Goal: Task Accomplishment & Management: Use online tool/utility

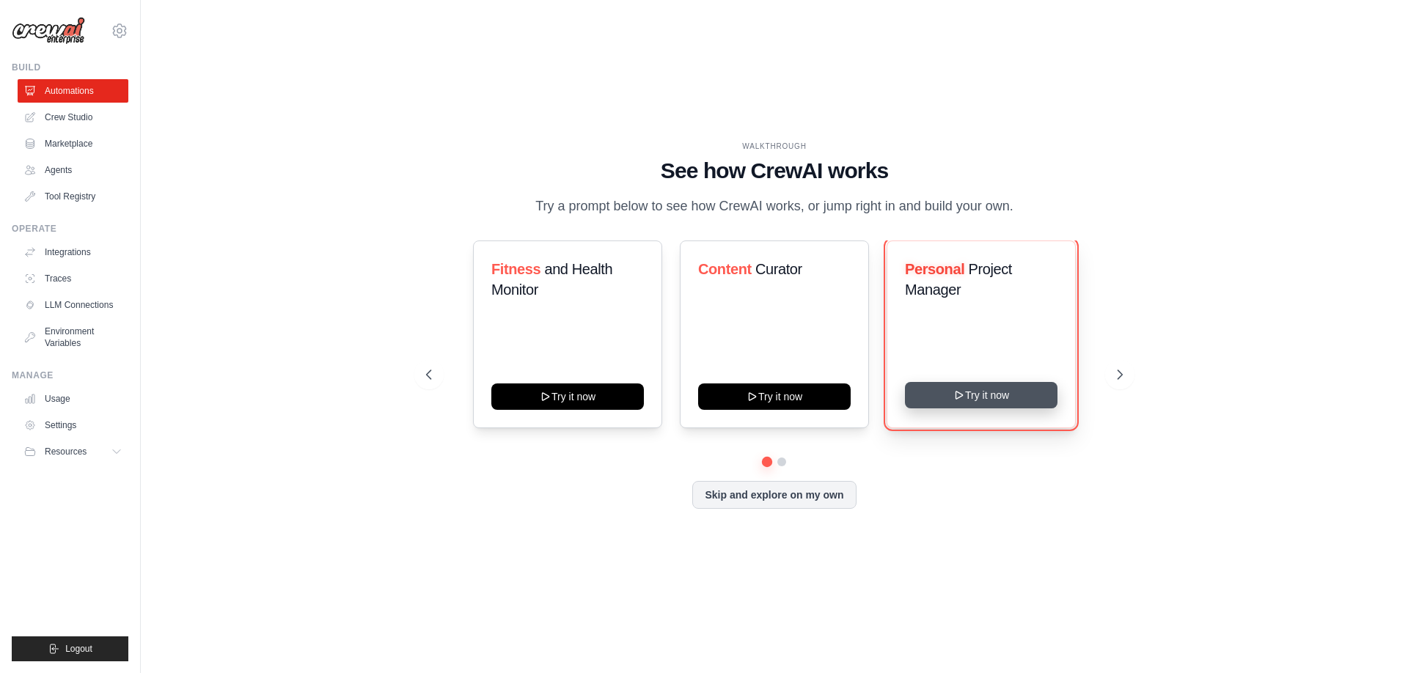
click at [998, 402] on button "Try it now" at bounding box center [981, 395] width 152 height 26
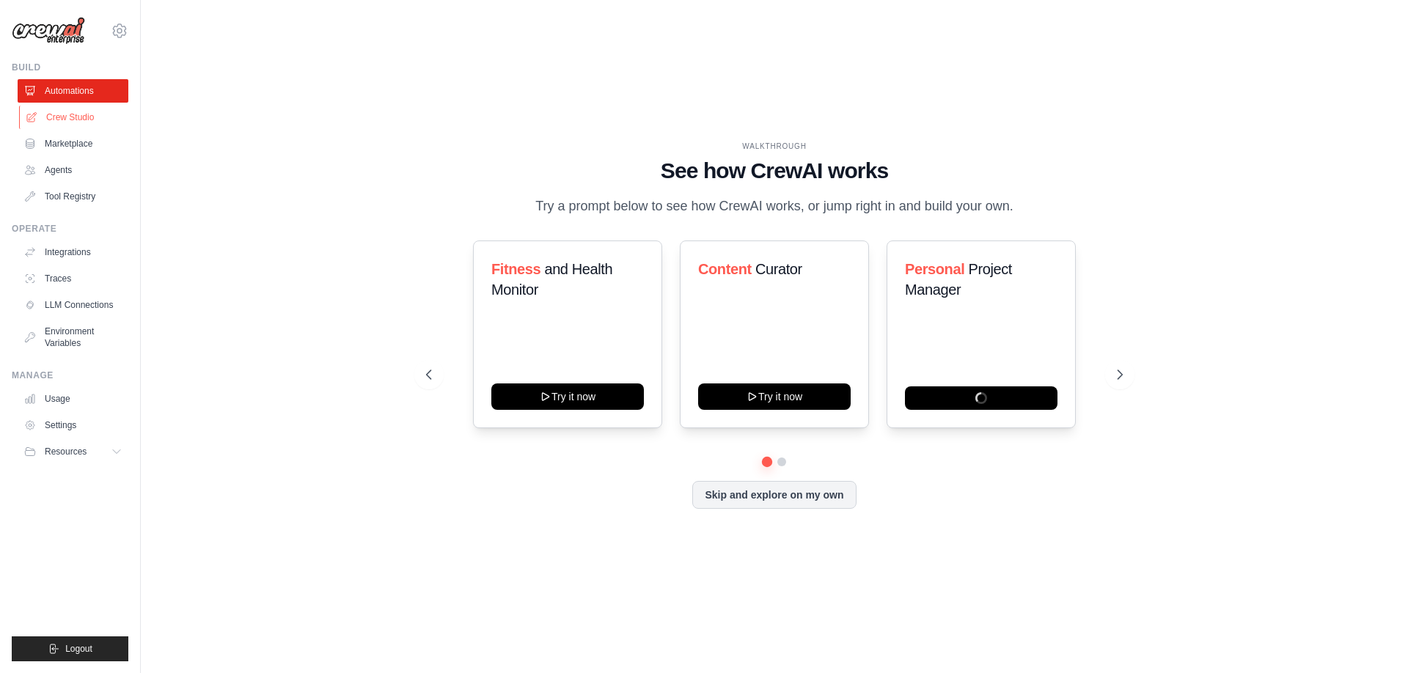
click at [63, 125] on link "Crew Studio" at bounding box center [74, 117] width 111 height 23
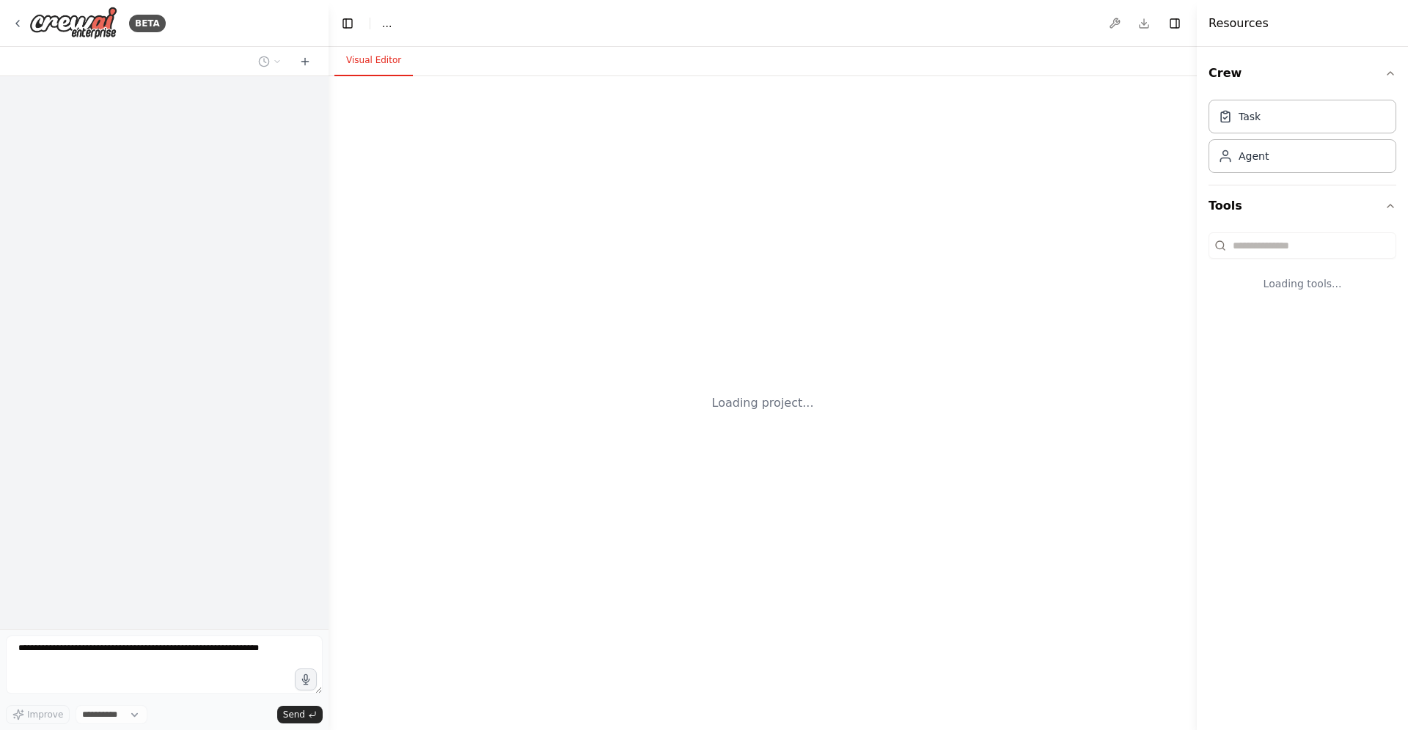
select select "****"
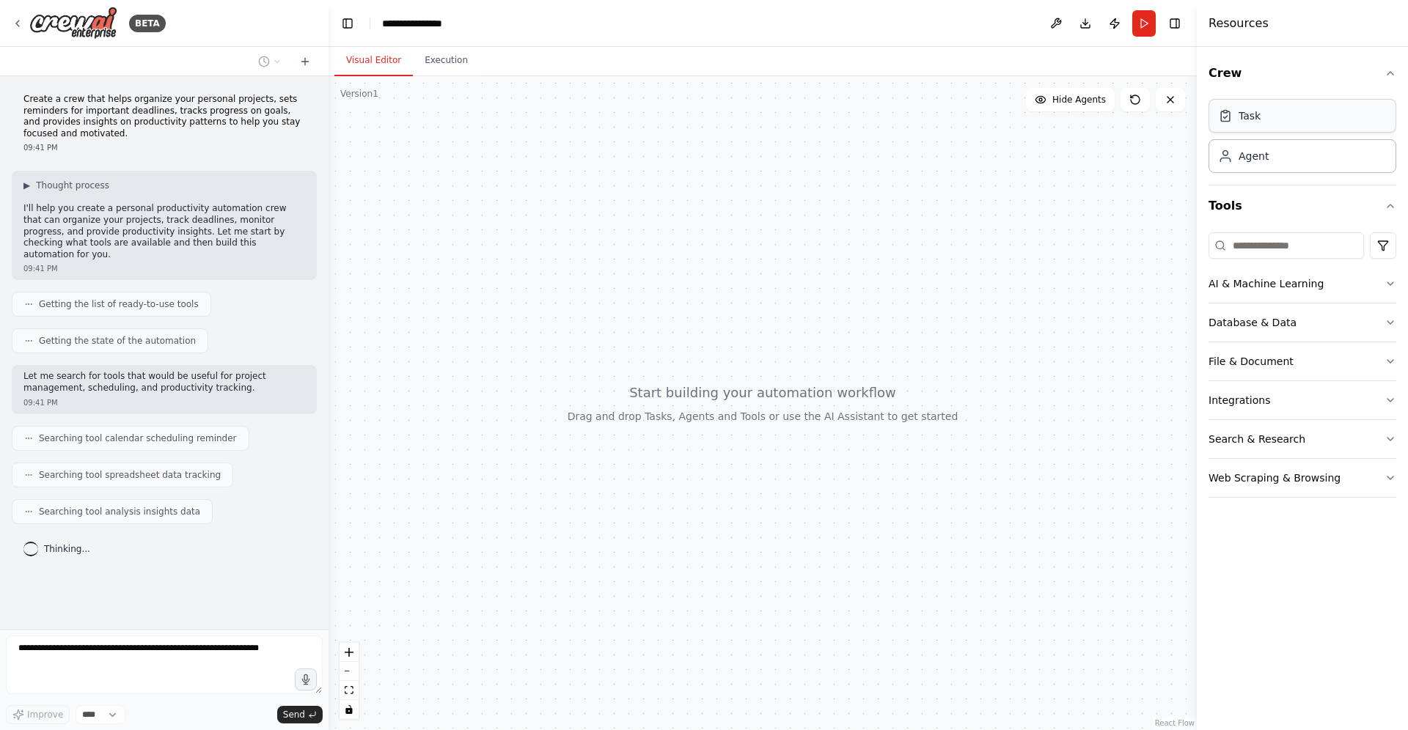
click at [1261, 112] on div "Task" at bounding box center [1302, 116] width 188 height 34
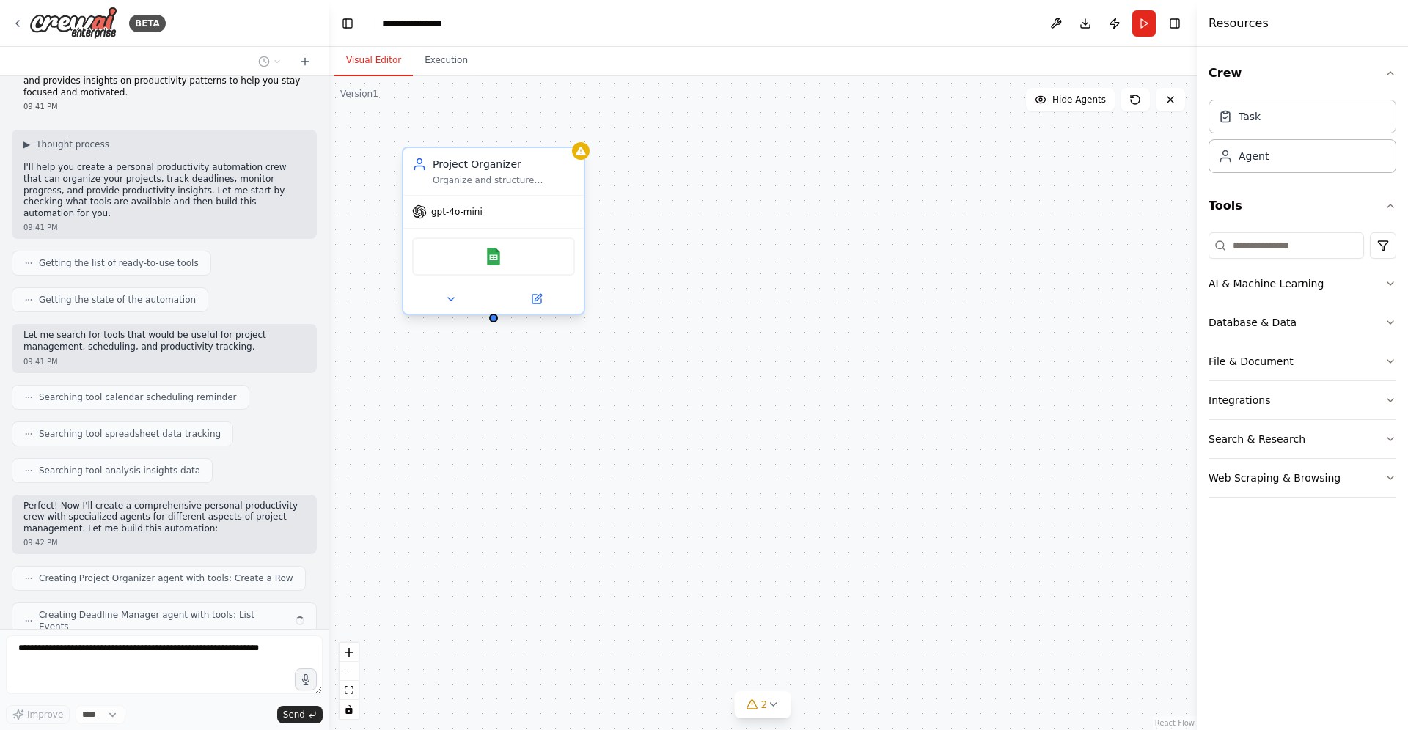
scroll to position [78, 0]
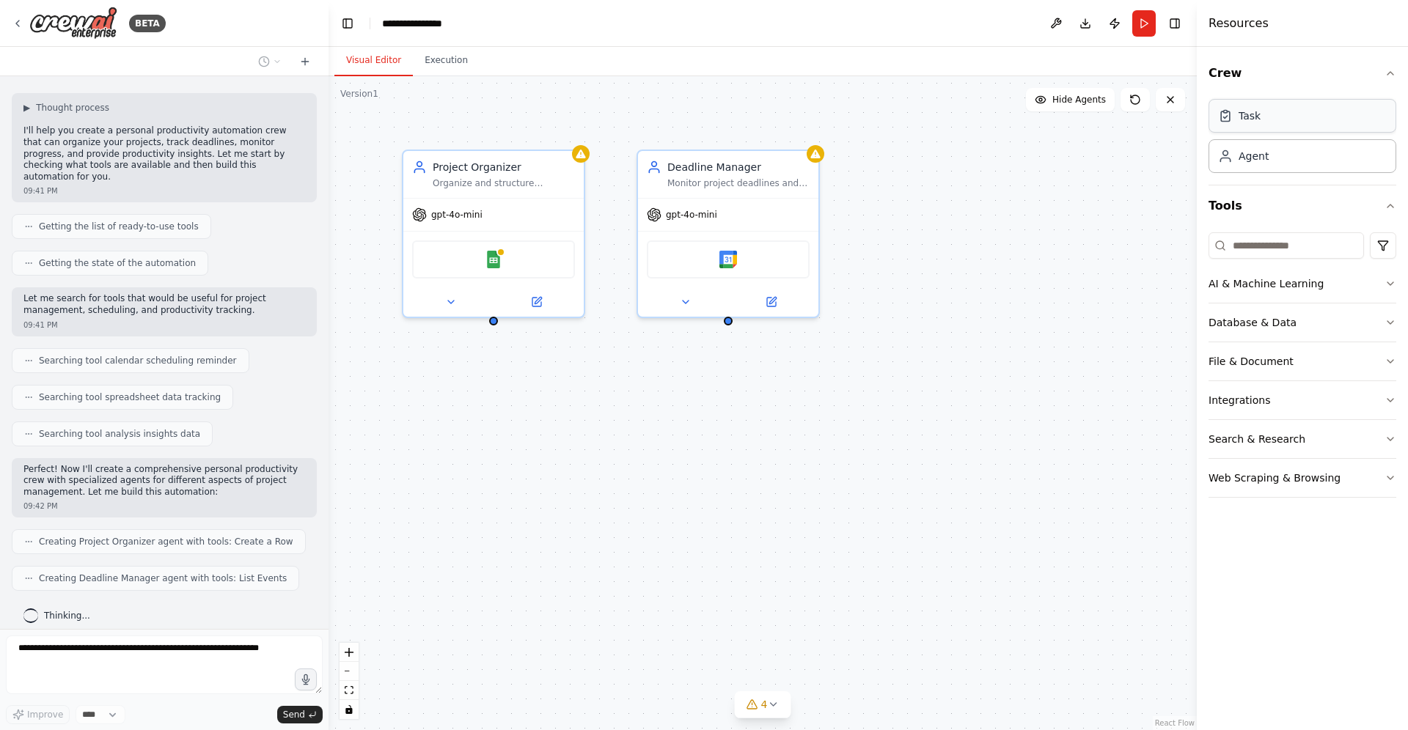
click at [1295, 131] on div "Task" at bounding box center [1302, 116] width 188 height 34
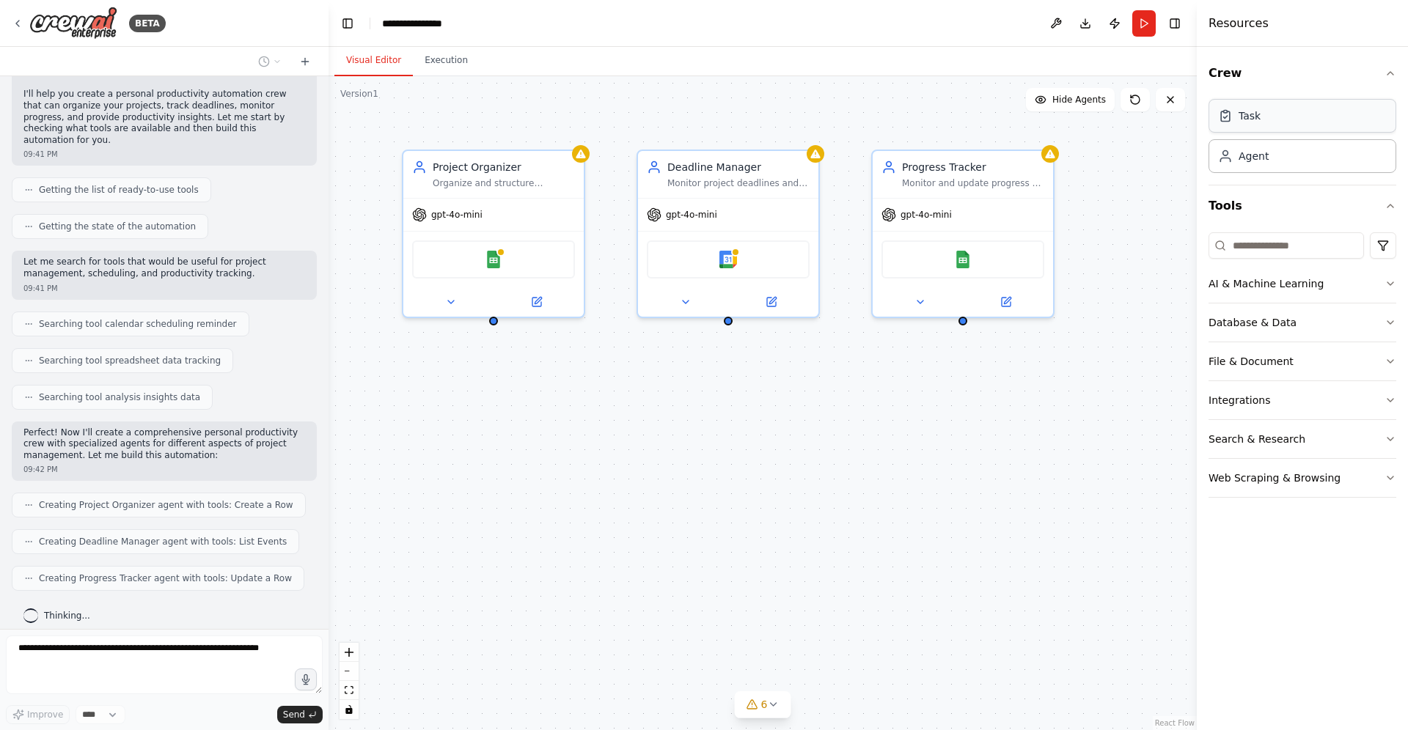
click at [1295, 131] on div "Task" at bounding box center [1302, 116] width 188 height 34
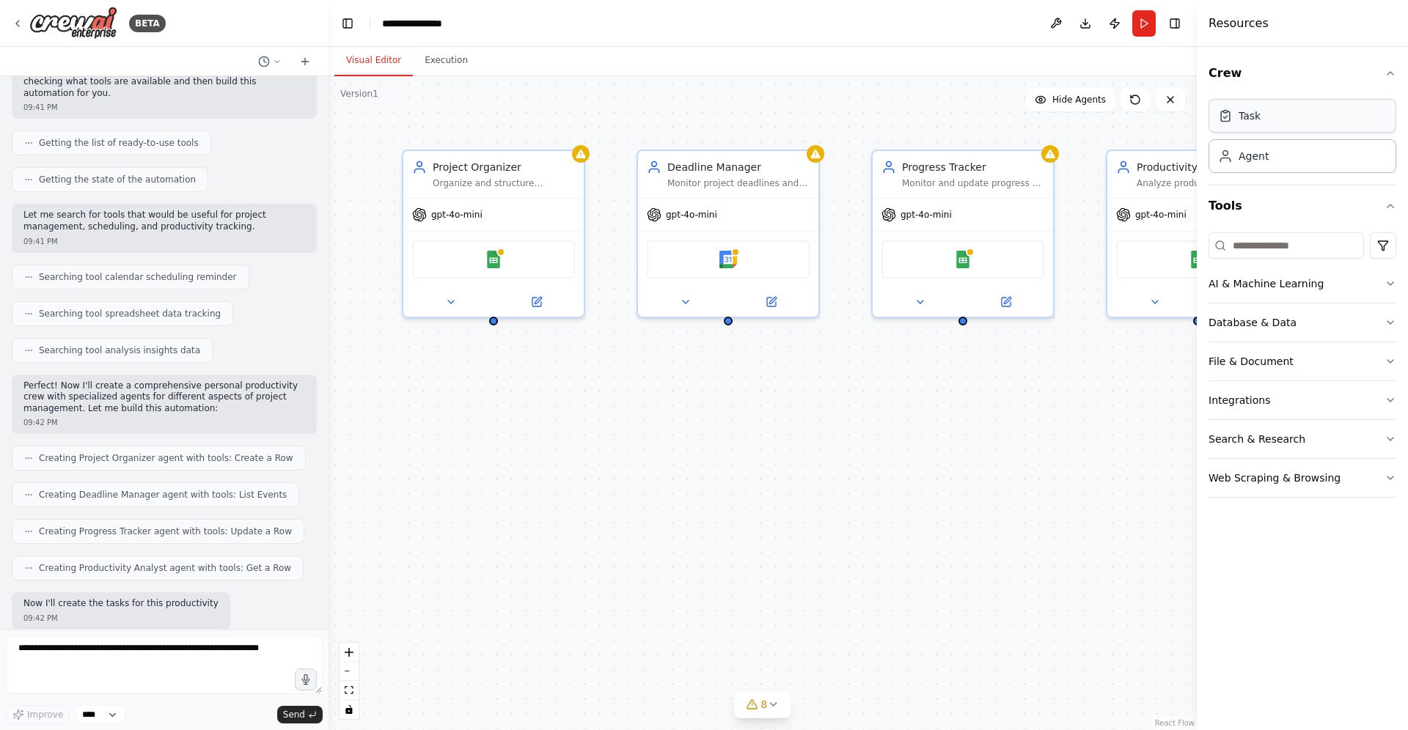
scroll to position [236, 0]
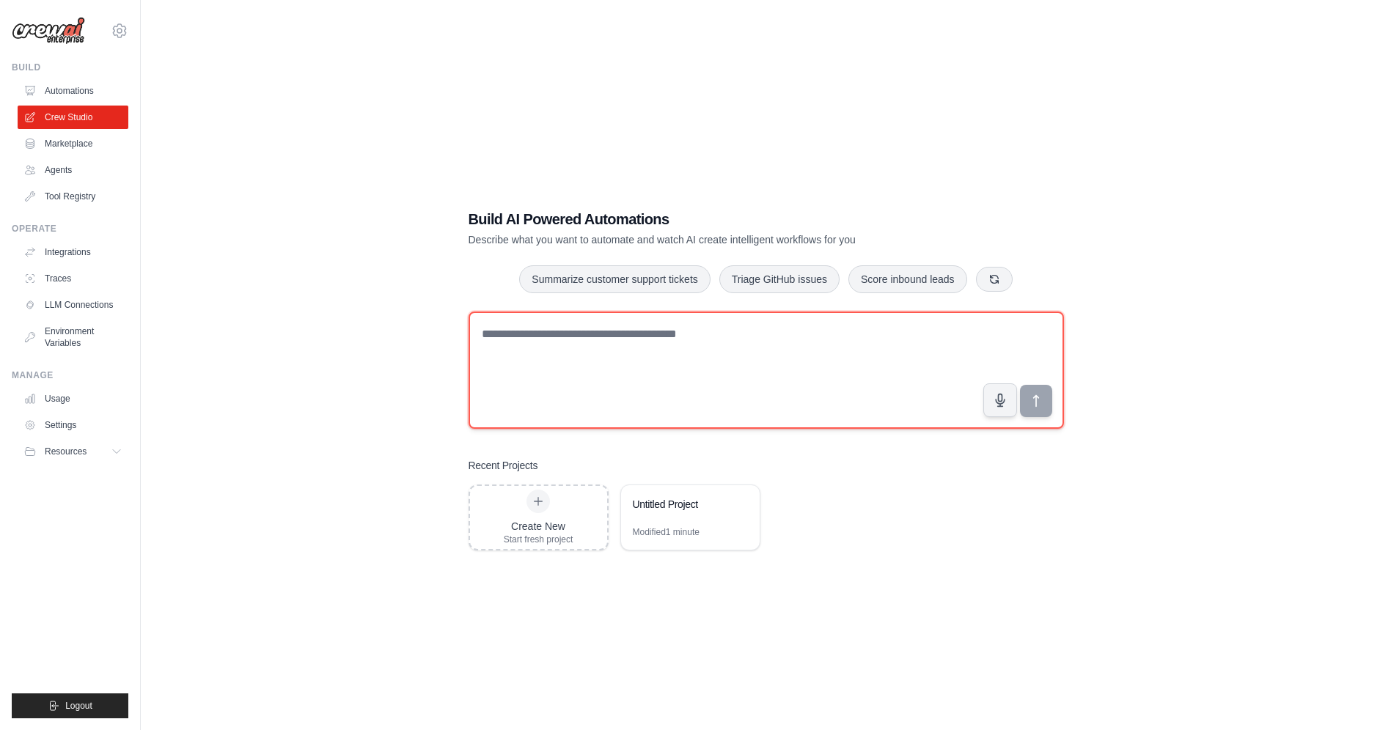
click at [626, 344] on textarea at bounding box center [765, 370] width 595 height 117
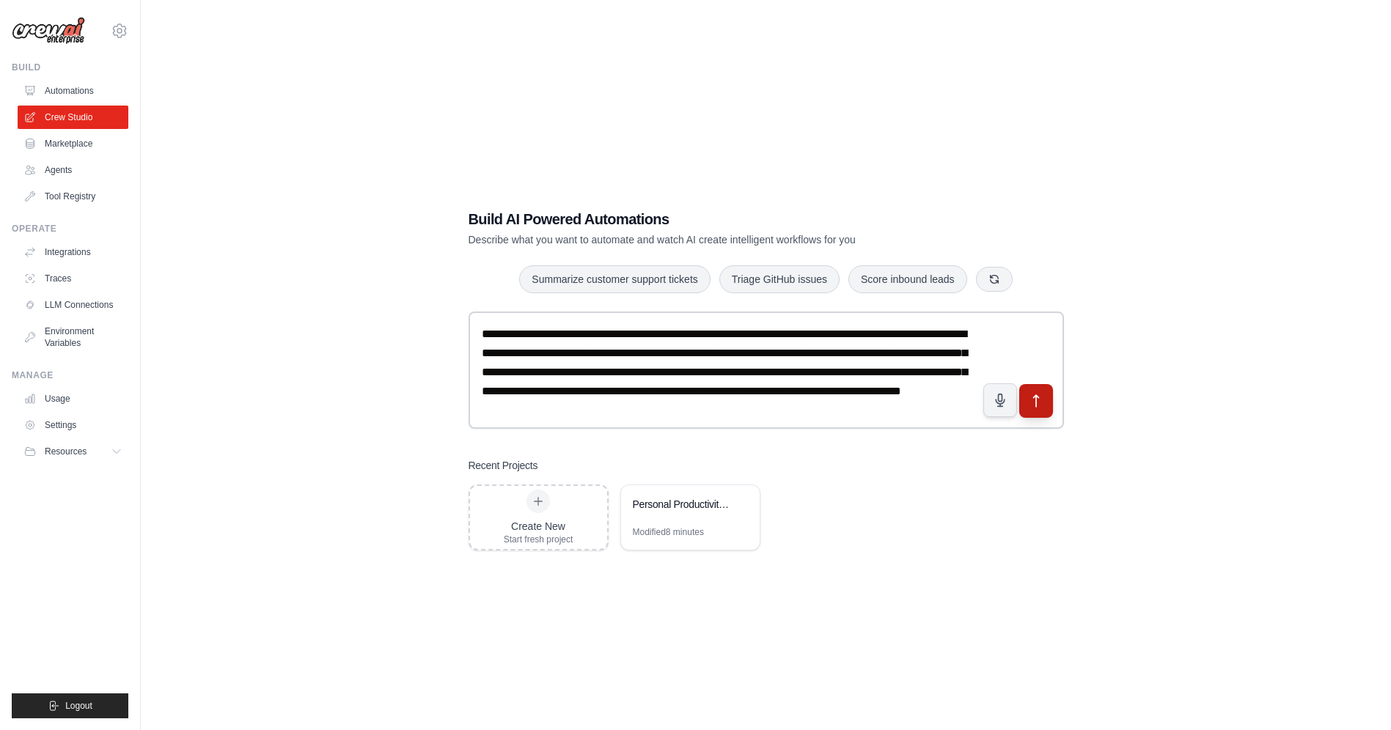
type textarea "**********"
click at [1034, 408] on icon "submit" at bounding box center [1035, 401] width 15 height 15
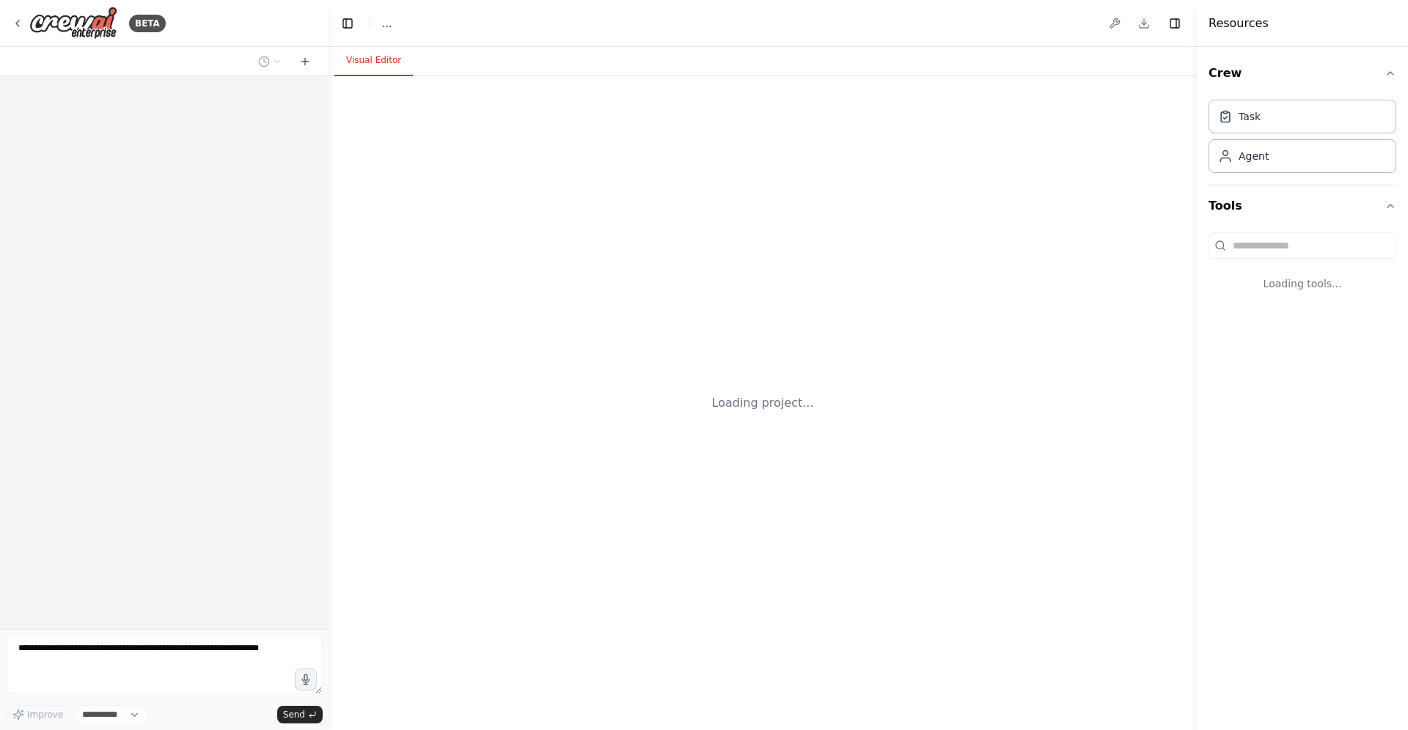
select select "****"
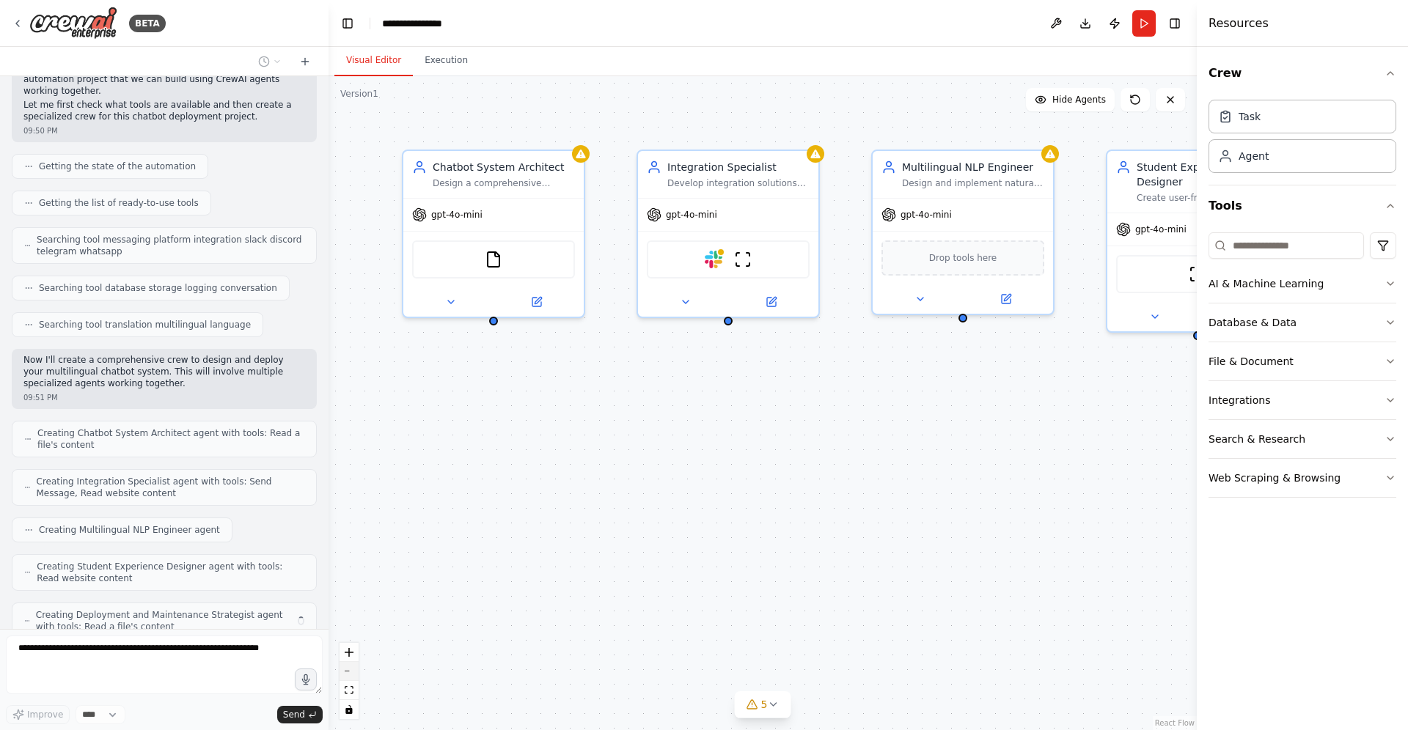
scroll to position [246, 0]
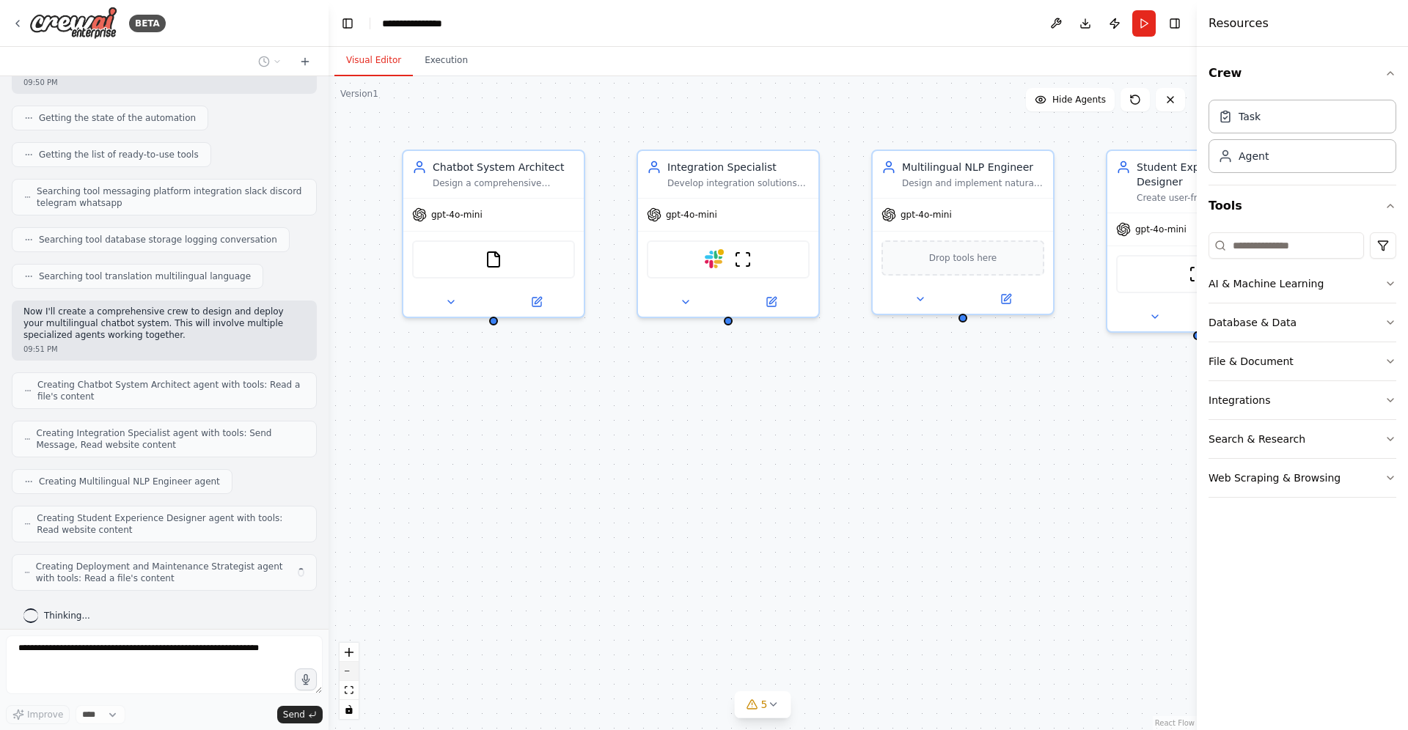
click at [346, 674] on button "zoom out" at bounding box center [348, 671] width 19 height 19
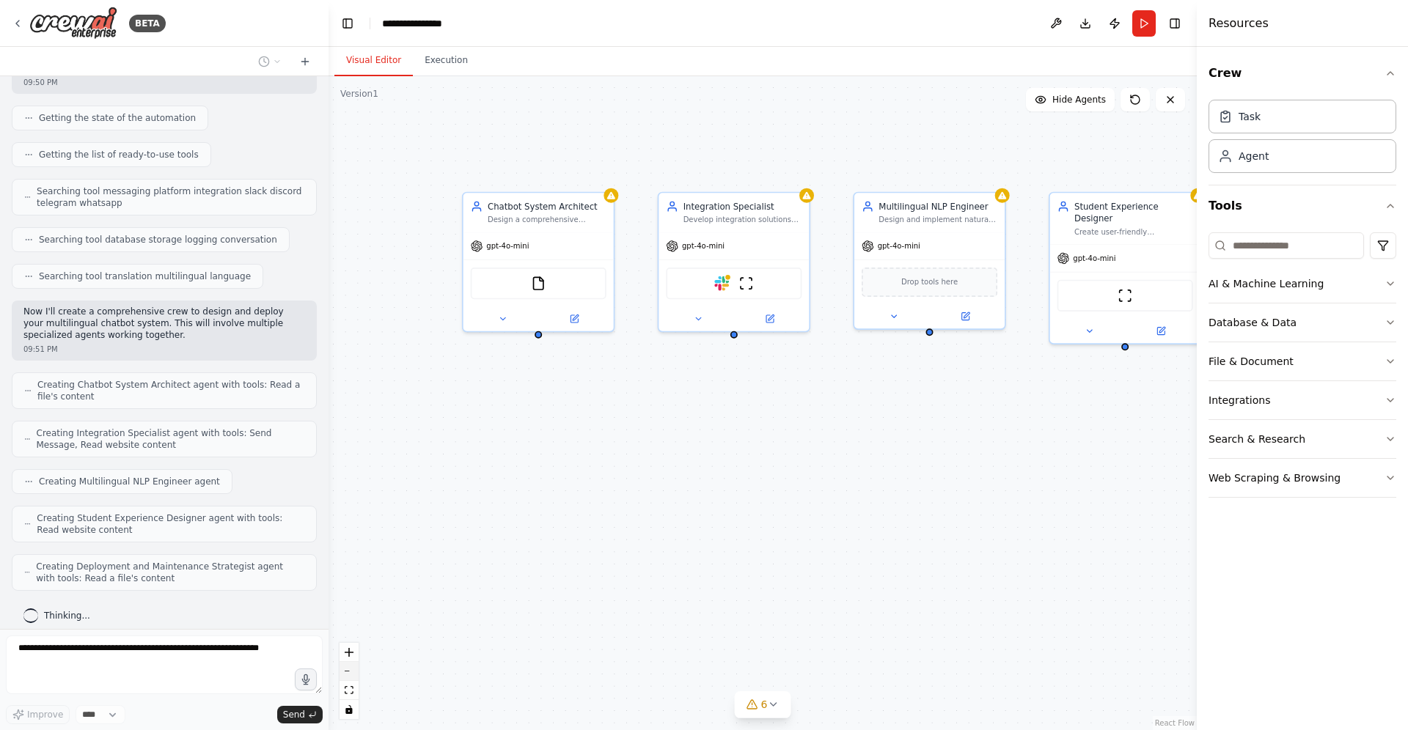
click at [346, 674] on button "zoom out" at bounding box center [348, 671] width 19 height 19
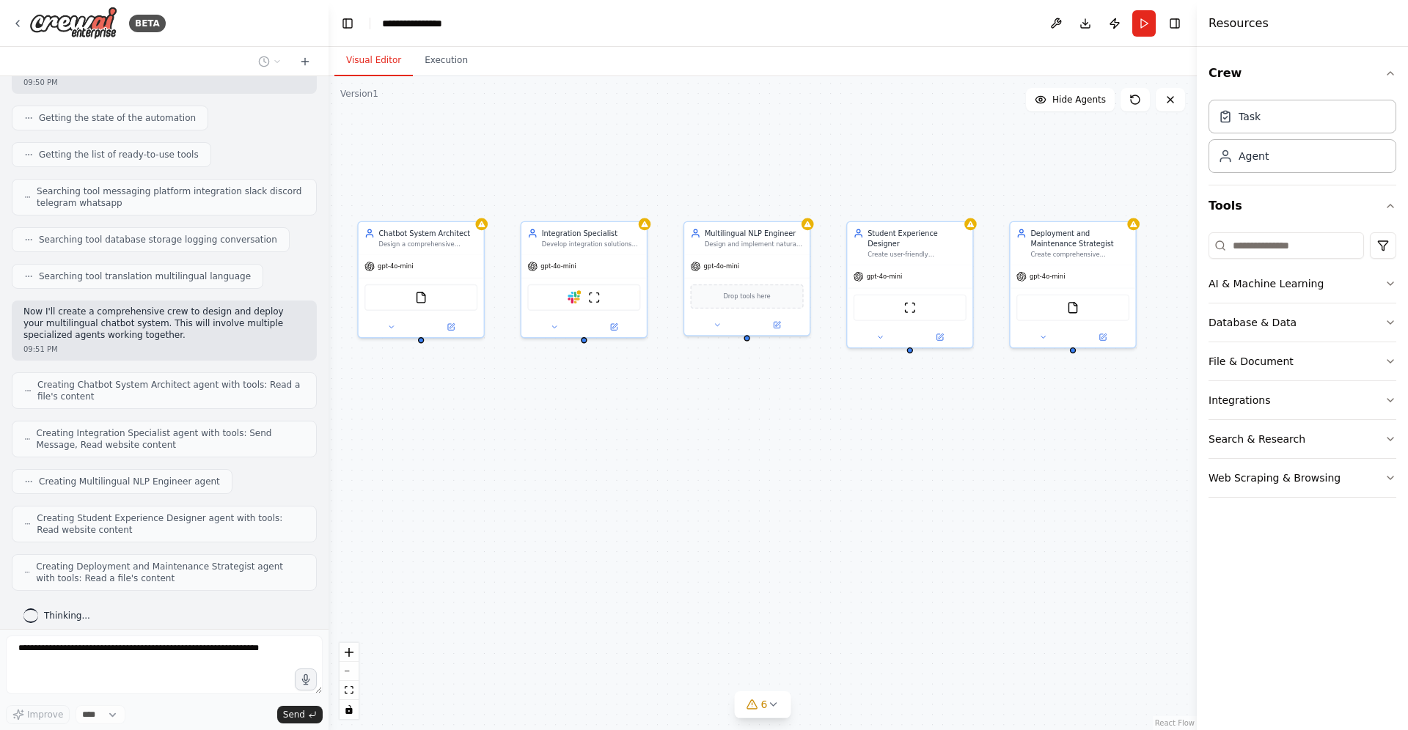
drag, startPoint x: 427, startPoint y: 373, endPoint x: 320, endPoint y: 375, distance: 107.0
click at [320, 375] on div "BETA Design and deploy a multilingual AI chatbot that answers repetitive studen…" at bounding box center [704, 365] width 1408 height 730
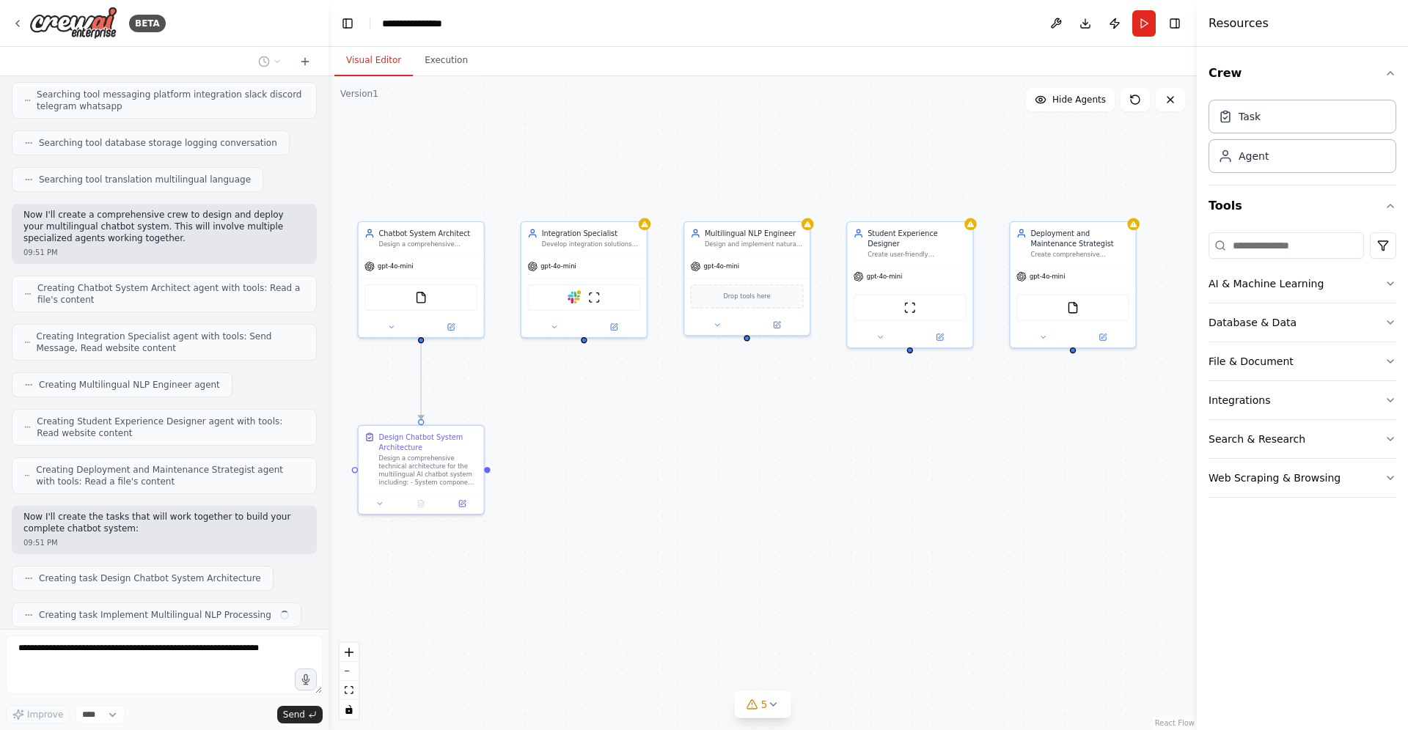
scroll to position [380, 0]
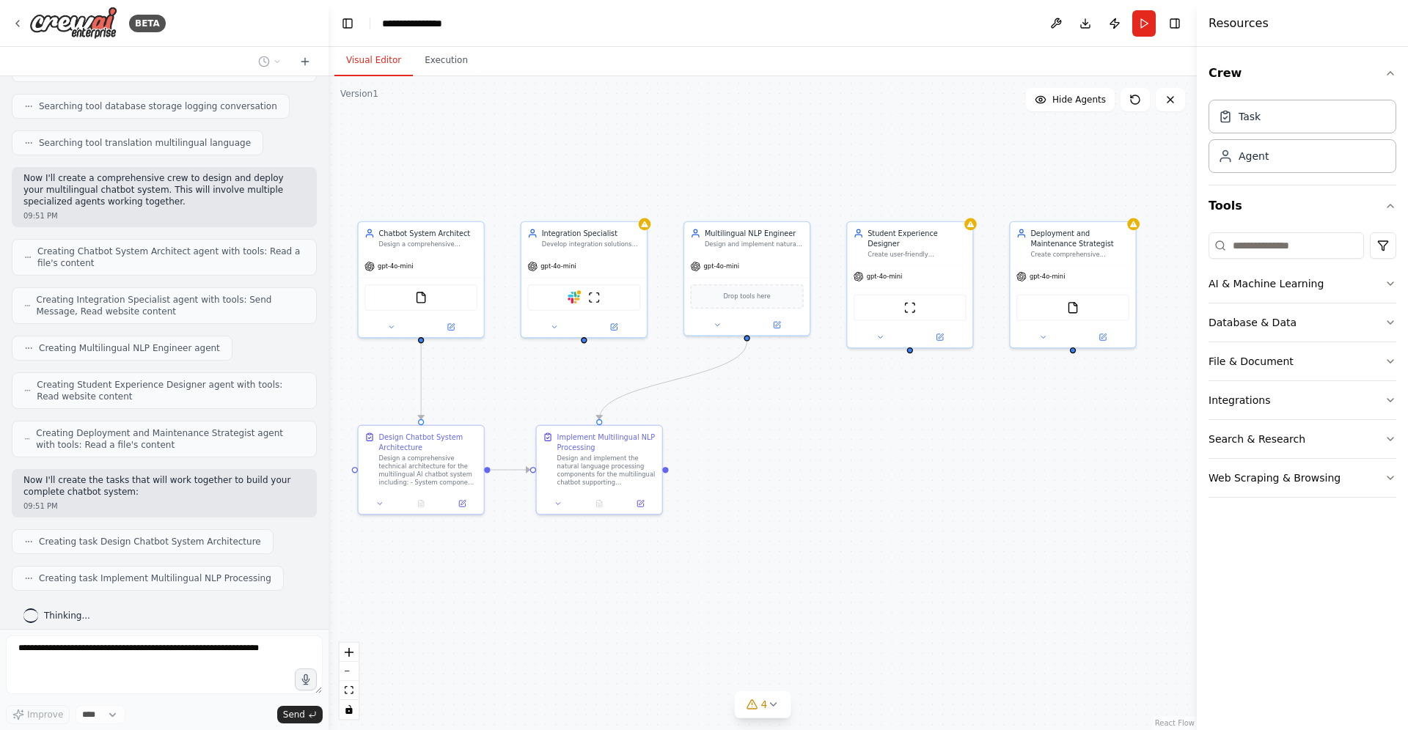
click at [550, 6] on header "**********" at bounding box center [762, 23] width 868 height 47
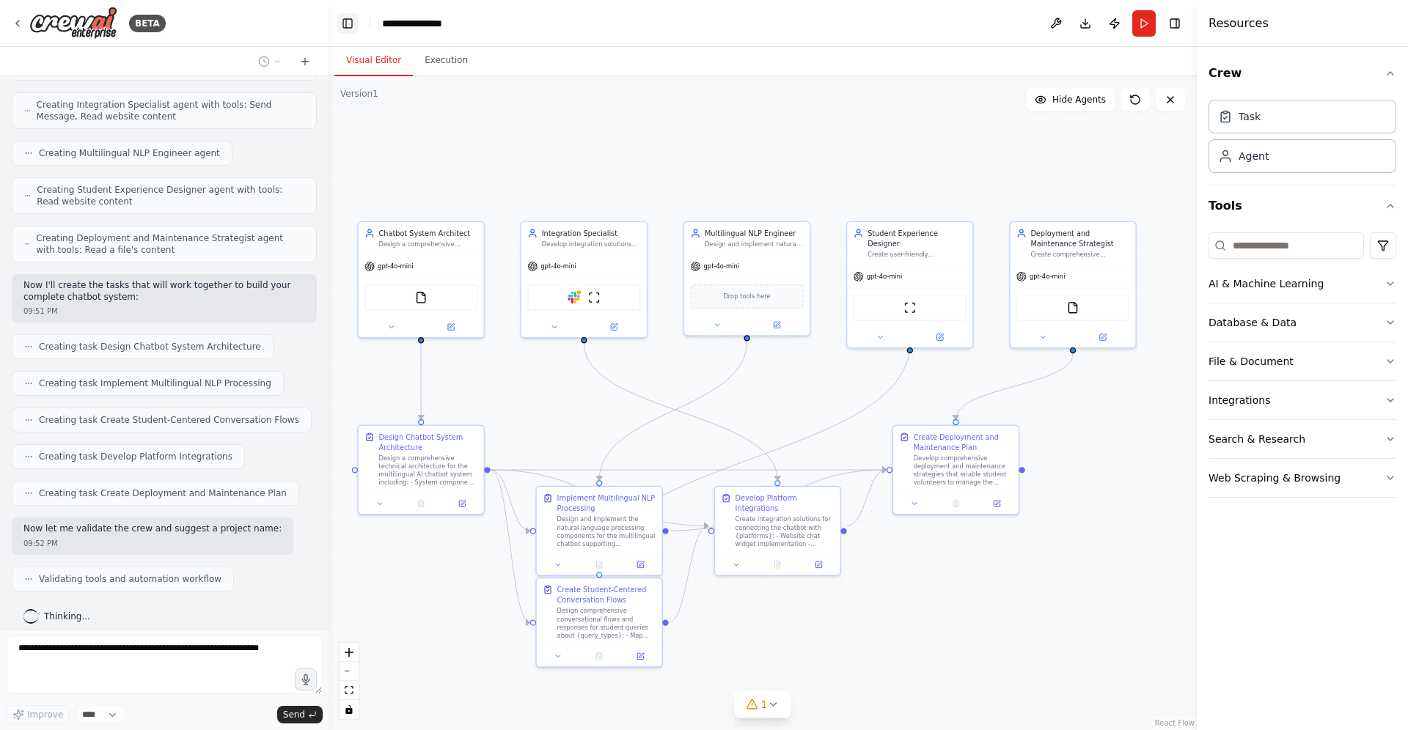
scroll to position [611, 0]
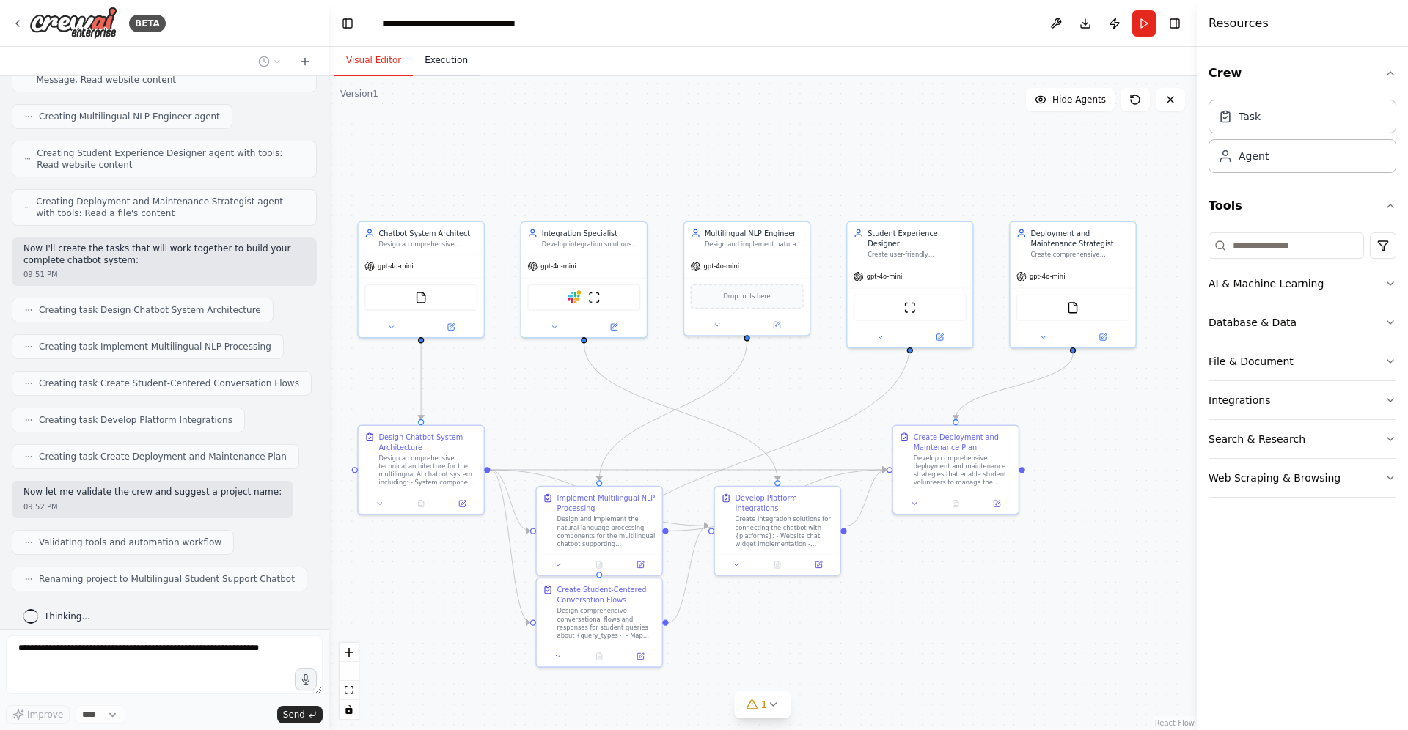
click at [439, 73] on button "Execution" at bounding box center [446, 60] width 67 height 31
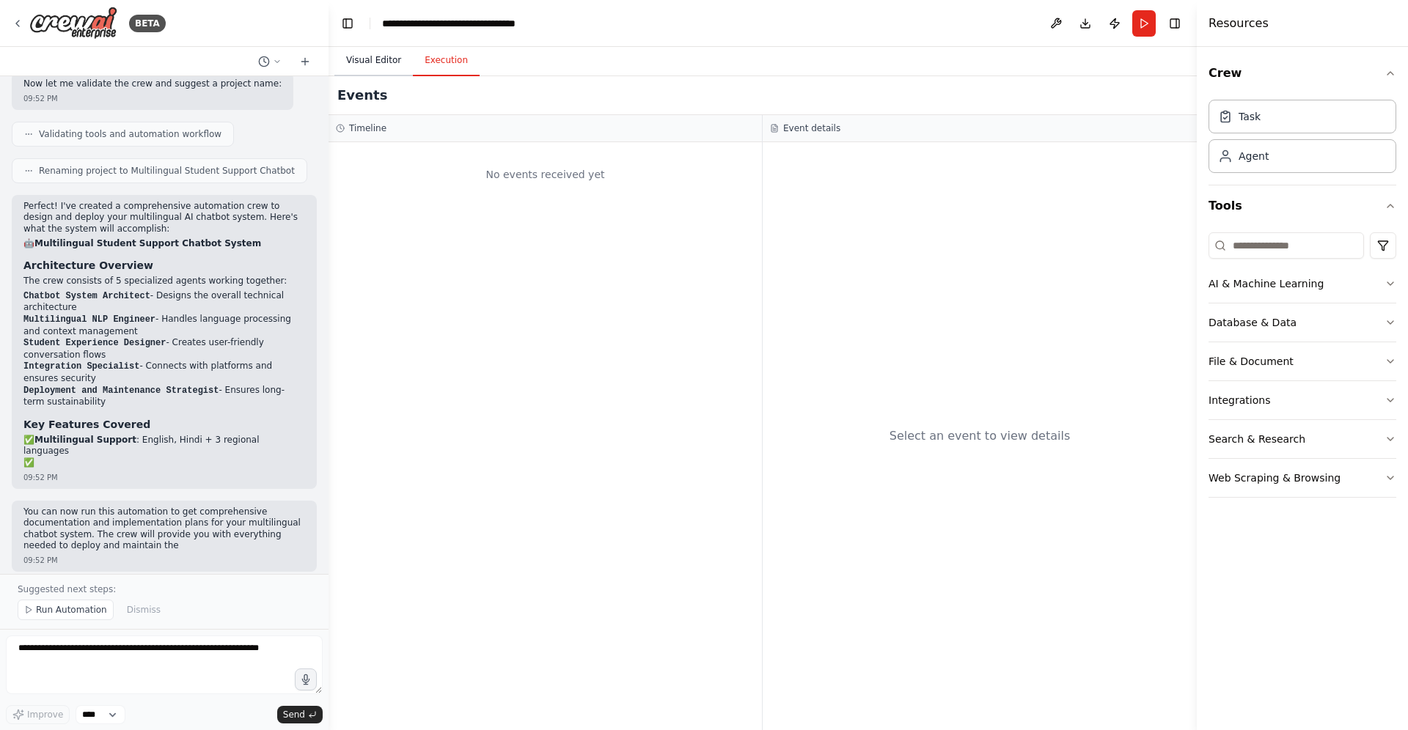
click at [385, 63] on button "Visual Editor" at bounding box center [373, 60] width 78 height 31
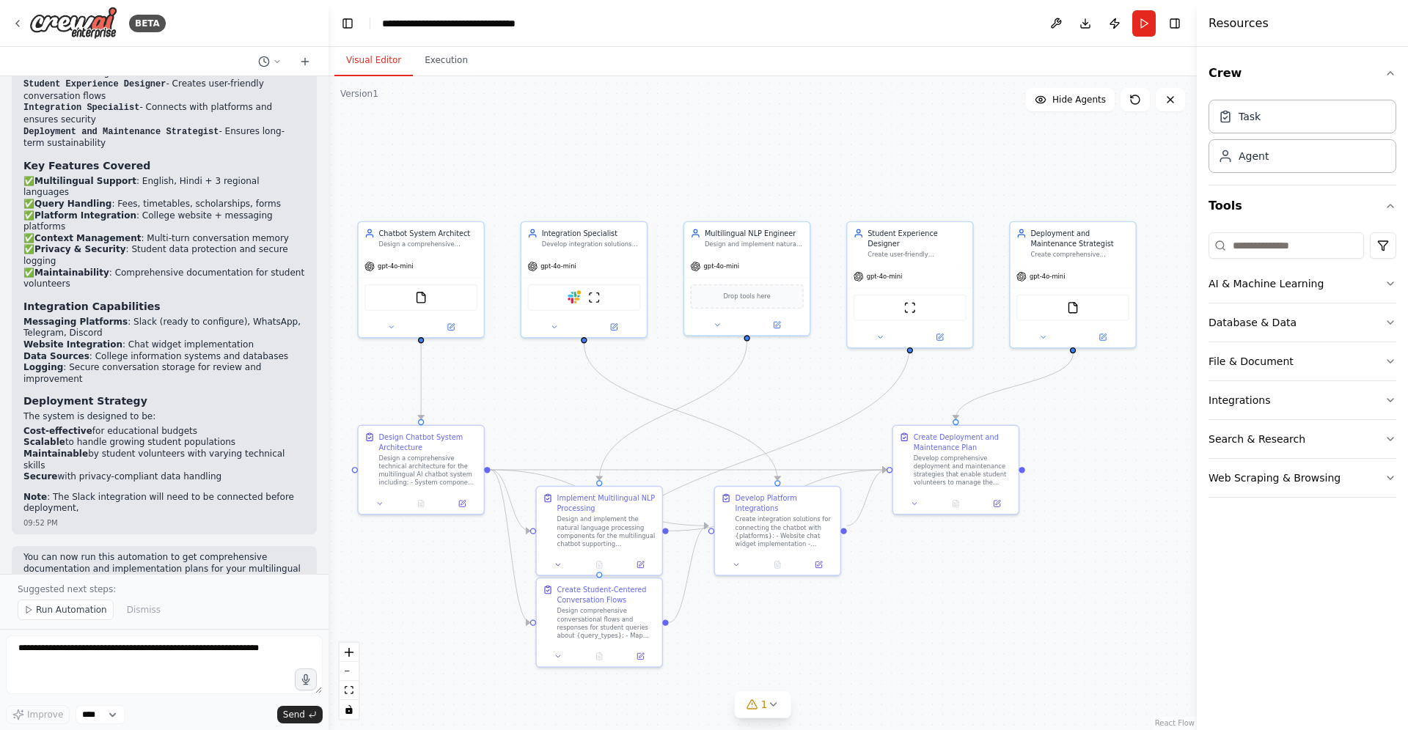
scroll to position [1290, 0]
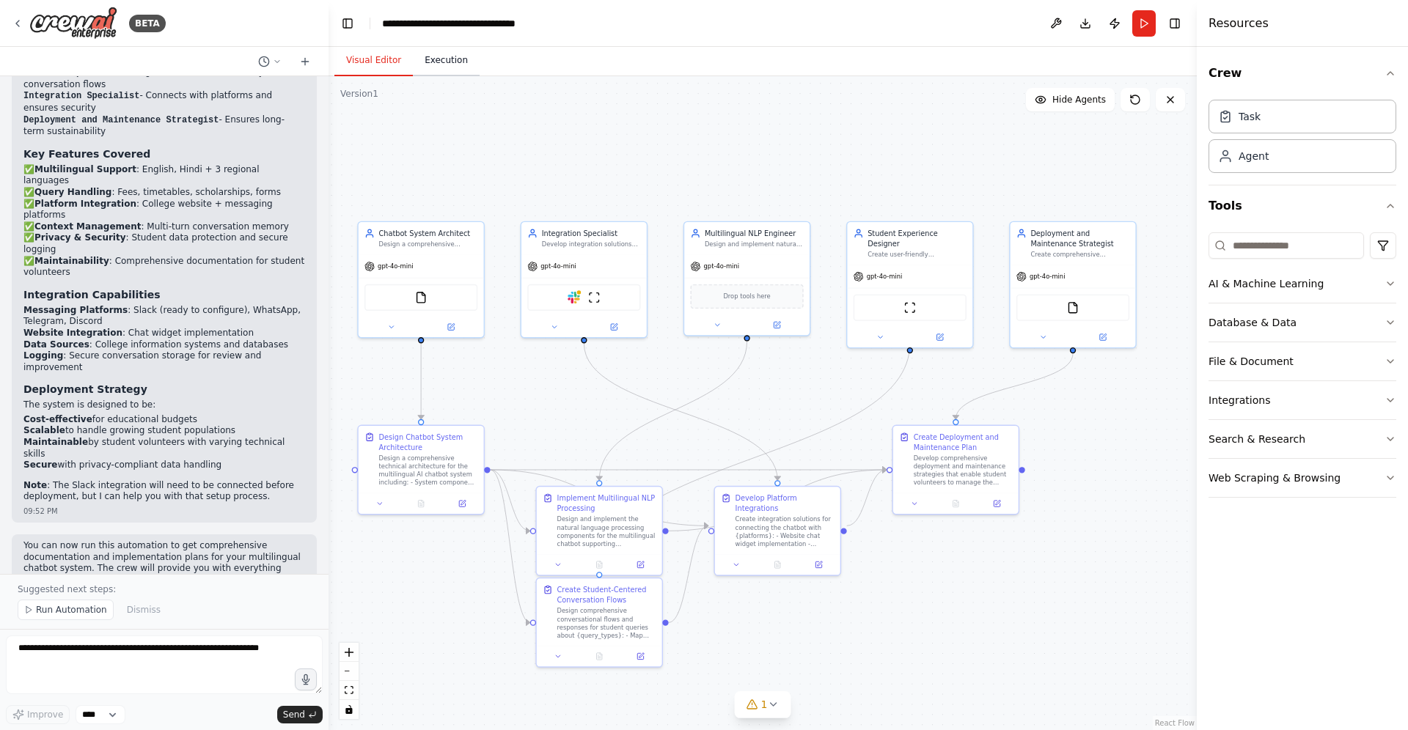
click at [426, 64] on button "Execution" at bounding box center [446, 60] width 67 height 31
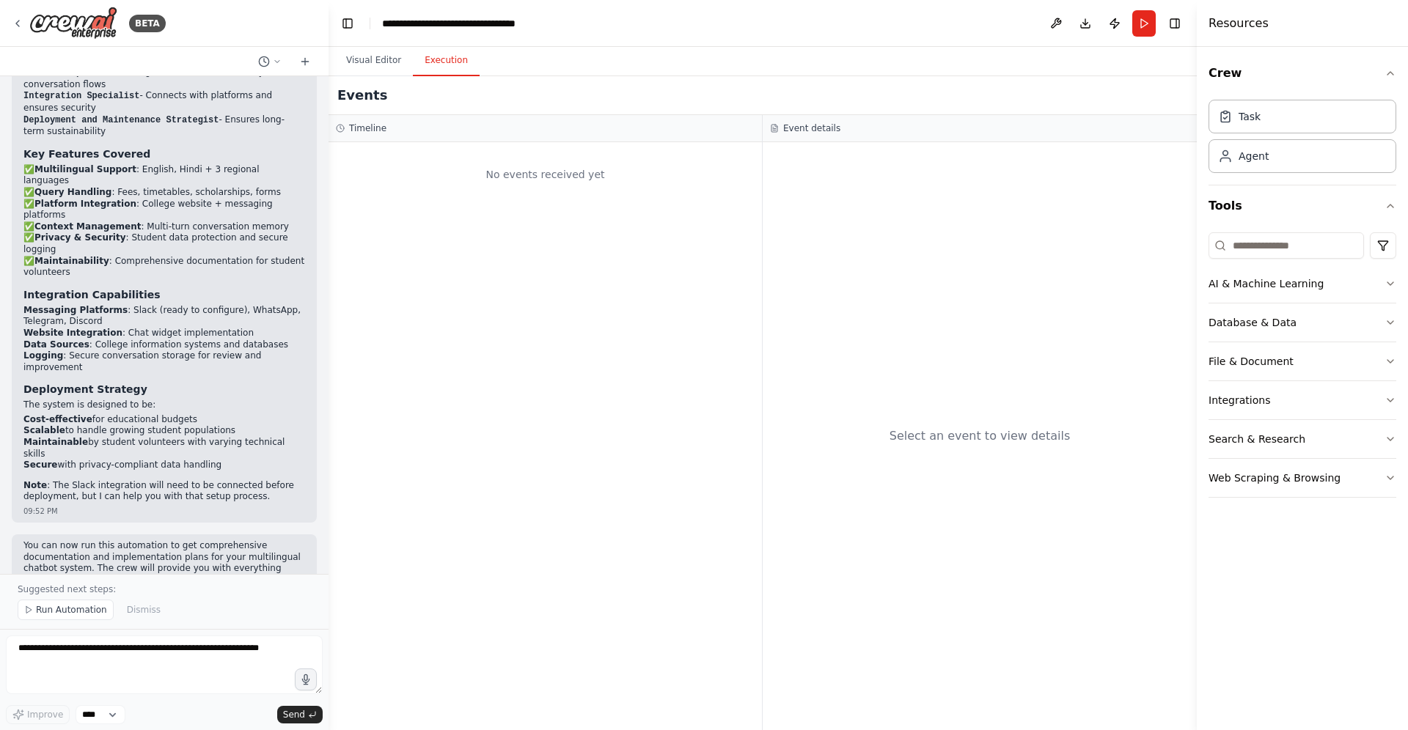
click at [441, 136] on div "Timeline" at bounding box center [544, 128] width 433 height 27
click at [441, 129] on div "Timeline" at bounding box center [545, 128] width 419 height 12
click at [603, 197] on div "No events received yet" at bounding box center [545, 175] width 419 height 50
click at [860, 128] on div "Event details" at bounding box center [979, 128] width 419 height 12
click at [963, 466] on div "Select an event to view details" at bounding box center [979, 436] width 434 height 588
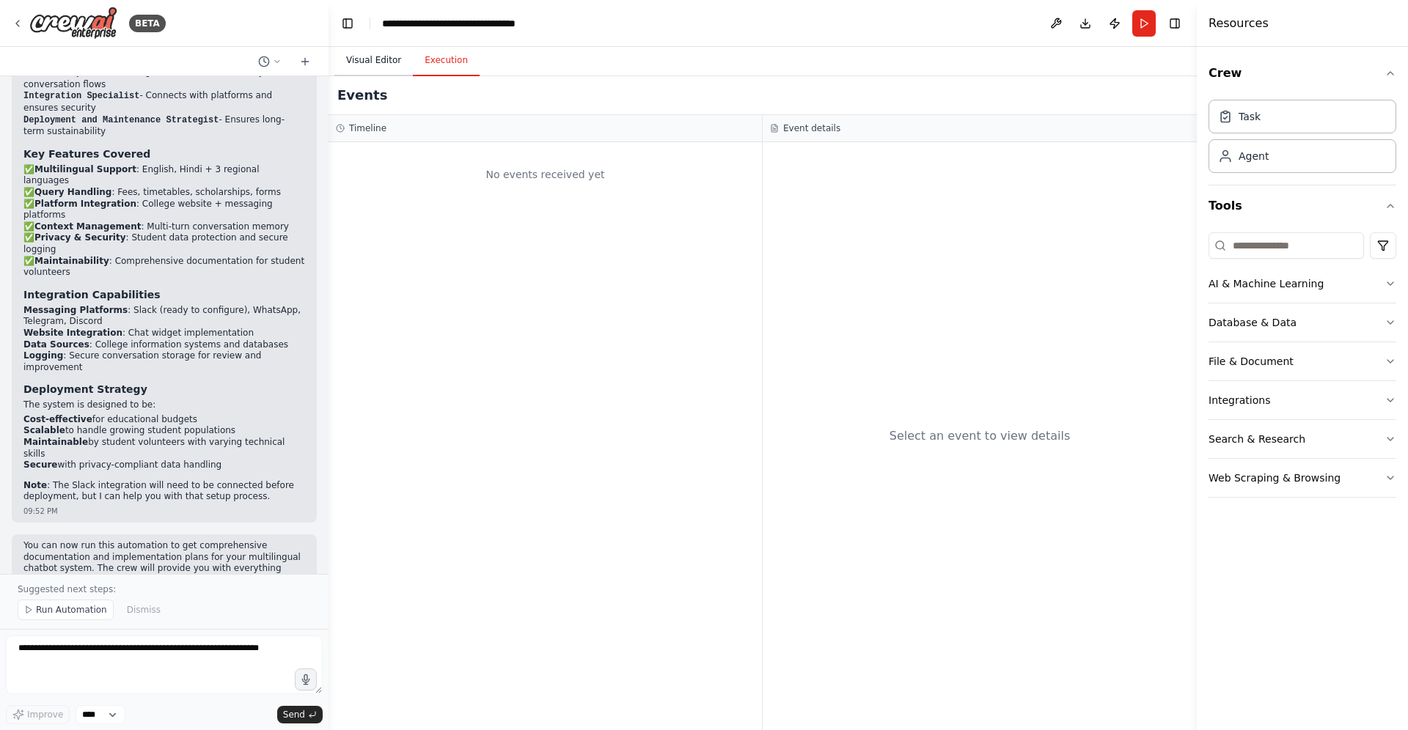
click at [367, 49] on button "Visual Editor" at bounding box center [373, 60] width 78 height 31
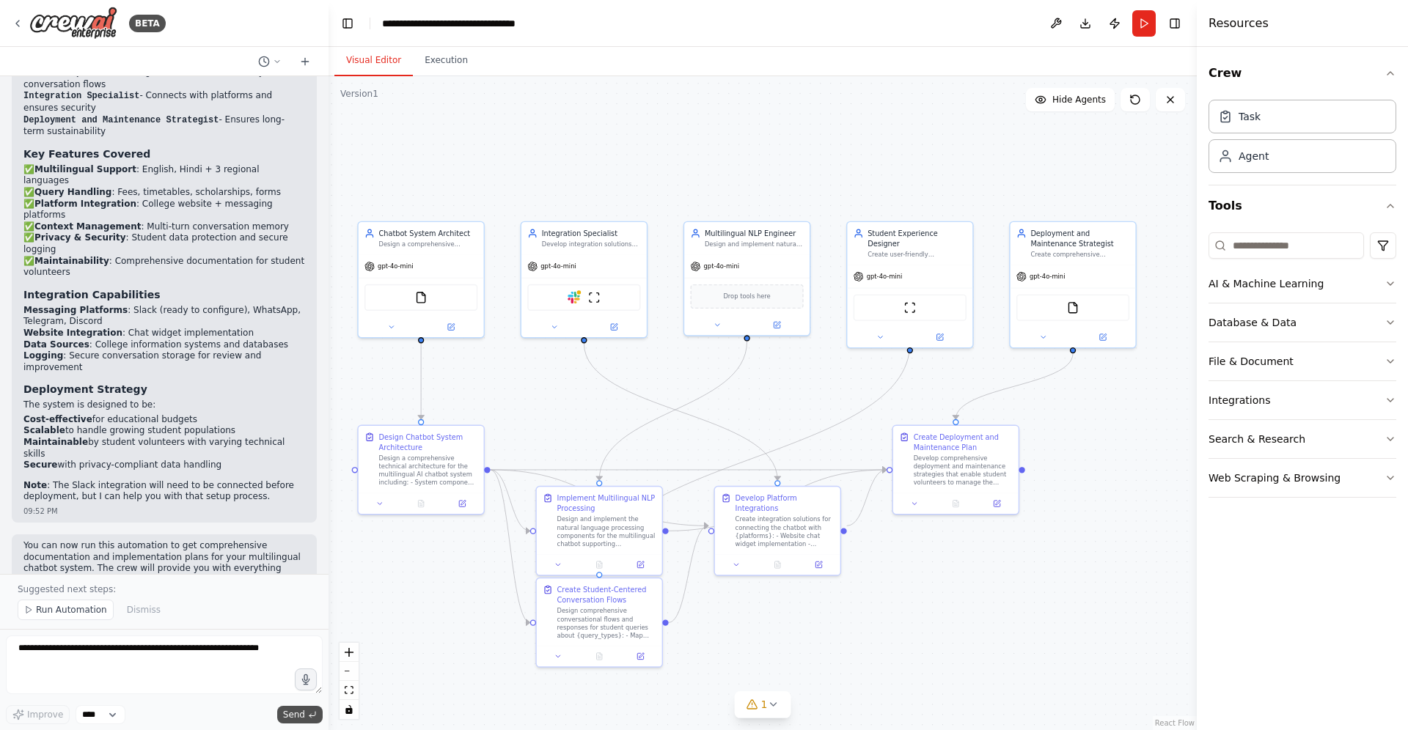
click at [298, 717] on span "Send" at bounding box center [294, 715] width 22 height 12
click at [775, 713] on button "1" at bounding box center [763, 704] width 56 height 27
click at [894, 667] on button at bounding box center [904, 667] width 25 height 18
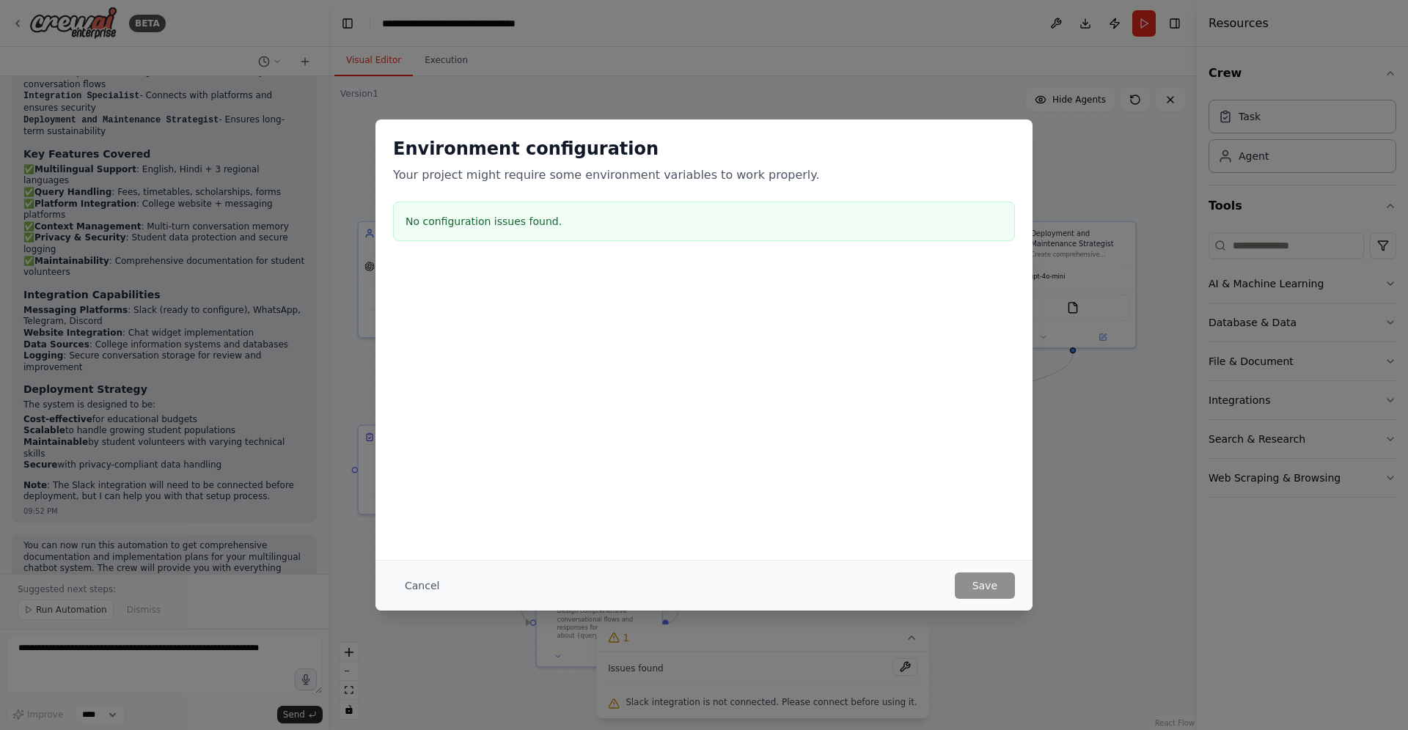
click at [628, 216] on h3 "No configuration issues found." at bounding box center [703, 221] width 597 height 15
click at [1067, 377] on div "Environment configuration Your project might require some environment variables…" at bounding box center [704, 365] width 1408 height 730
click at [1151, 631] on div "Environment configuration Your project might require some environment variables…" at bounding box center [704, 365] width 1408 height 730
click at [419, 589] on button "Cancel" at bounding box center [422, 586] width 58 height 26
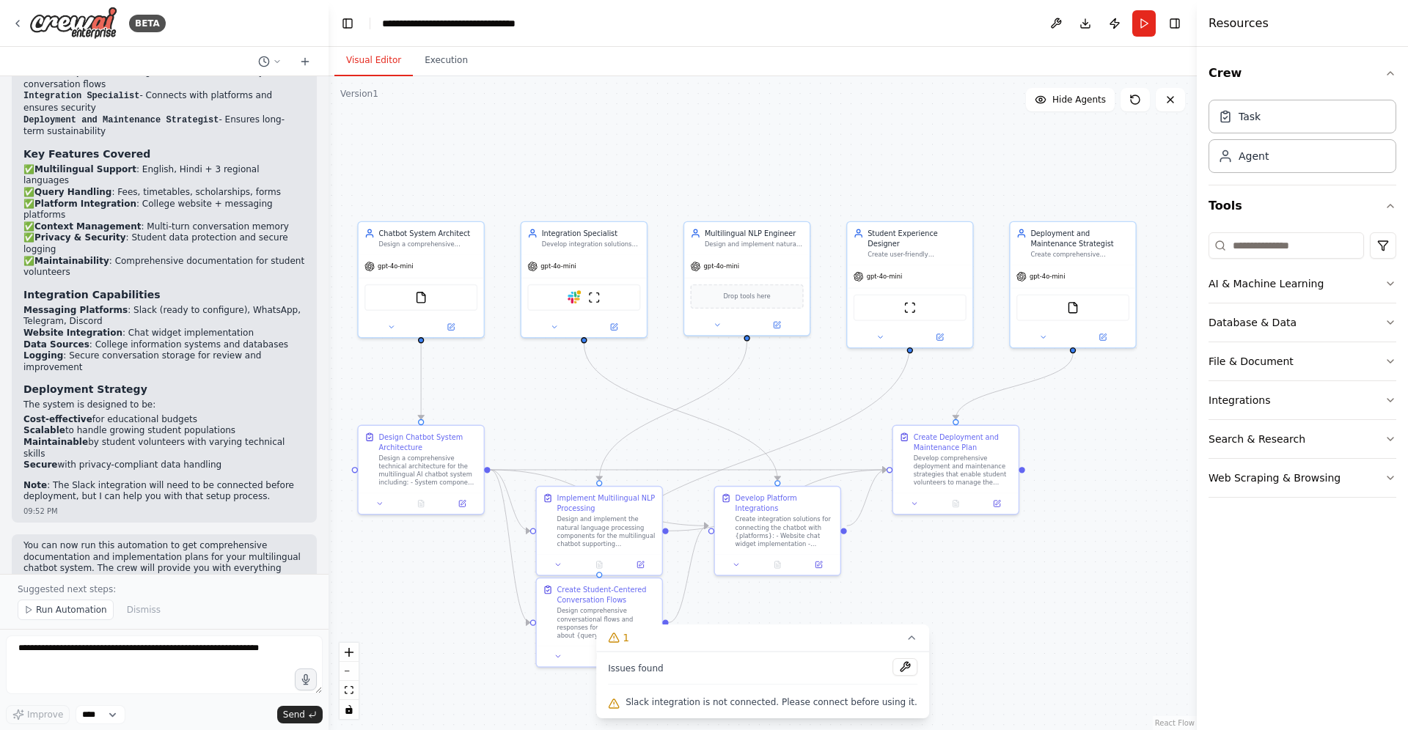
click at [725, 664] on div "Issues found" at bounding box center [762, 671] width 309 height 26
click at [713, 696] on div "Slack integration is not connected. Please connect before using it." at bounding box center [762, 703] width 309 height 19
click at [1063, 31] on button at bounding box center [1055, 23] width 23 height 26
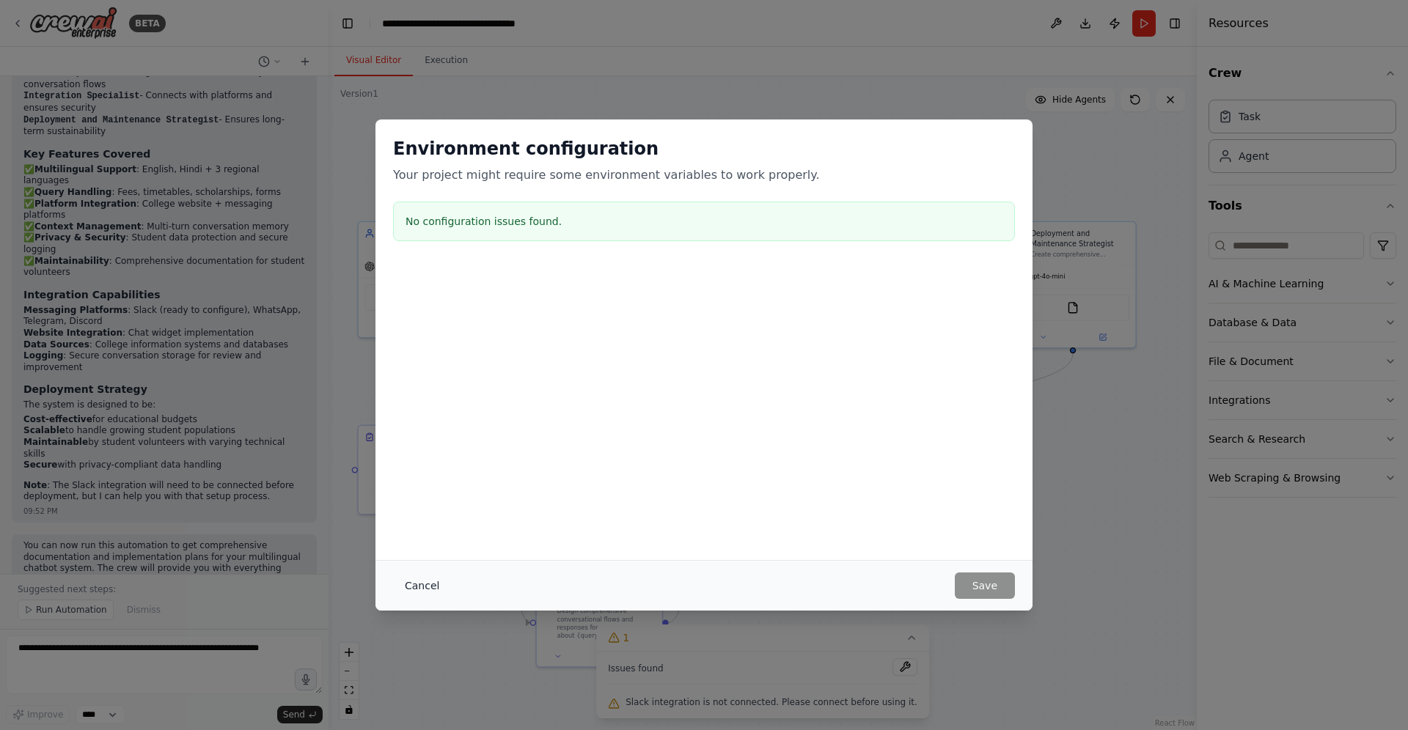
click at [412, 573] on button "Cancel" at bounding box center [422, 586] width 58 height 26
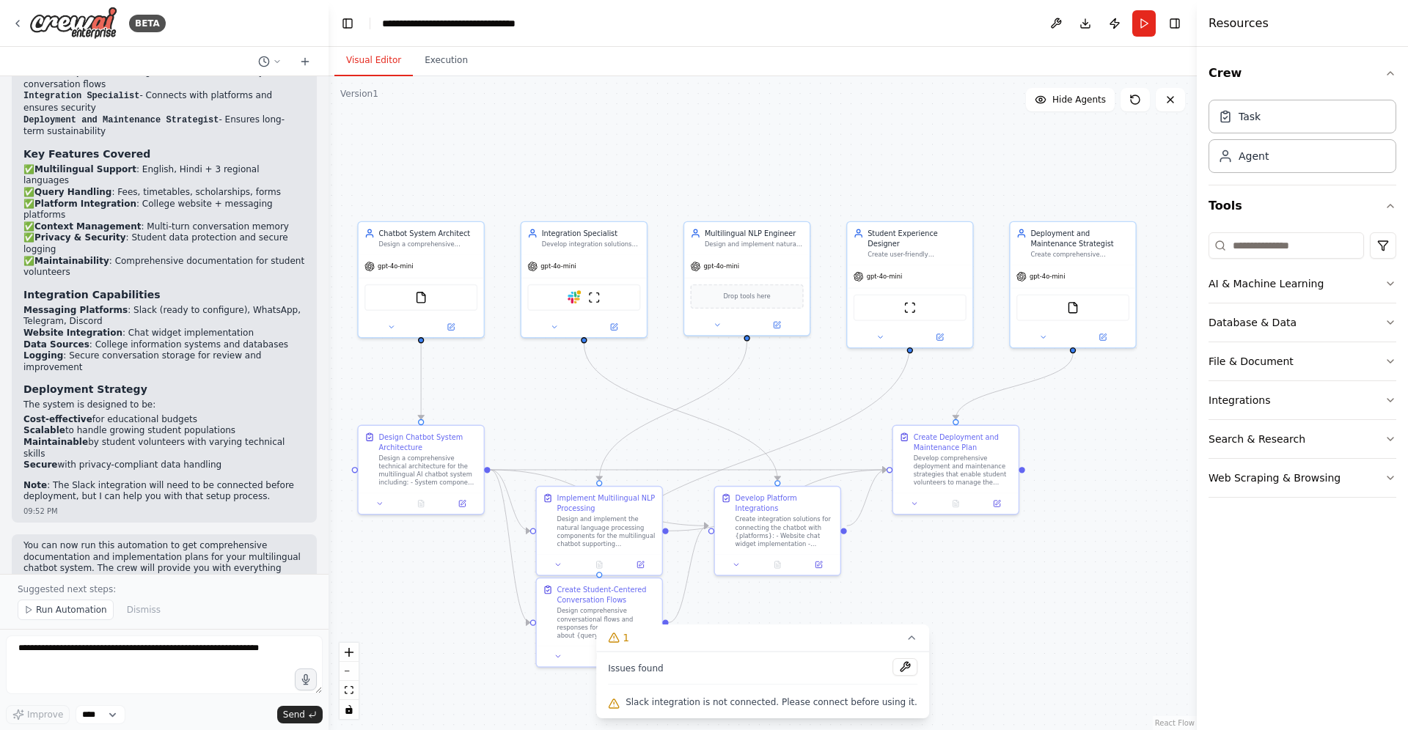
click at [854, 696] on span "Slack integration is not connected. Please connect before using it." at bounding box center [771, 702] width 292 height 12
click at [1276, 158] on div "Agent" at bounding box center [1302, 156] width 188 height 34
click at [1276, 169] on div "Agent" at bounding box center [1302, 156] width 188 height 34
click at [1142, 27] on button "Run" at bounding box center [1143, 23] width 23 height 26
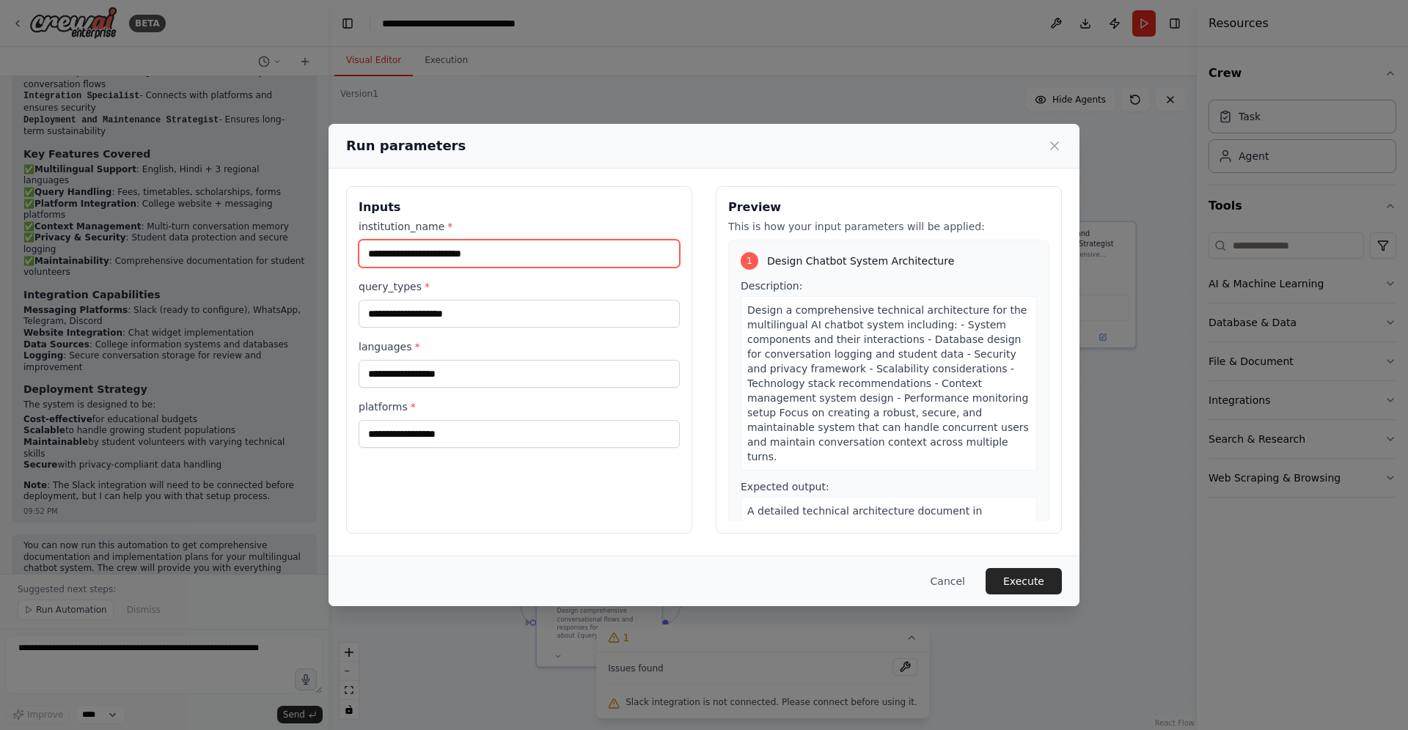
click at [602, 265] on input "institution_name *" at bounding box center [519, 254] width 321 height 28
type input "*"
type input "******"
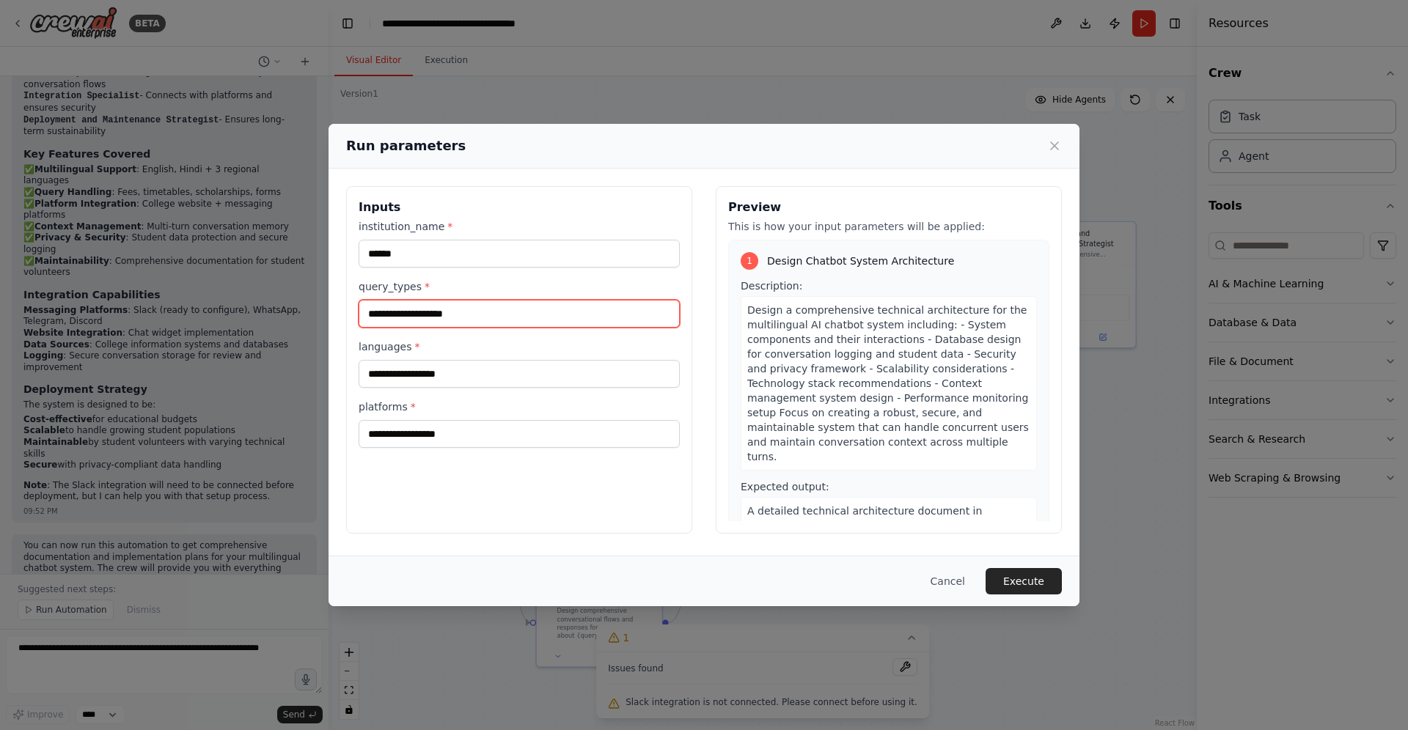
click at [499, 322] on input "query_types *" at bounding box center [519, 314] width 321 height 28
type input "*"
click at [530, 315] on input "**********" at bounding box center [519, 314] width 321 height 28
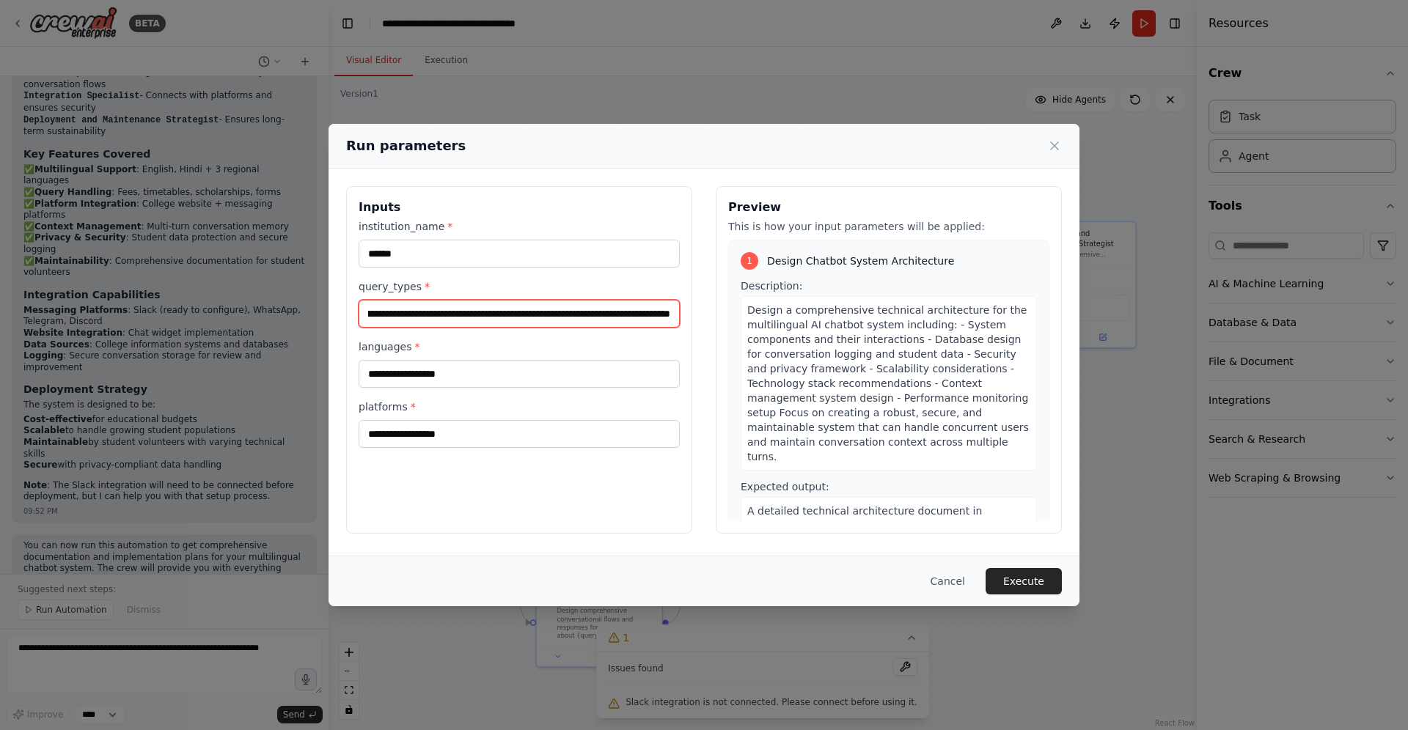
type input "**********"
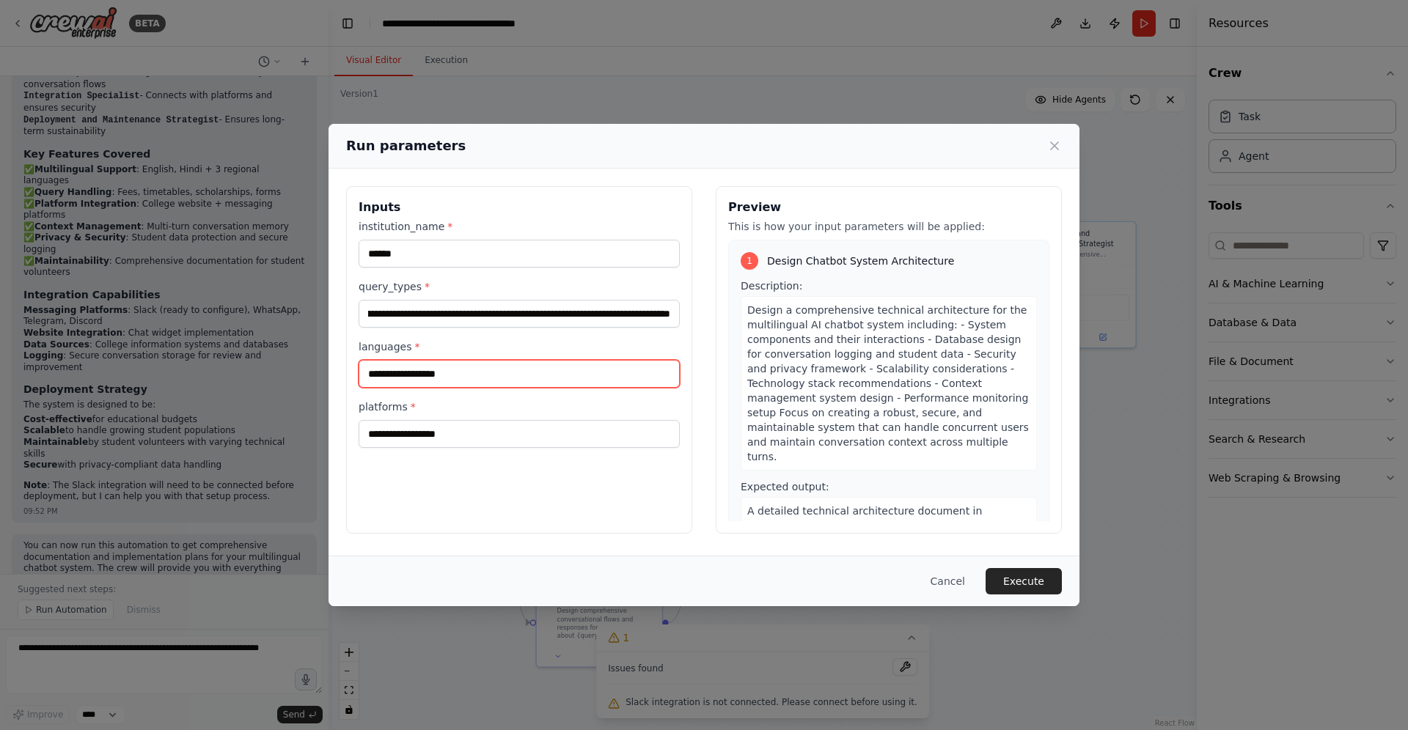
click at [618, 372] on input "languages *" at bounding box center [519, 374] width 321 height 28
type input "*"
type input "*******"
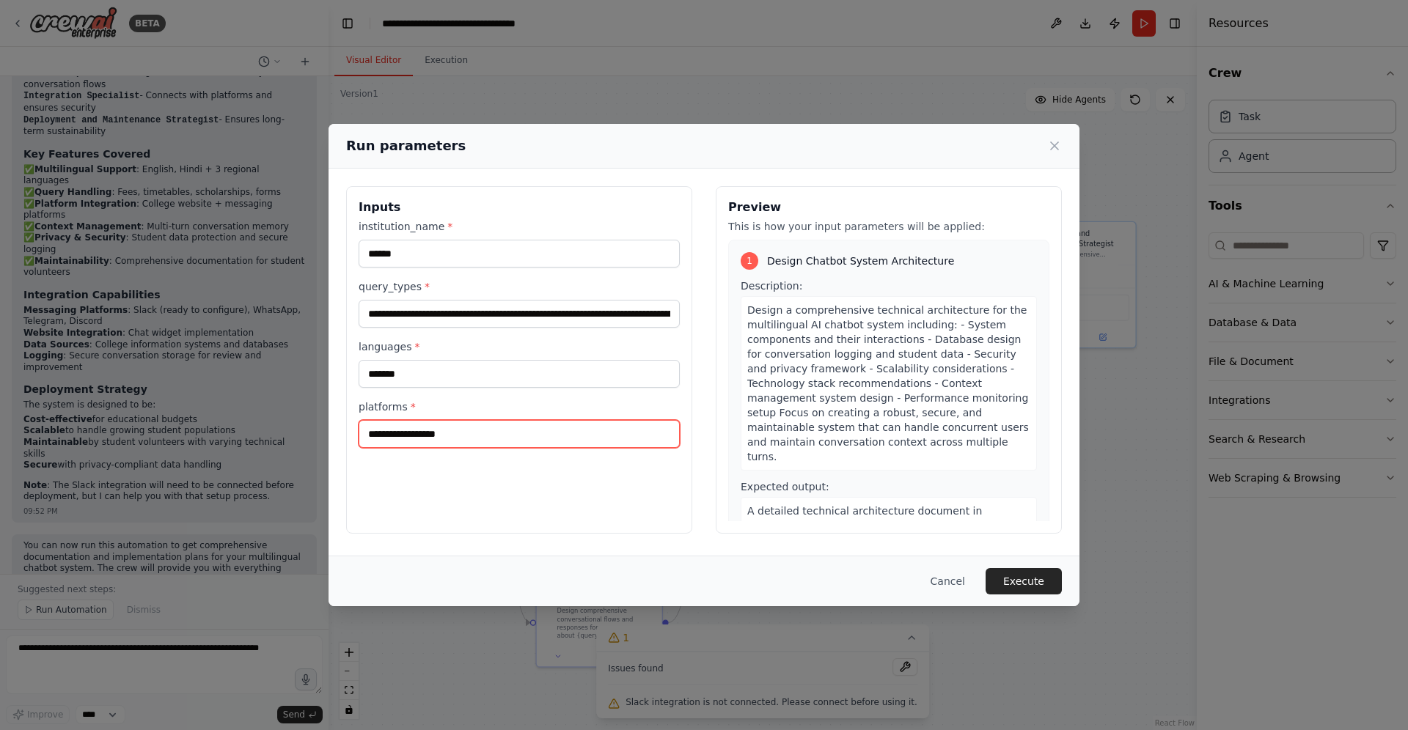
click at [617, 430] on input "platforms *" at bounding box center [519, 434] width 321 height 28
type input "*********"
click at [1026, 582] on button "Execute" at bounding box center [1023, 581] width 76 height 26
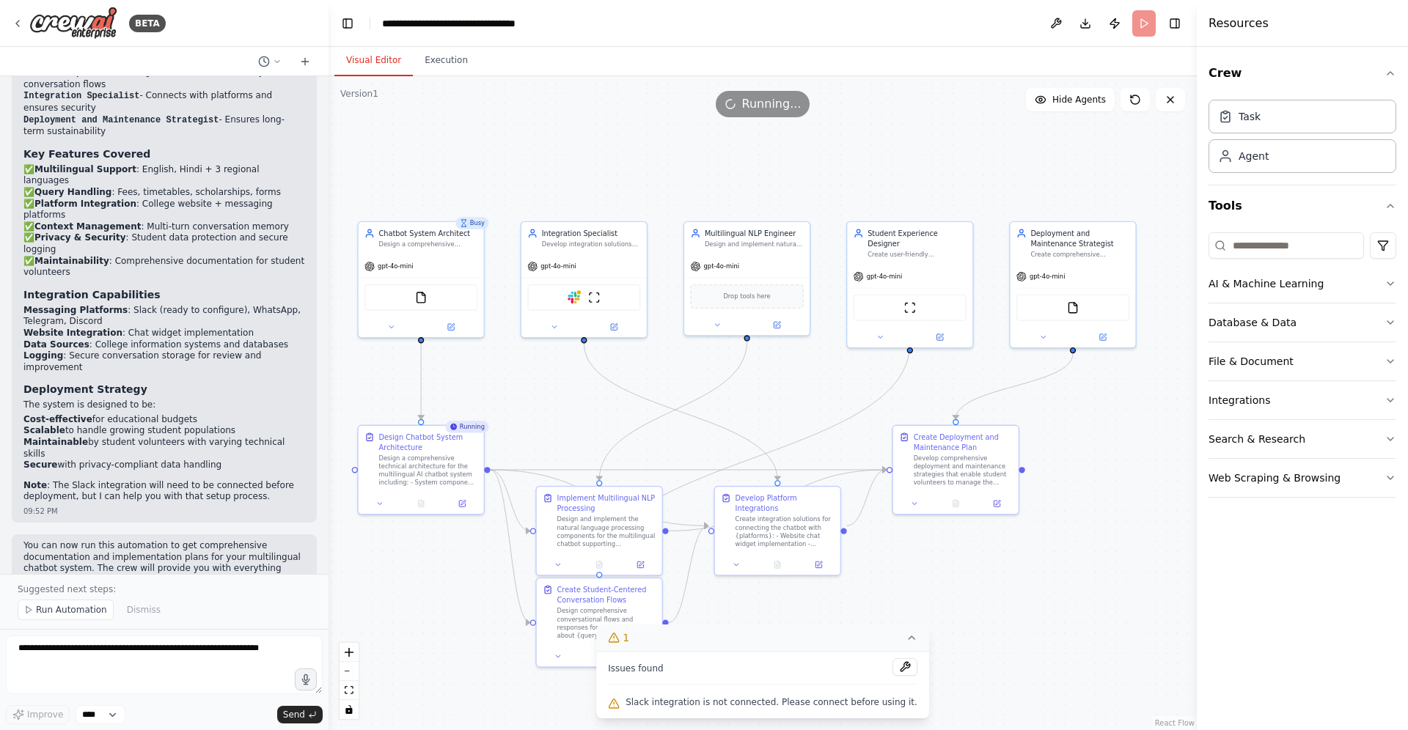
click at [905, 642] on icon at bounding box center [911, 638] width 12 height 12
click at [424, 59] on button "Execution" at bounding box center [446, 60] width 67 height 31
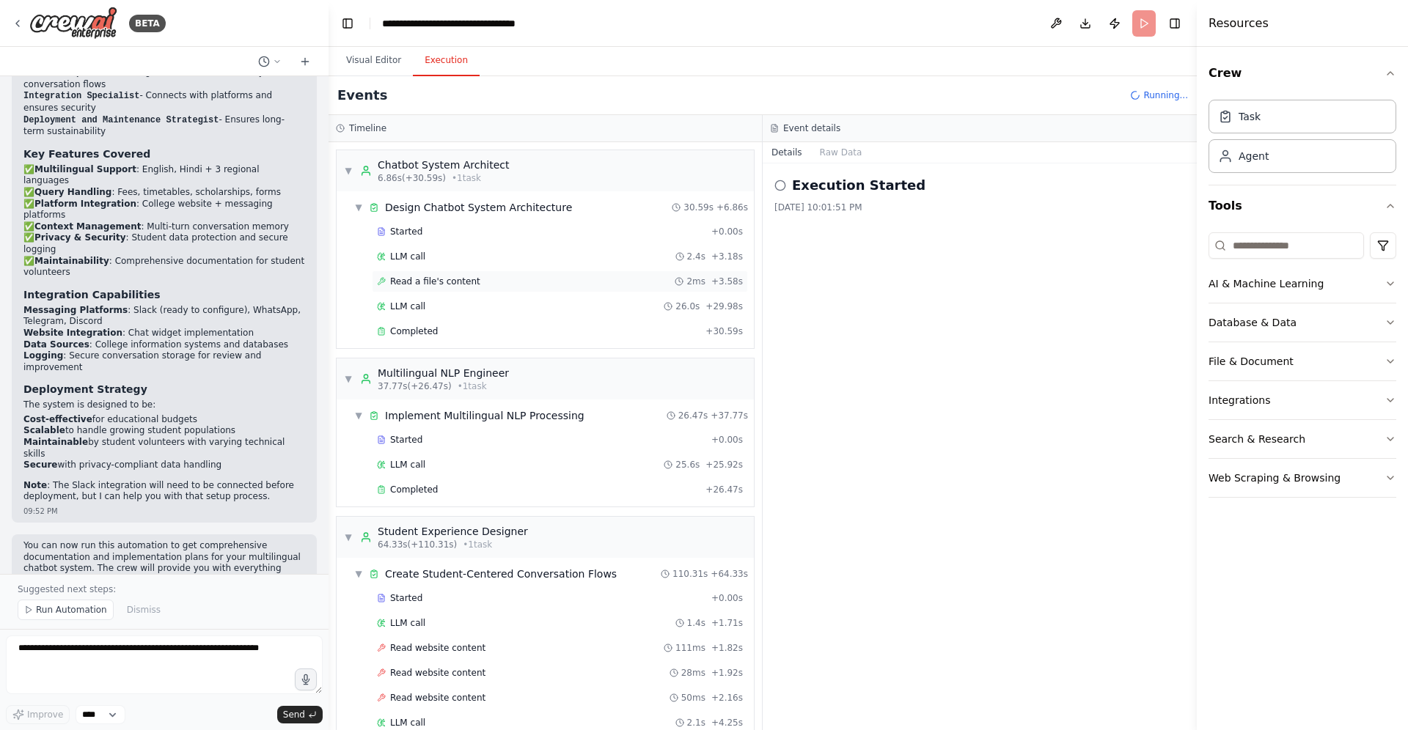
scroll to position [3708, 0]
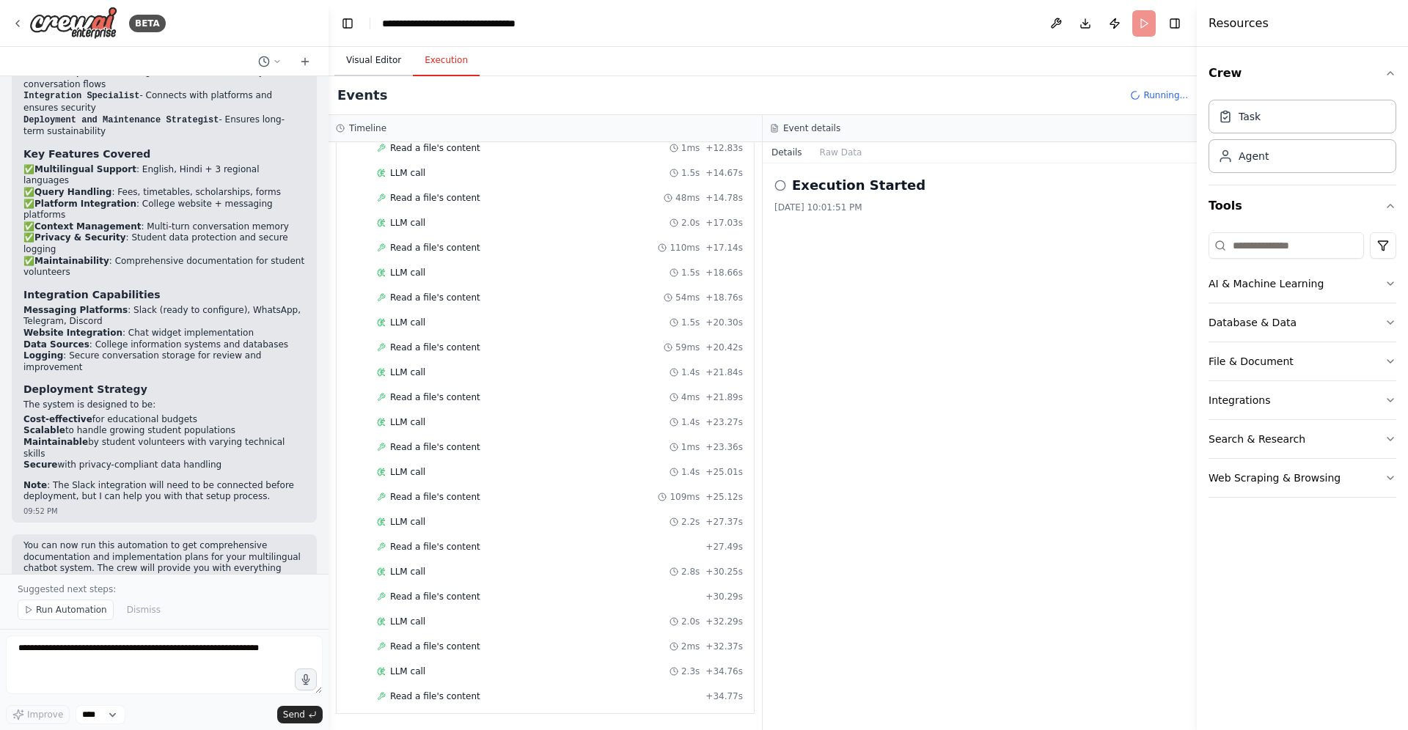
click at [373, 63] on button "Visual Editor" at bounding box center [373, 60] width 78 height 31
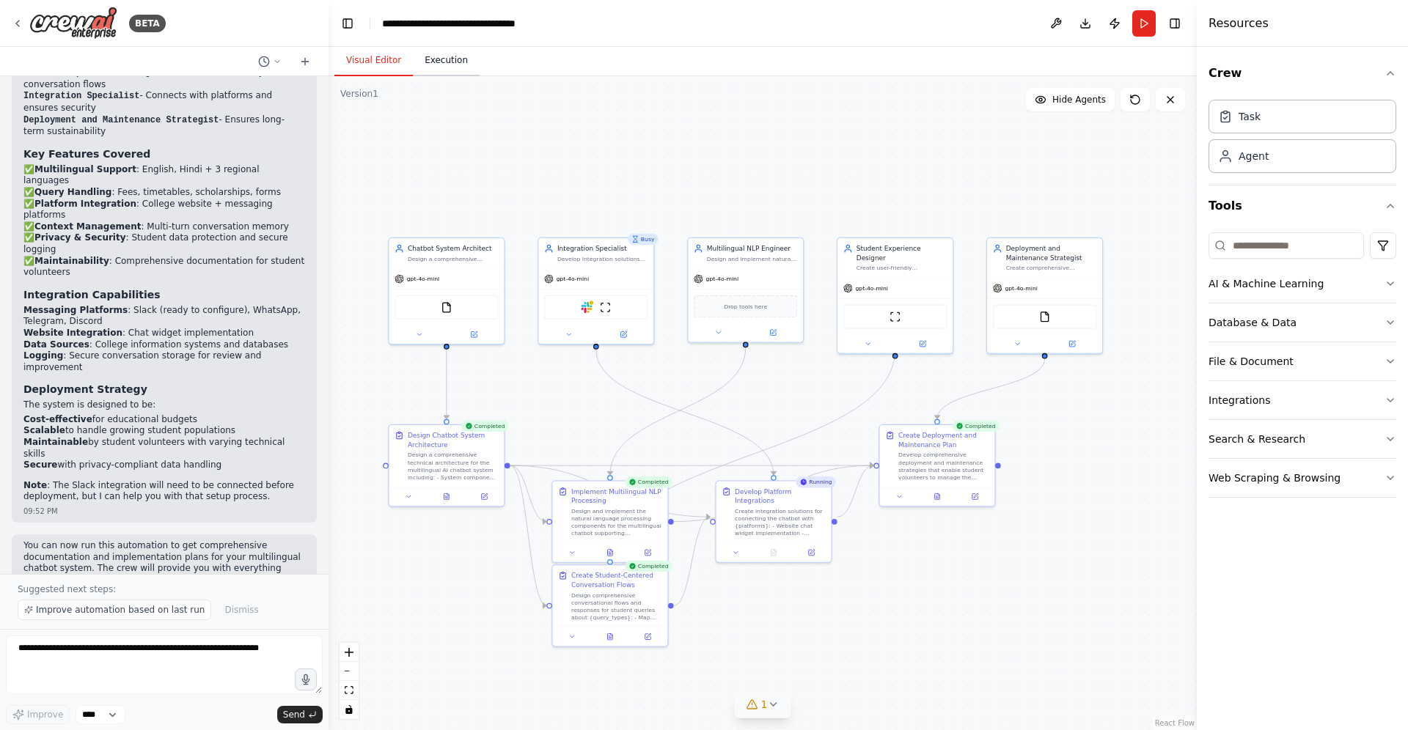
click at [453, 56] on button "Execution" at bounding box center [446, 60] width 67 height 31
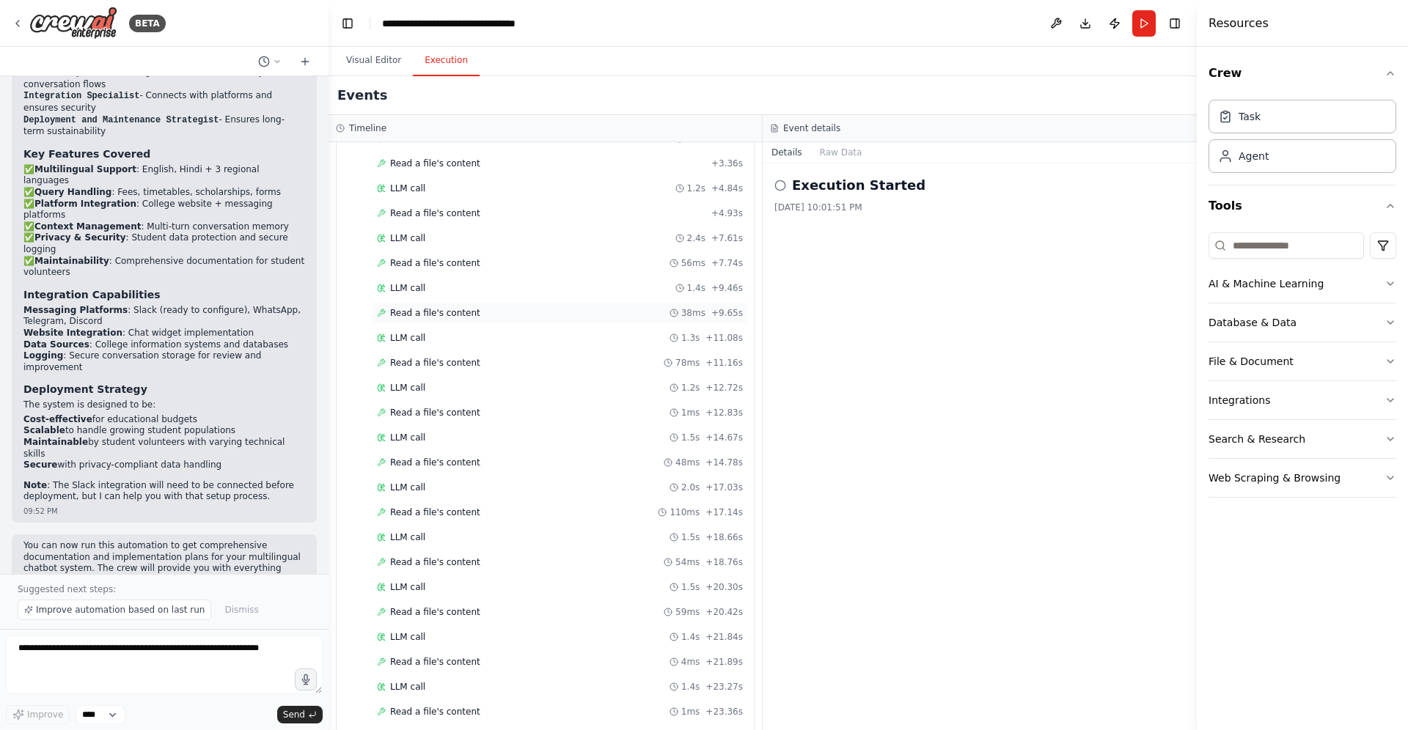
scroll to position [3465, 0]
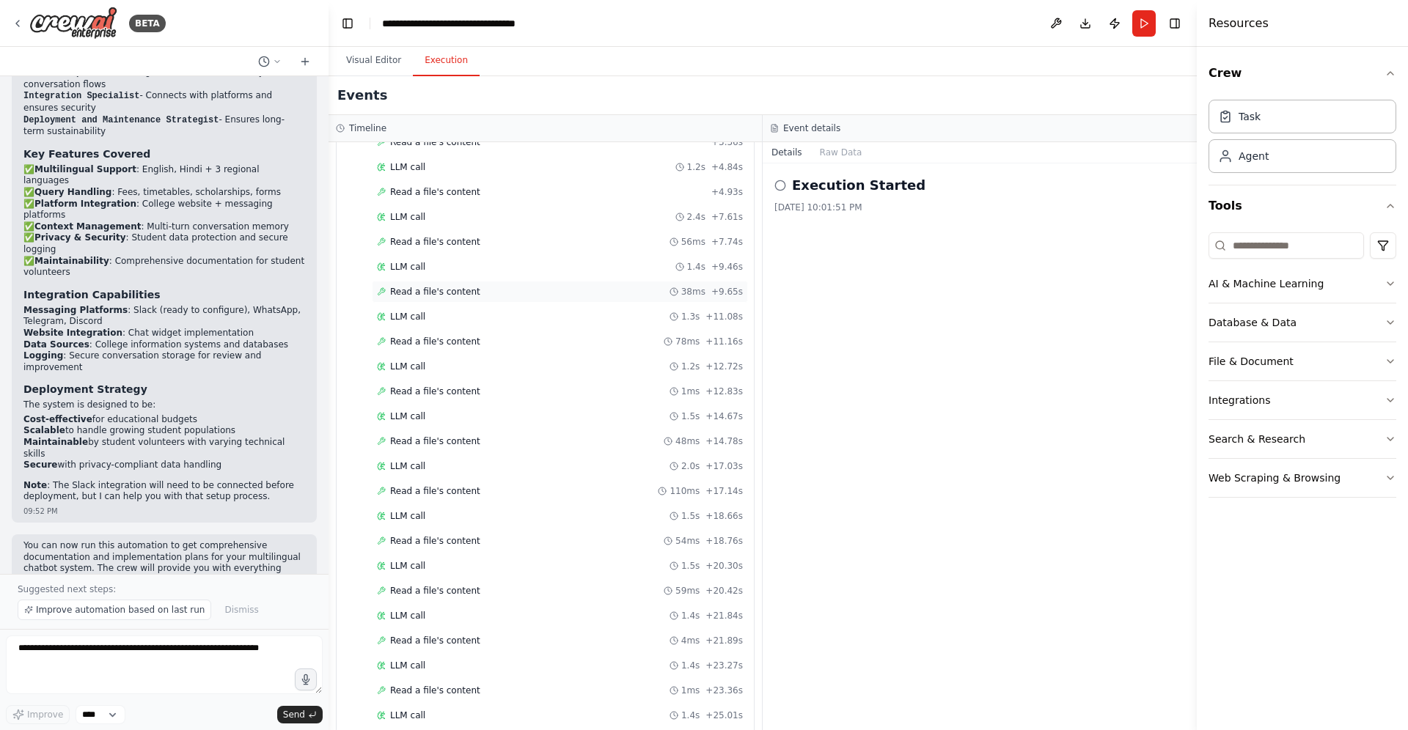
click at [1031, 134] on div "Event details" at bounding box center [979, 128] width 434 height 27
click at [359, 58] on button "Visual Editor" at bounding box center [373, 60] width 78 height 31
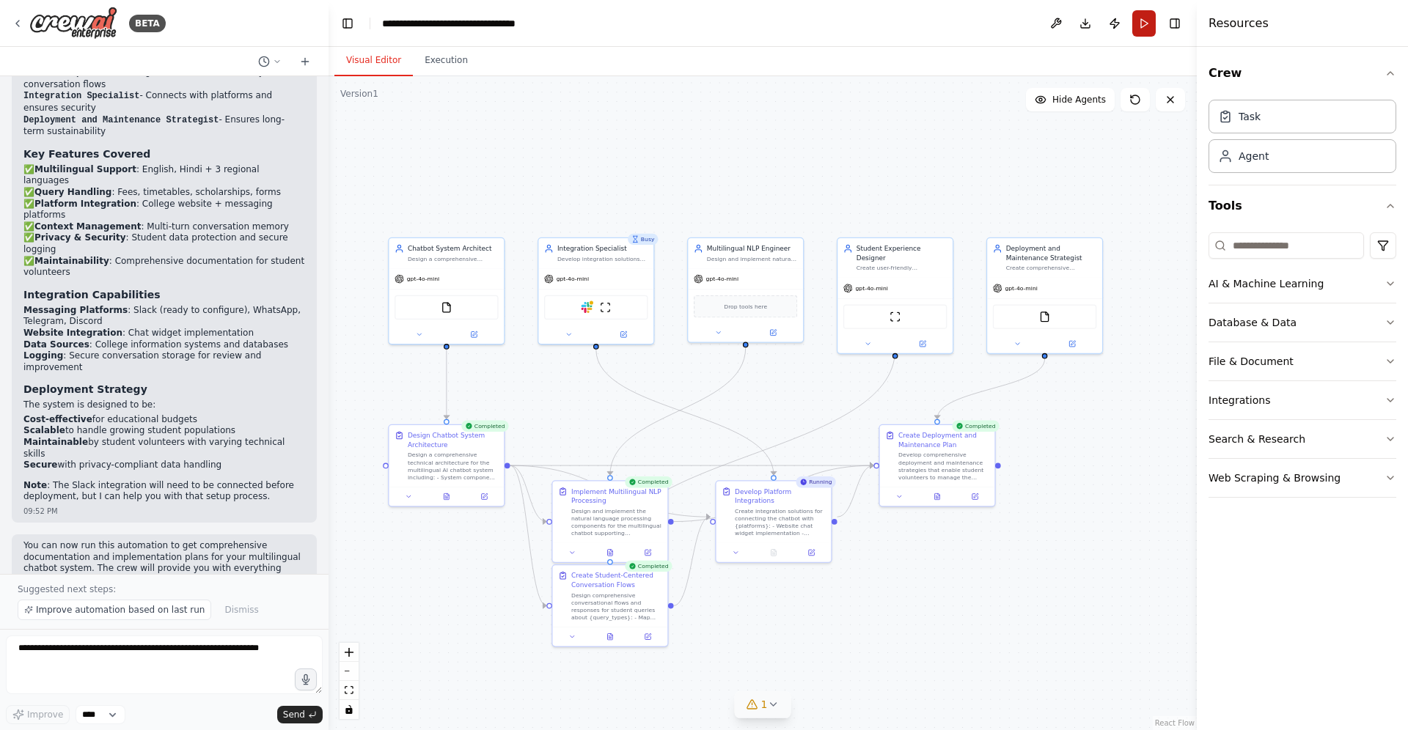
click at [1142, 32] on button "Run" at bounding box center [1143, 23] width 23 height 26
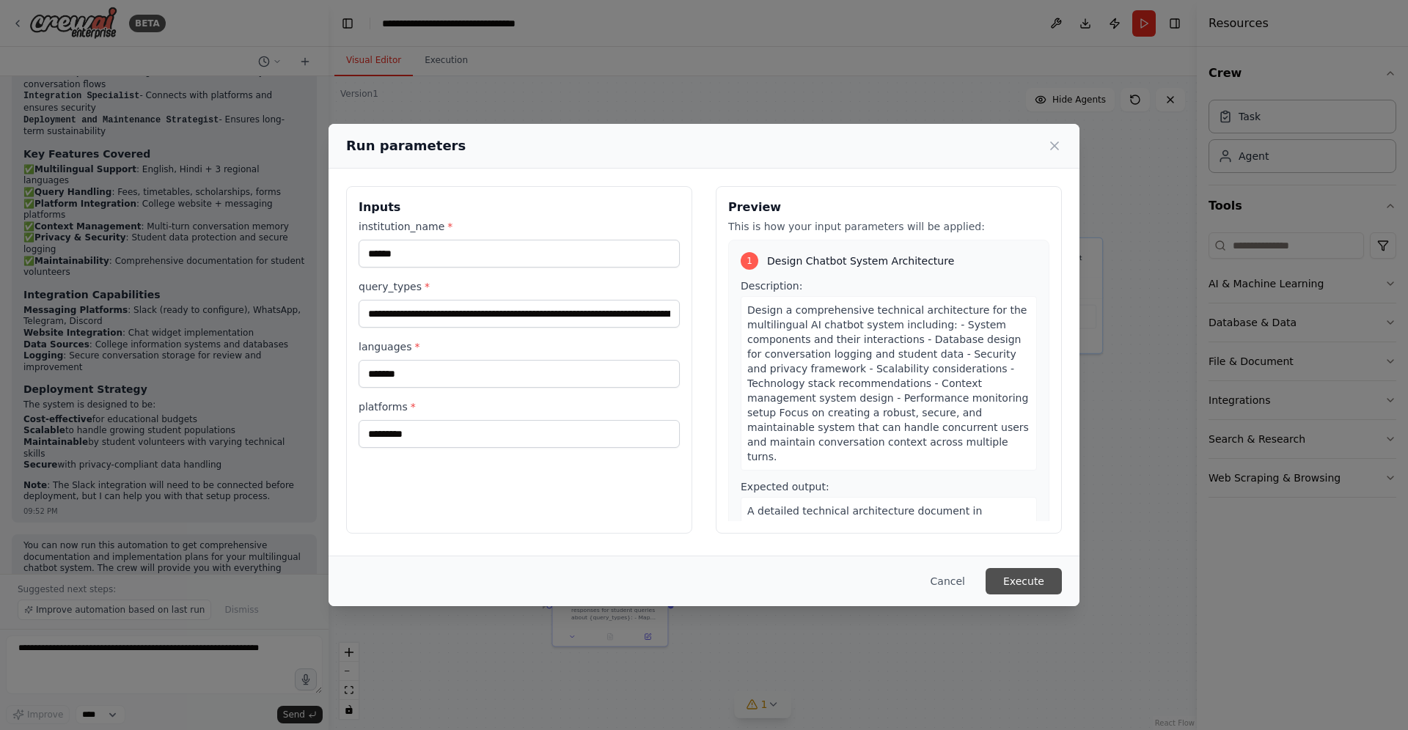
click at [1029, 581] on button "Execute" at bounding box center [1023, 581] width 76 height 26
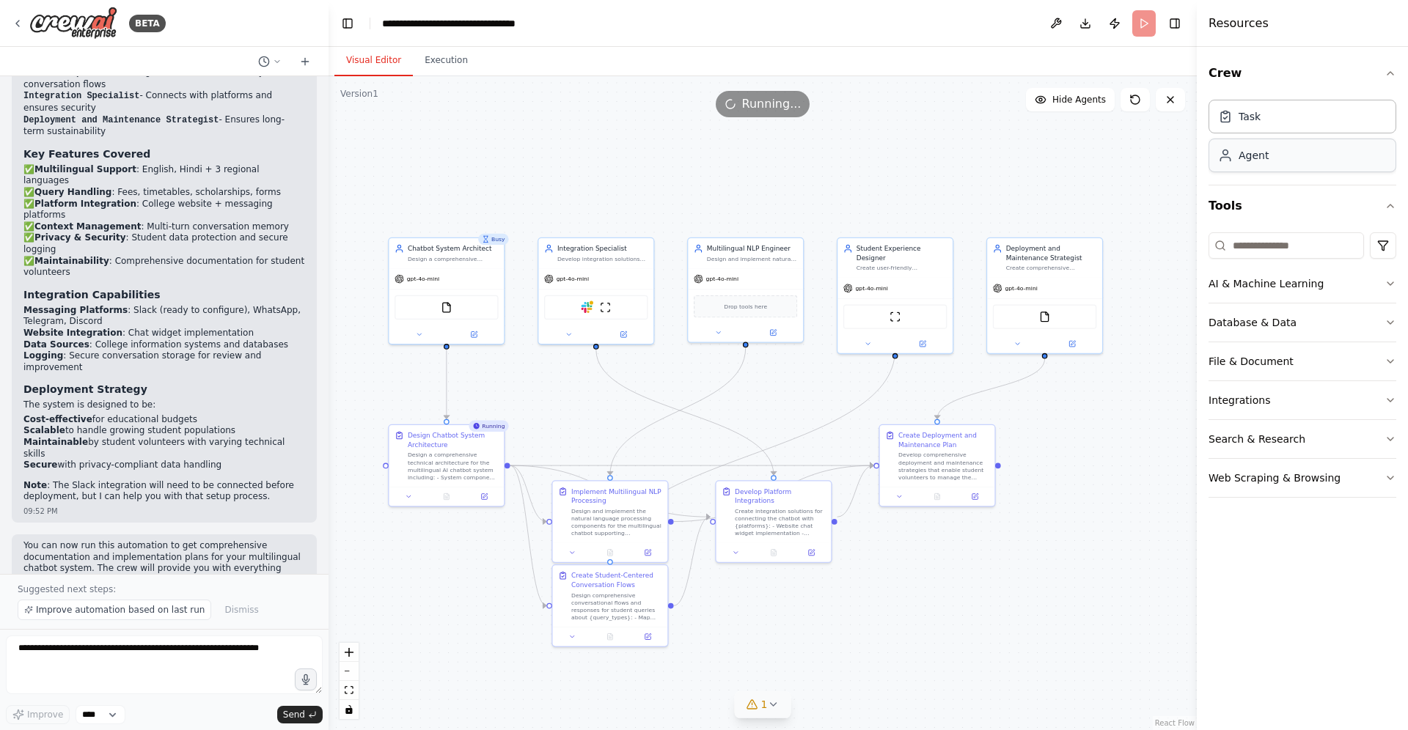
click at [1245, 154] on div "Agent" at bounding box center [1253, 155] width 30 height 15
click at [1174, 21] on button "Toggle Right Sidebar" at bounding box center [1174, 23] width 21 height 21
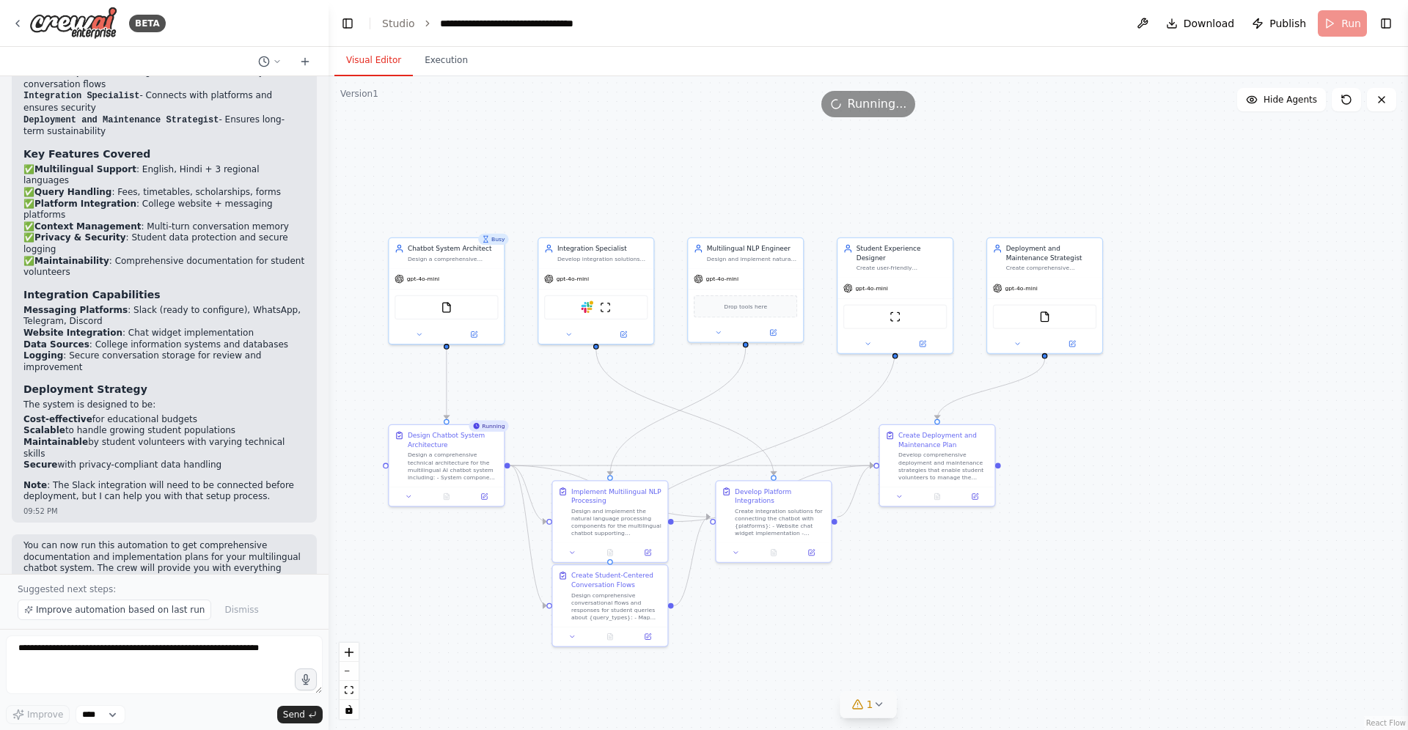
click at [1335, 21] on header "**********" at bounding box center [867, 23] width 1079 height 47
click at [931, 163] on div ".deletable-edge-delete-btn { width: 20px; height: 20px; border: 0px solid #ffff…" at bounding box center [867, 403] width 1079 height 654
click at [1257, 32] on button "Publish" at bounding box center [1279, 23] width 66 height 26
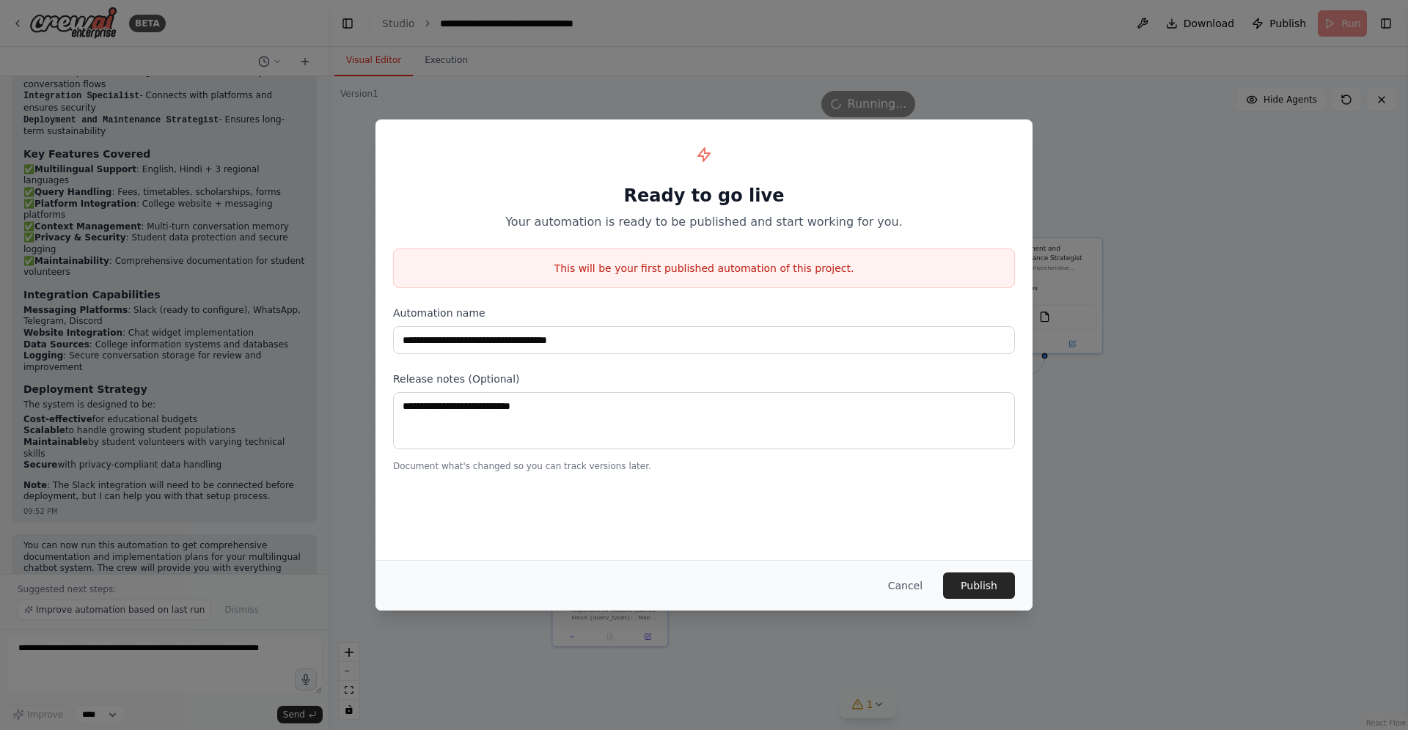
click at [1157, 210] on div "**********" at bounding box center [704, 365] width 1408 height 730
click at [903, 587] on button "Cancel" at bounding box center [905, 586] width 58 height 26
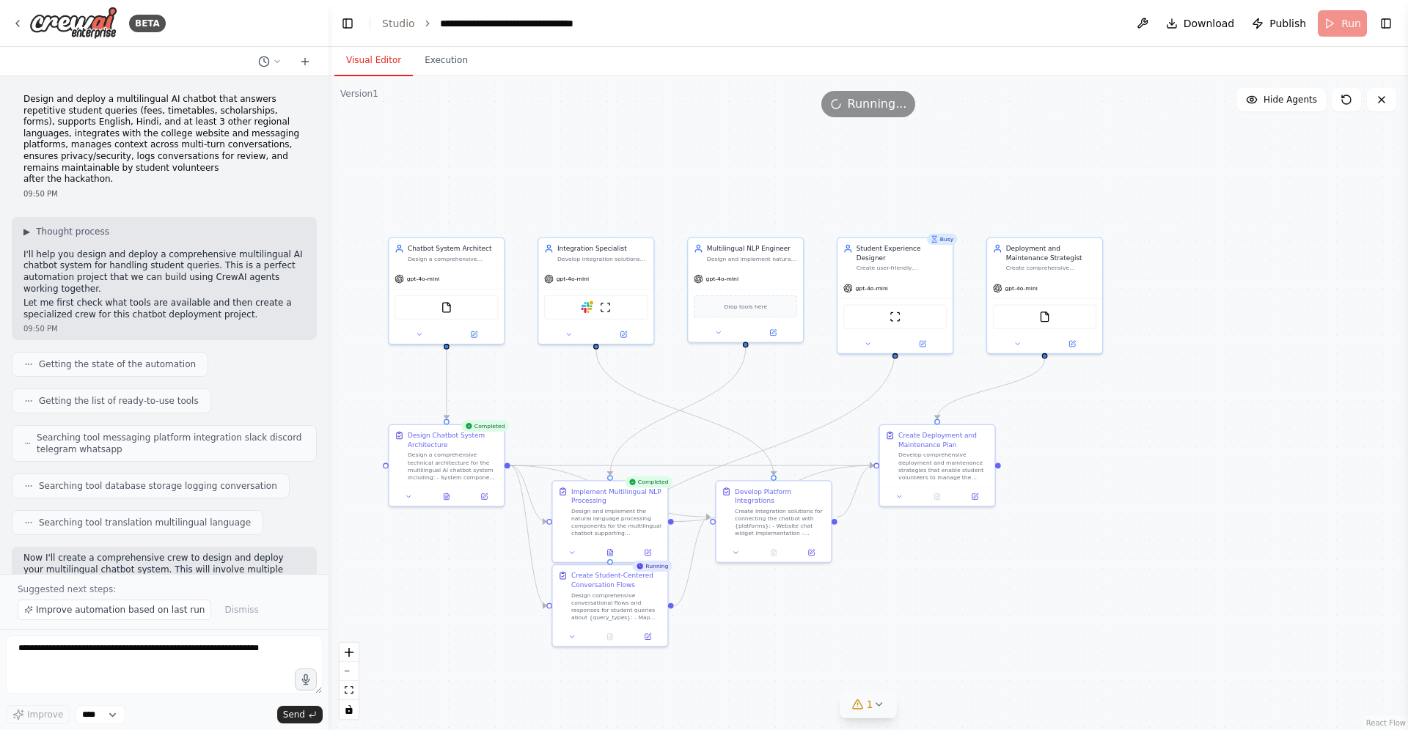
scroll to position [1290, 0]
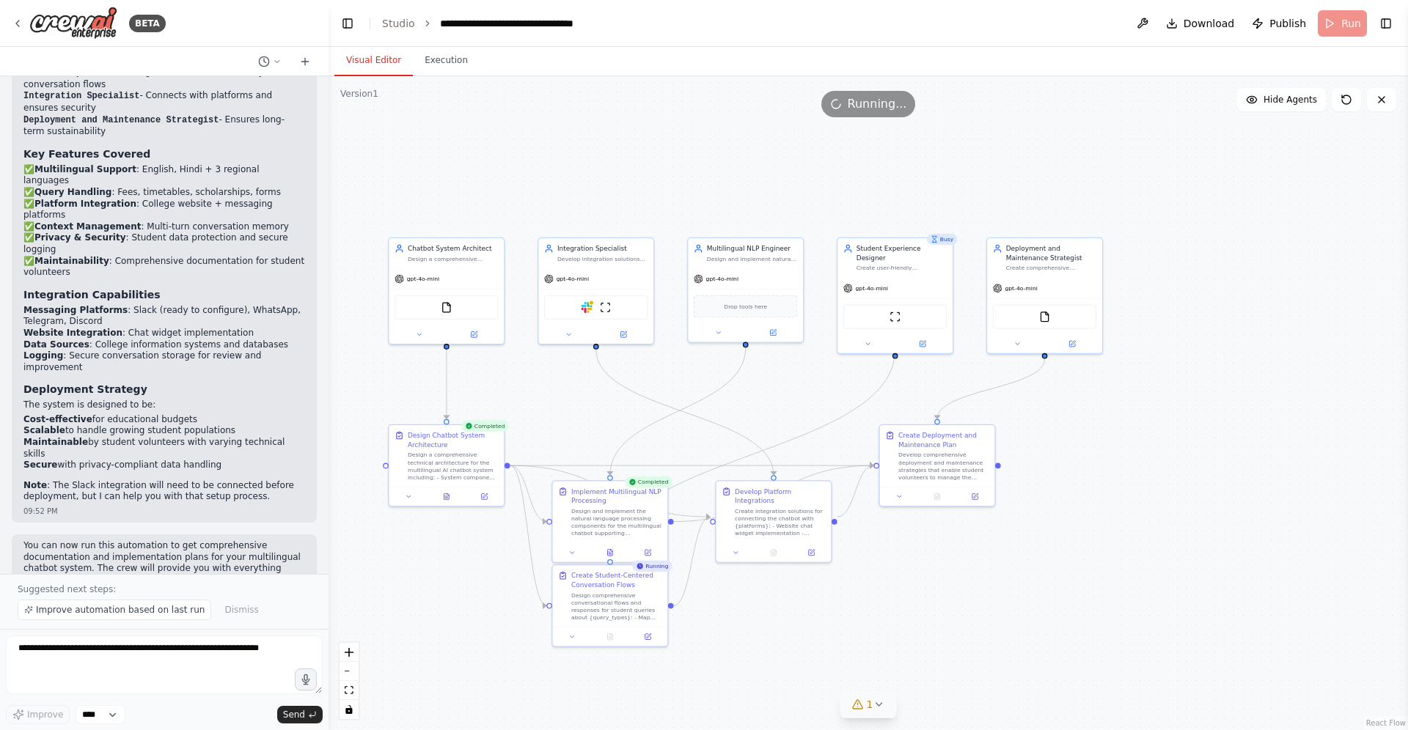
click at [1224, 59] on div "Visual Editor Execution" at bounding box center [867, 61] width 1079 height 29
click at [442, 81] on div ".deletable-edge-delete-btn { width: 20px; height: 20px; border: 0px solid #ffff…" at bounding box center [867, 403] width 1079 height 654
click at [442, 68] on button "Execution" at bounding box center [446, 60] width 67 height 31
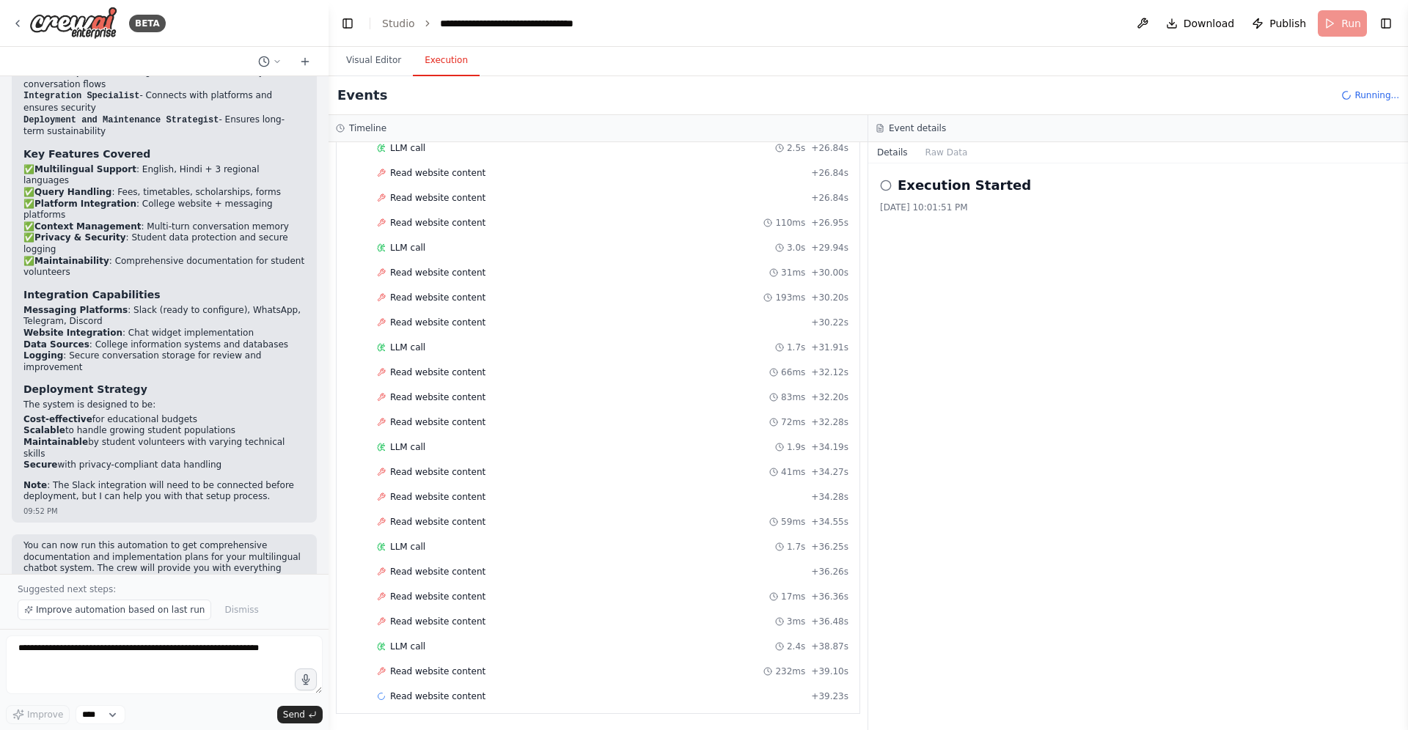
scroll to position [1672, 0]
click at [1059, 275] on div "Execution Started [DATE] 10:01:51 PM" at bounding box center [1138, 446] width 540 height 567
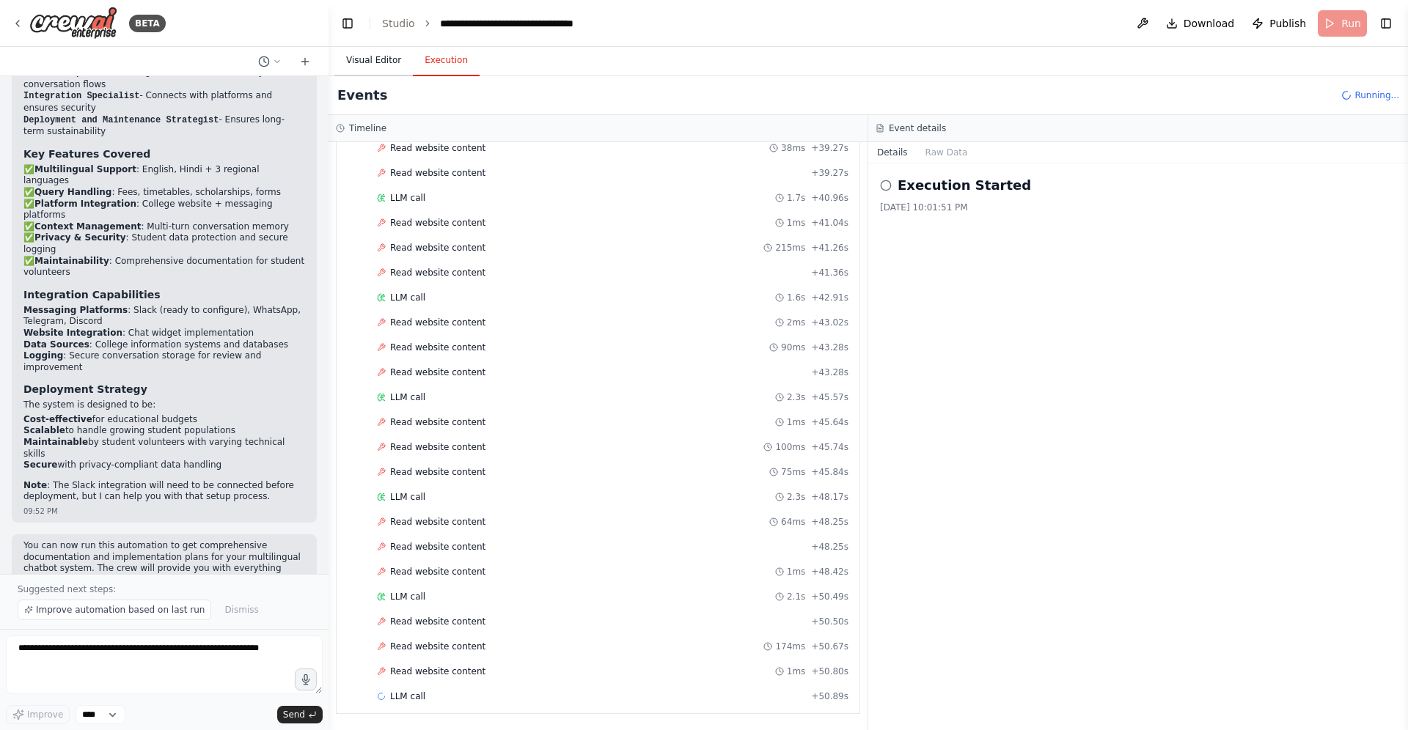
click at [361, 65] on button "Visual Editor" at bounding box center [373, 60] width 78 height 31
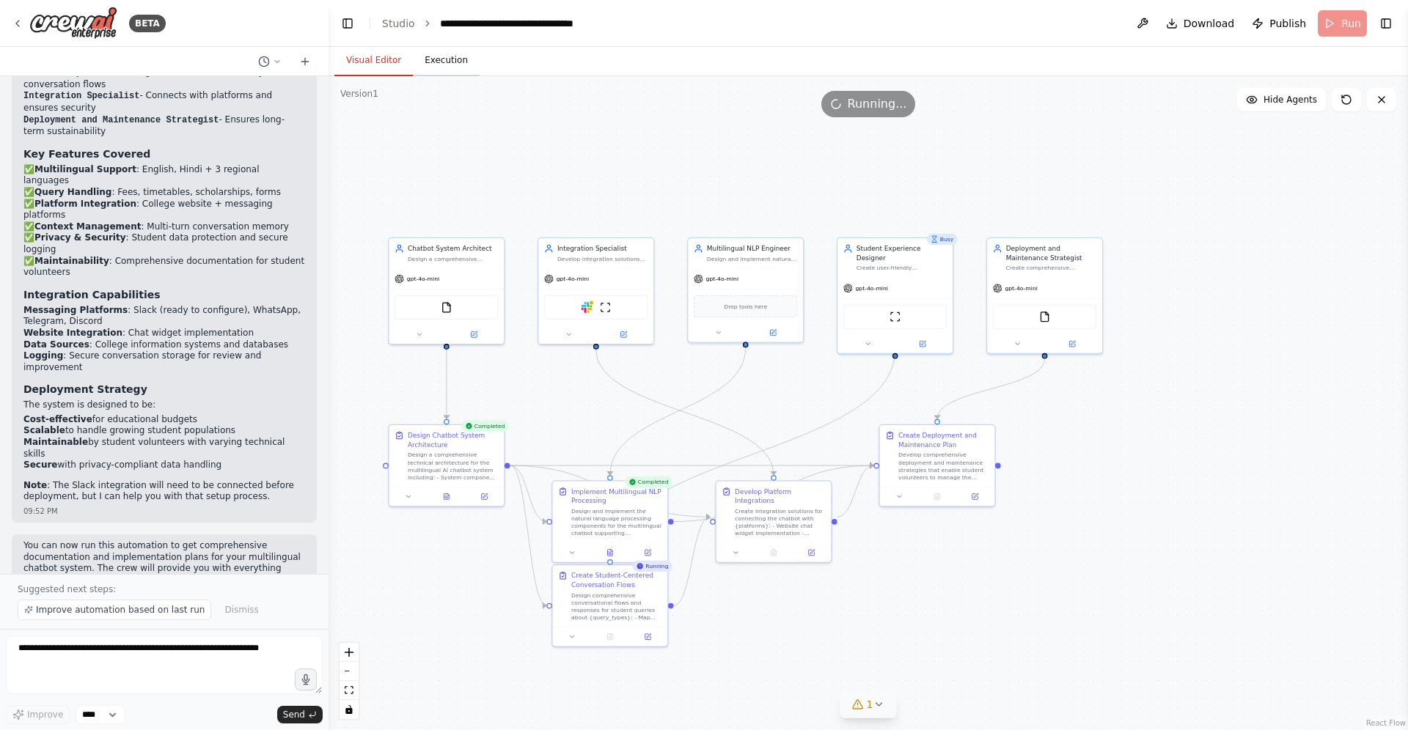
click at [413, 64] on button "Execution" at bounding box center [446, 60] width 67 height 31
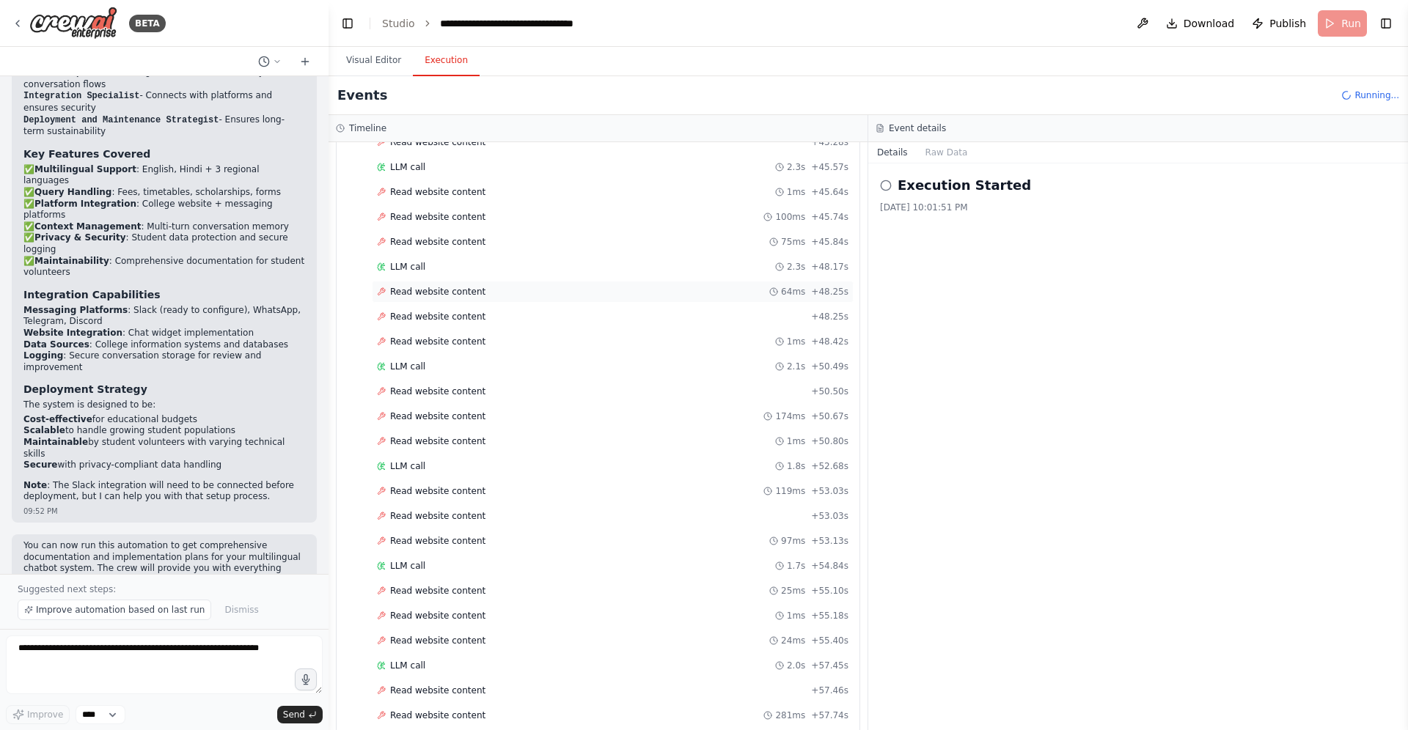
scroll to position [2444, 0]
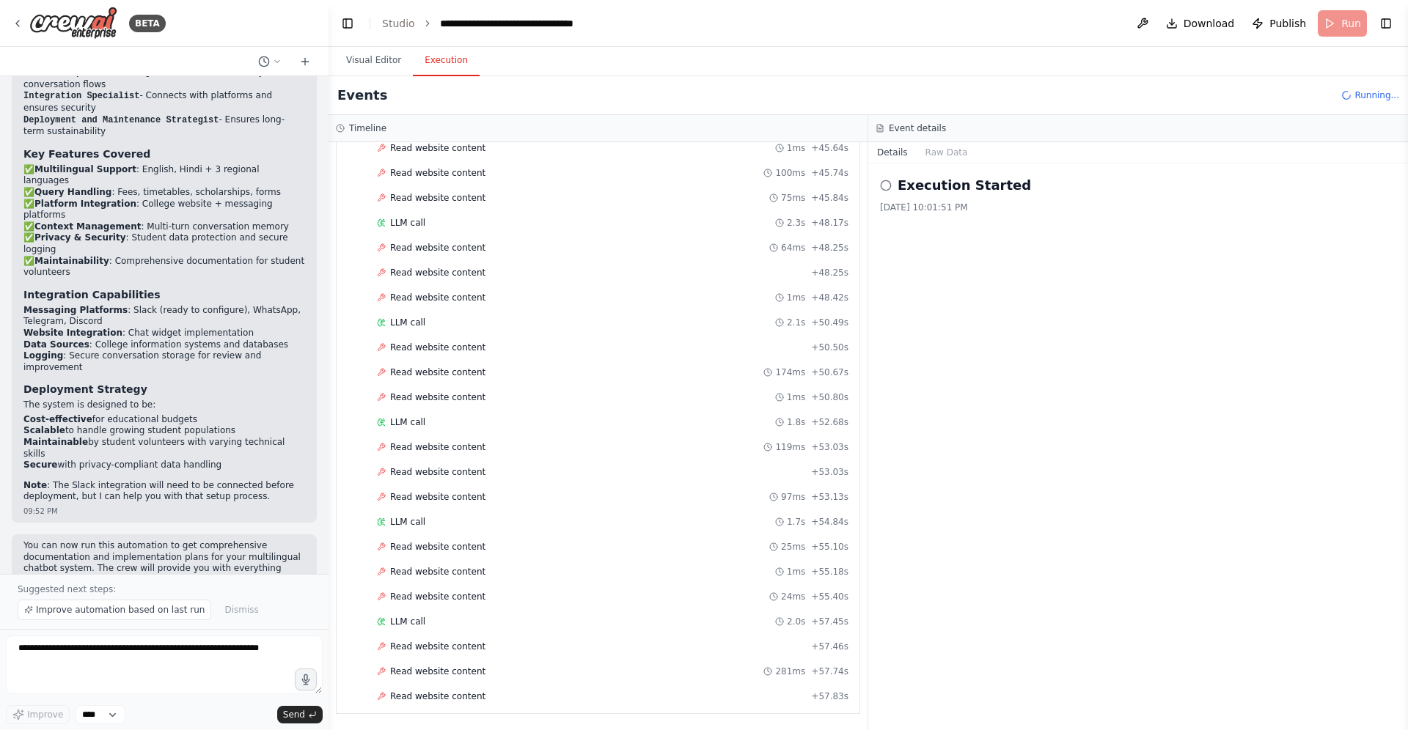
click at [886, 185] on icon at bounding box center [886, 186] width 12 height 12
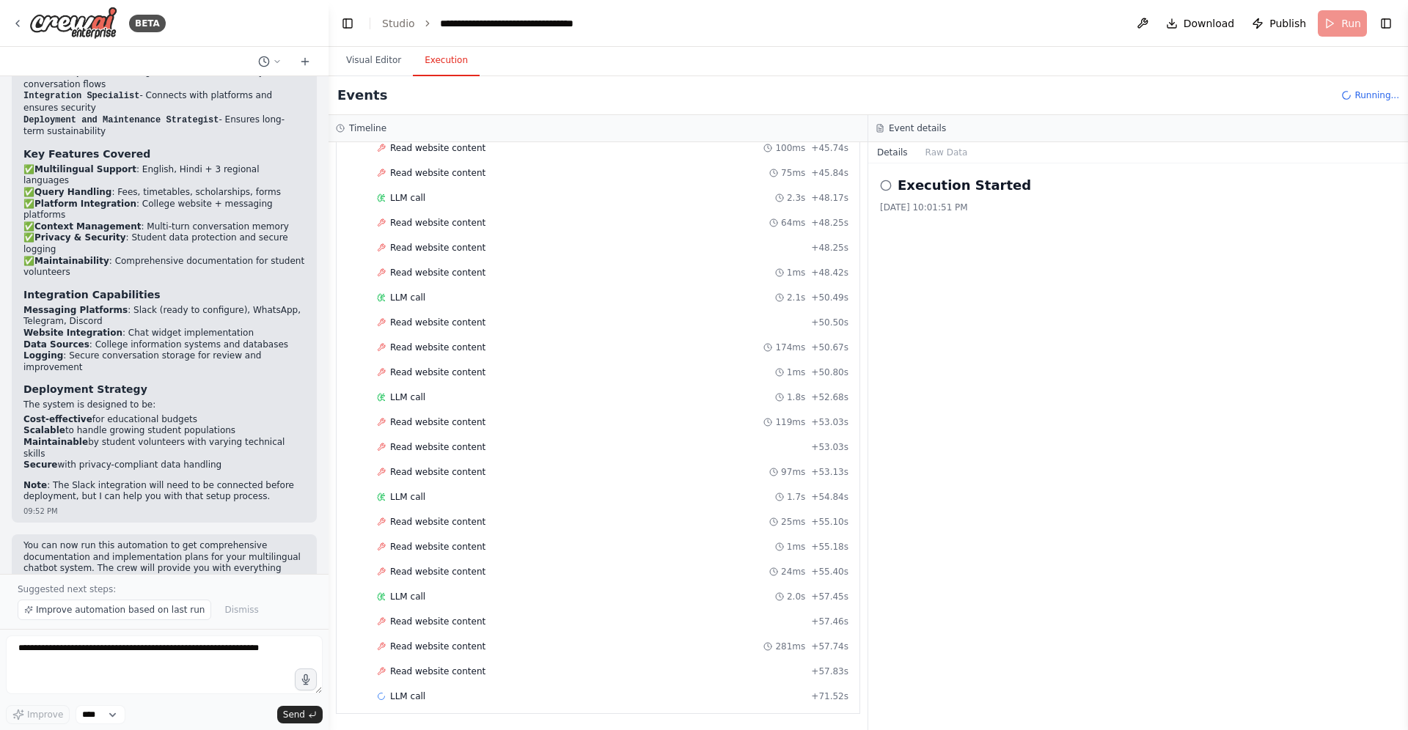
click at [946, 128] on div "Event details" at bounding box center [1137, 128] width 525 height 12
click at [372, 56] on button "Visual Editor" at bounding box center [373, 60] width 78 height 31
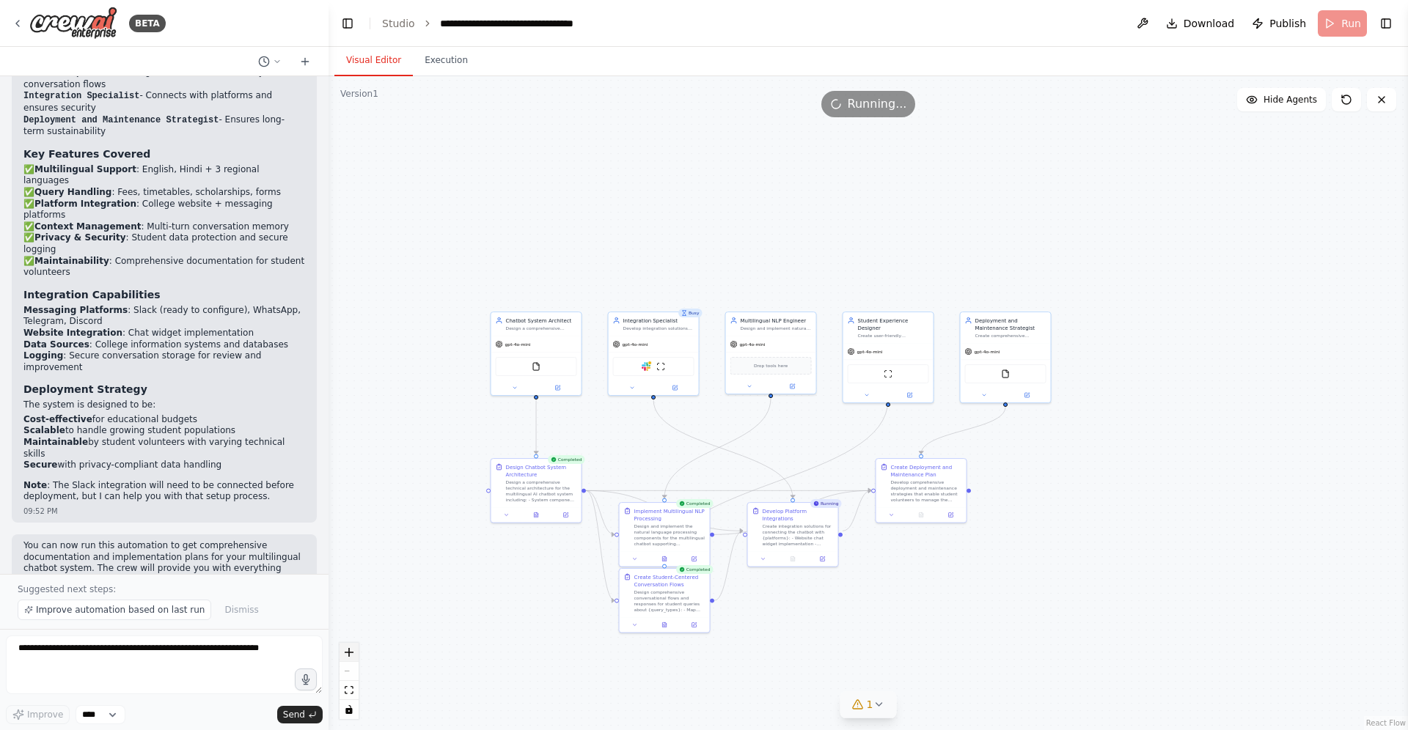
click at [358, 657] on button "zoom in" at bounding box center [348, 652] width 19 height 19
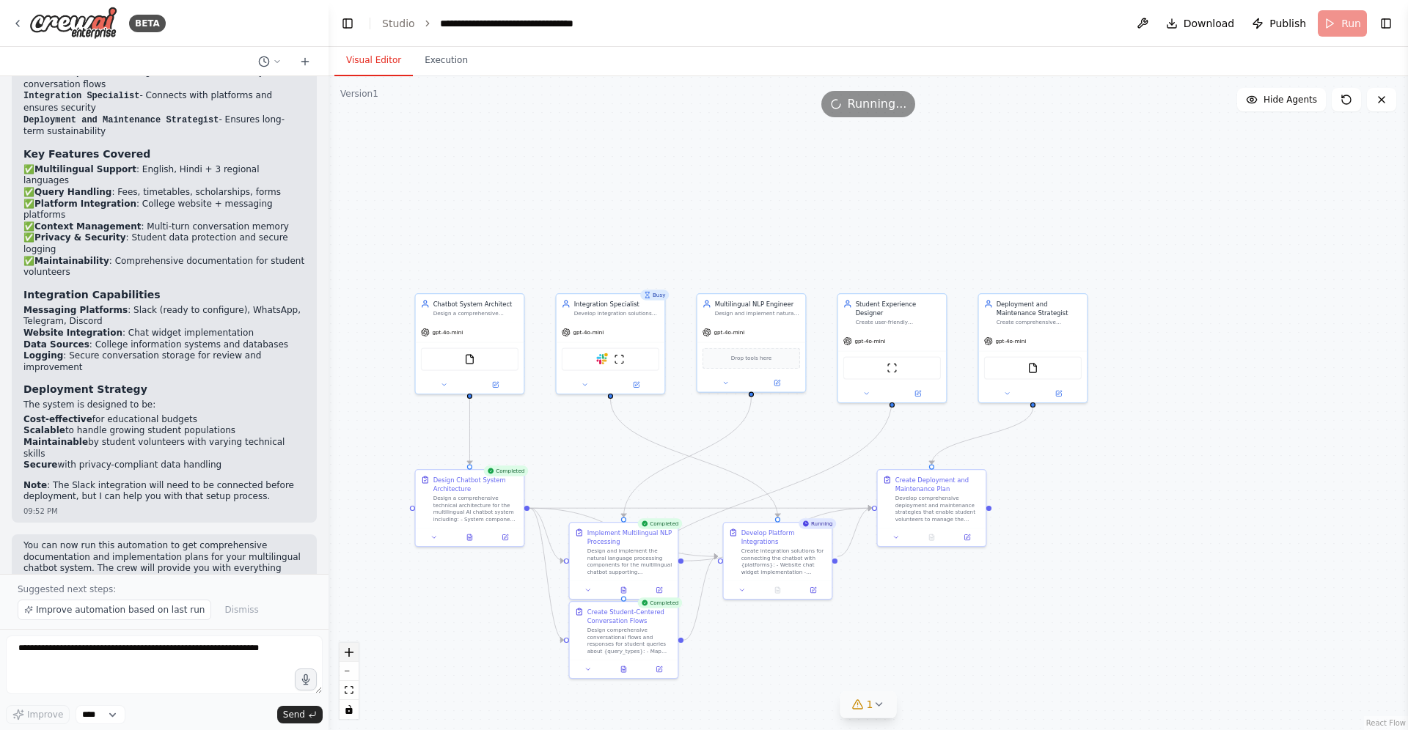
click at [358, 657] on button "zoom in" at bounding box center [348, 652] width 19 height 19
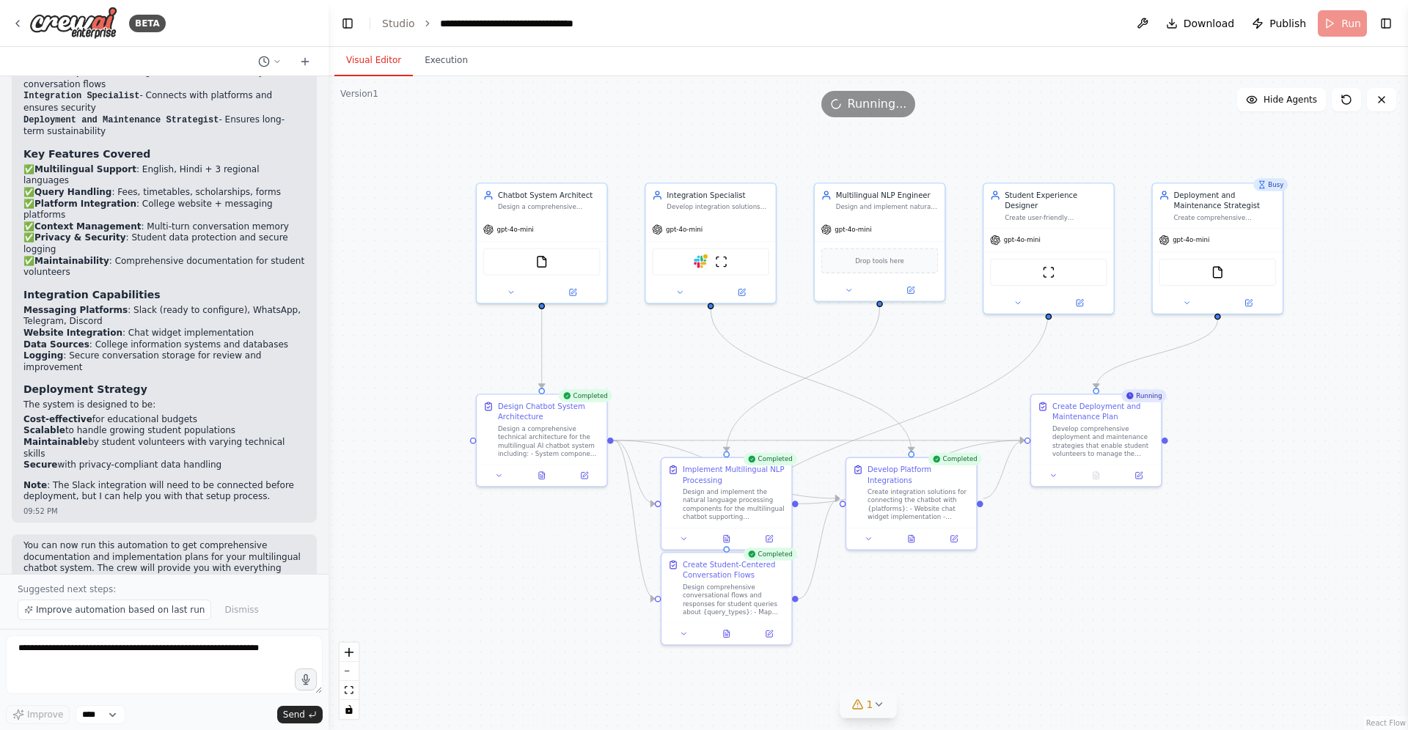
drag, startPoint x: 683, startPoint y: 221, endPoint x: 829, endPoint y: 139, distance: 168.1
click at [829, 139] on div ".deletable-edge-delete-btn { width: 20px; height: 20px; border: 0px solid #ffff…" at bounding box center [867, 403] width 1079 height 654
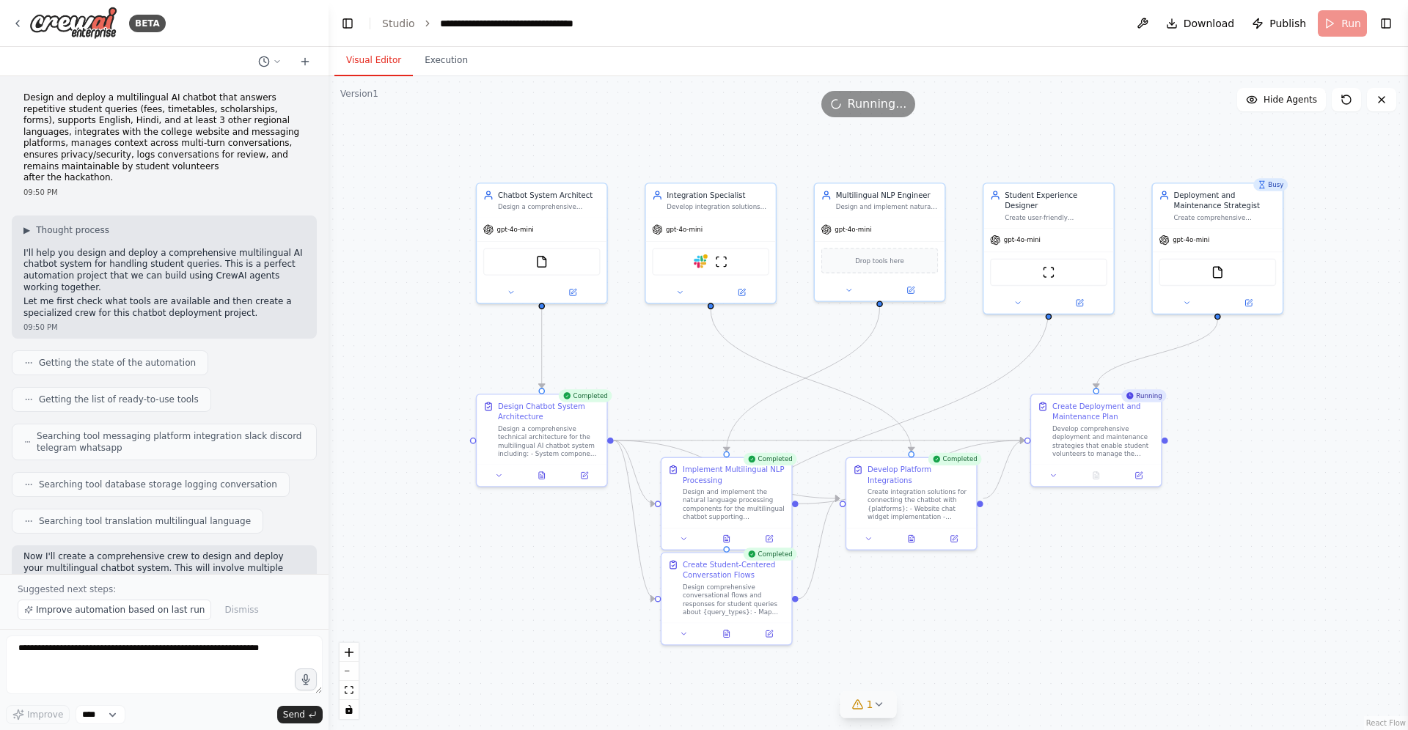
scroll to position [0, 0]
click at [458, 66] on button "Execution" at bounding box center [446, 60] width 67 height 31
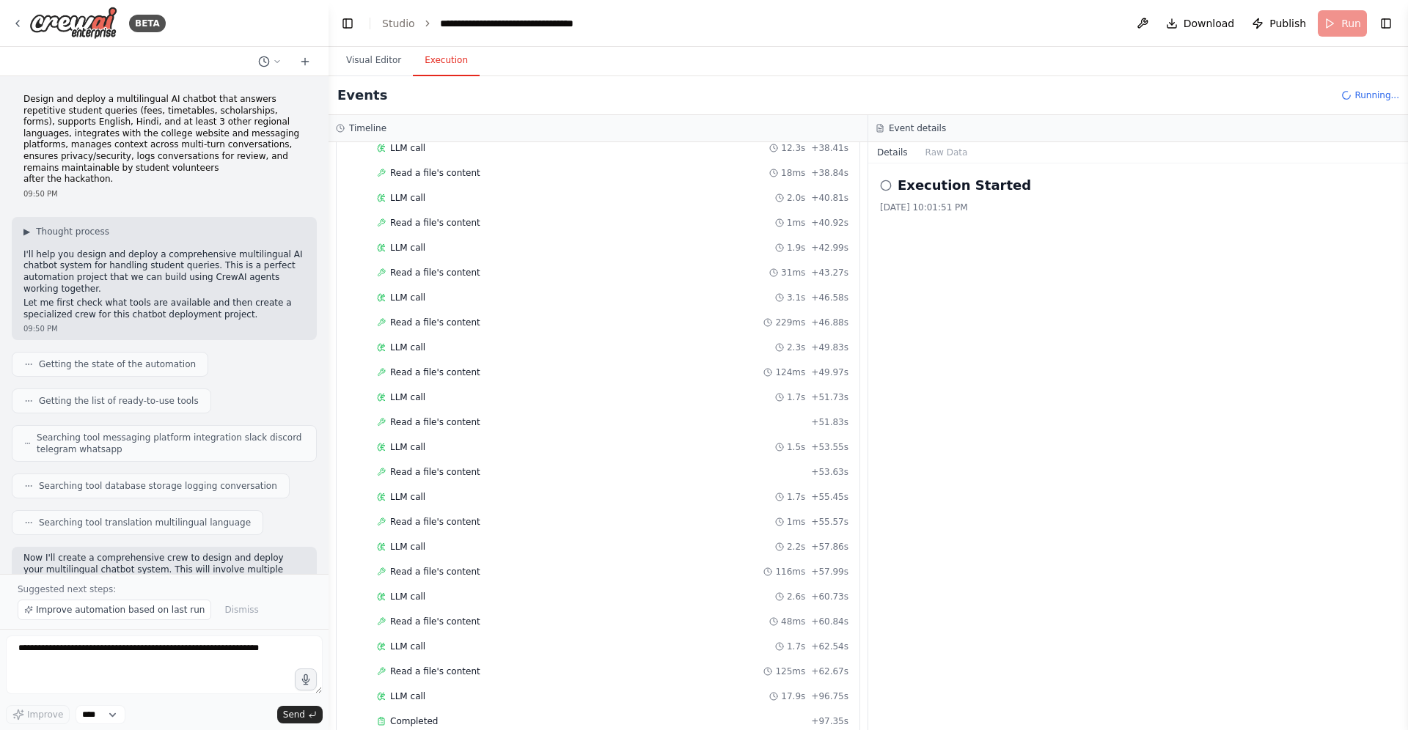
scroll to position [4257, 0]
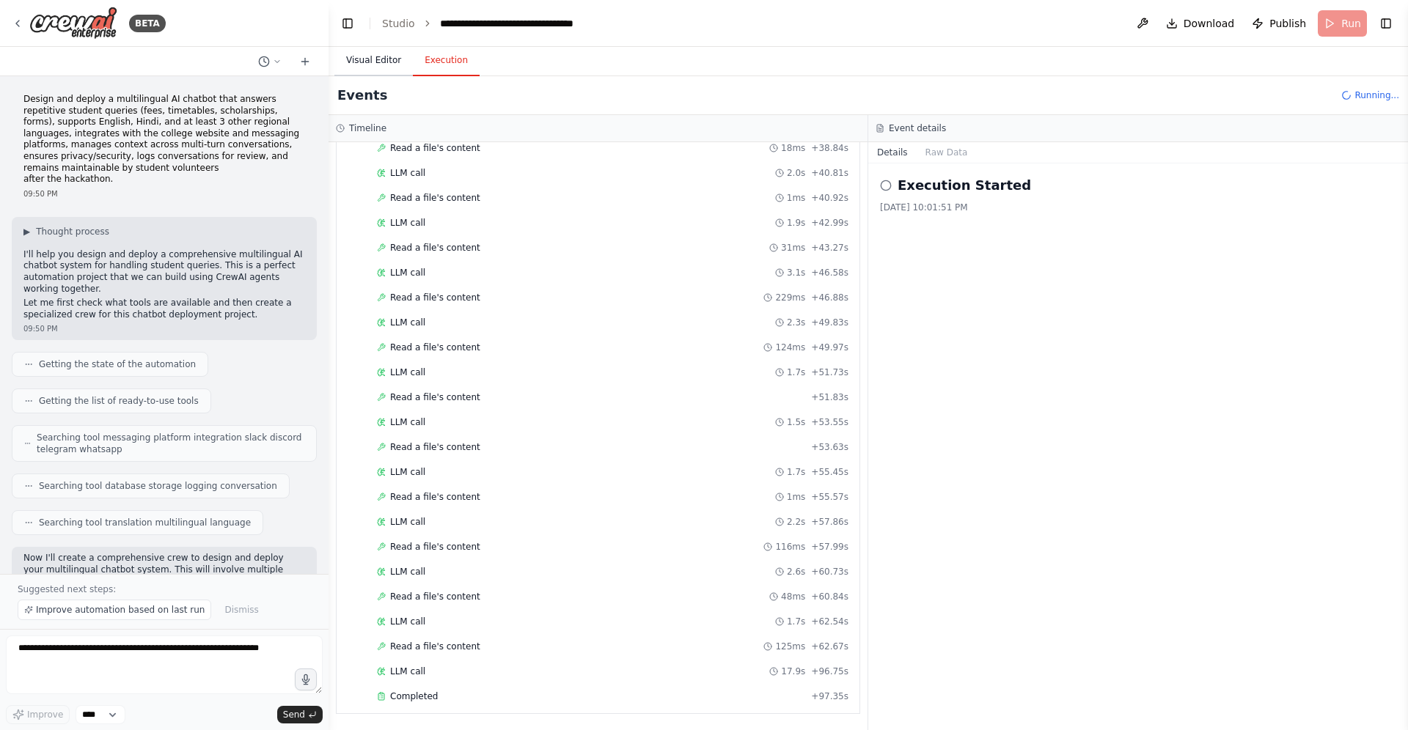
click at [370, 54] on button "Visual Editor" at bounding box center [373, 60] width 78 height 31
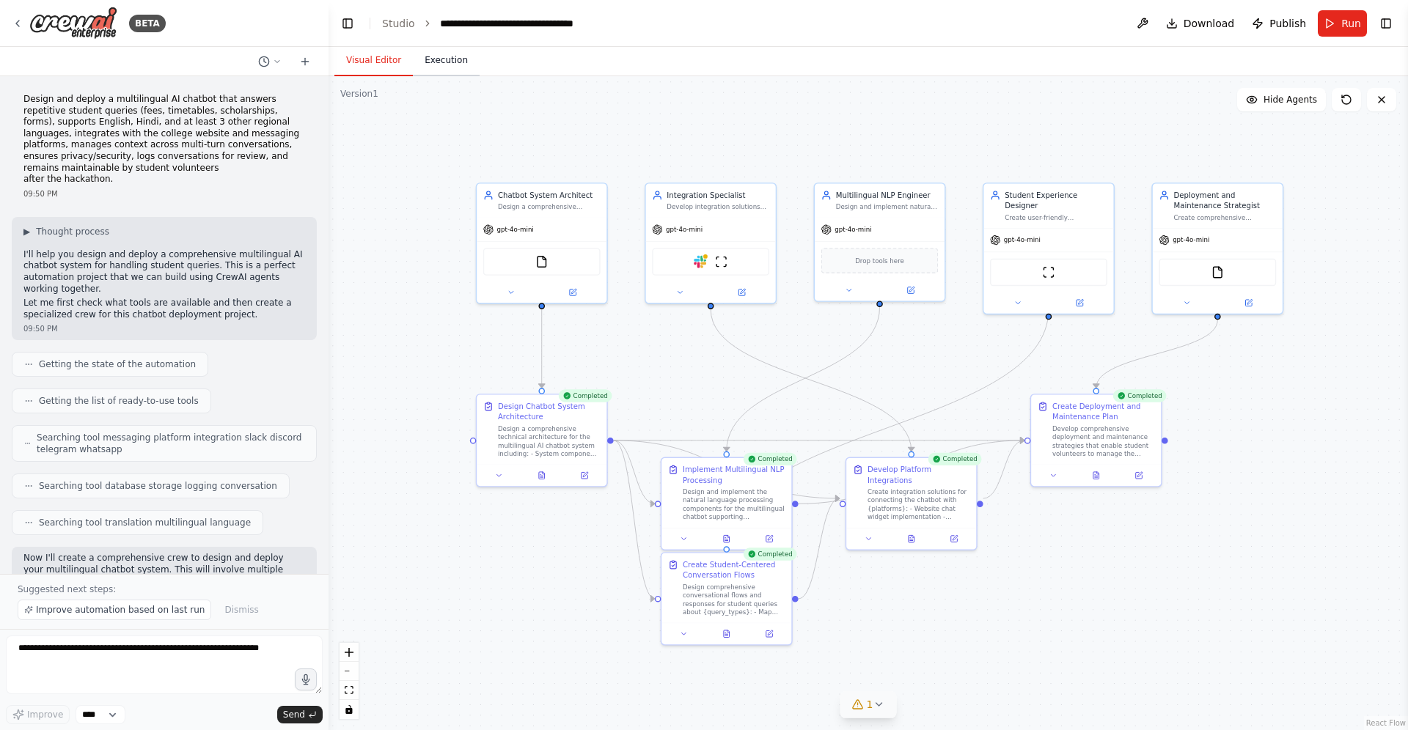
click at [443, 64] on button "Execution" at bounding box center [446, 60] width 67 height 31
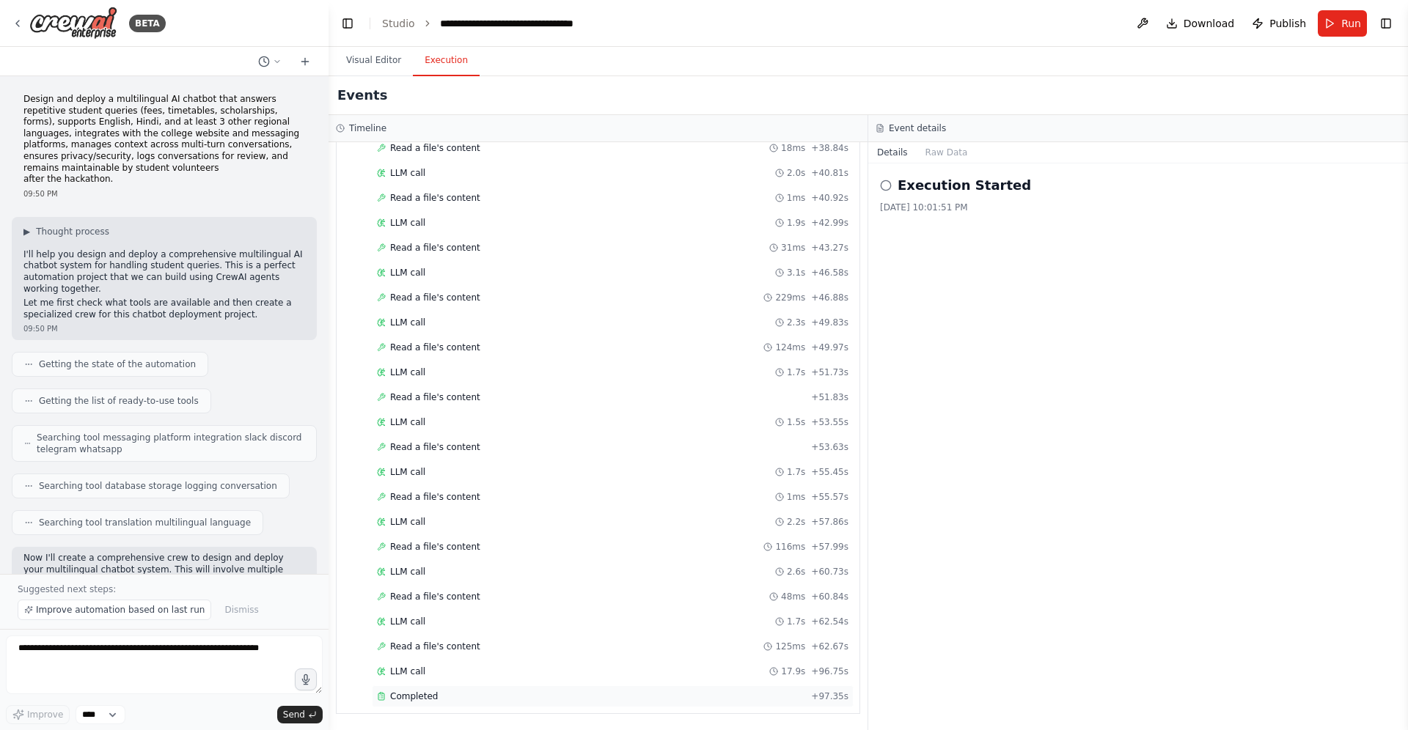
click at [414, 697] on span "Completed" at bounding box center [414, 697] width 48 height 12
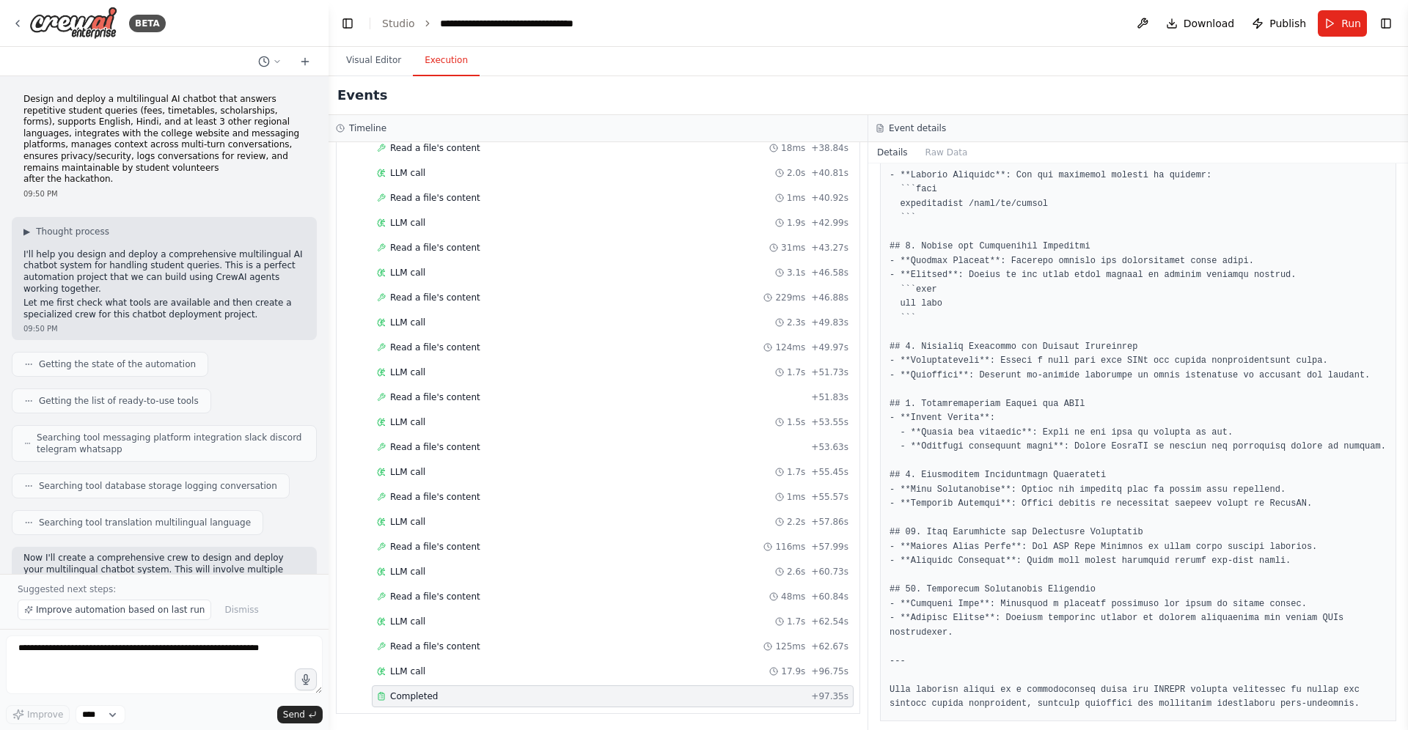
scroll to position [0, 0]
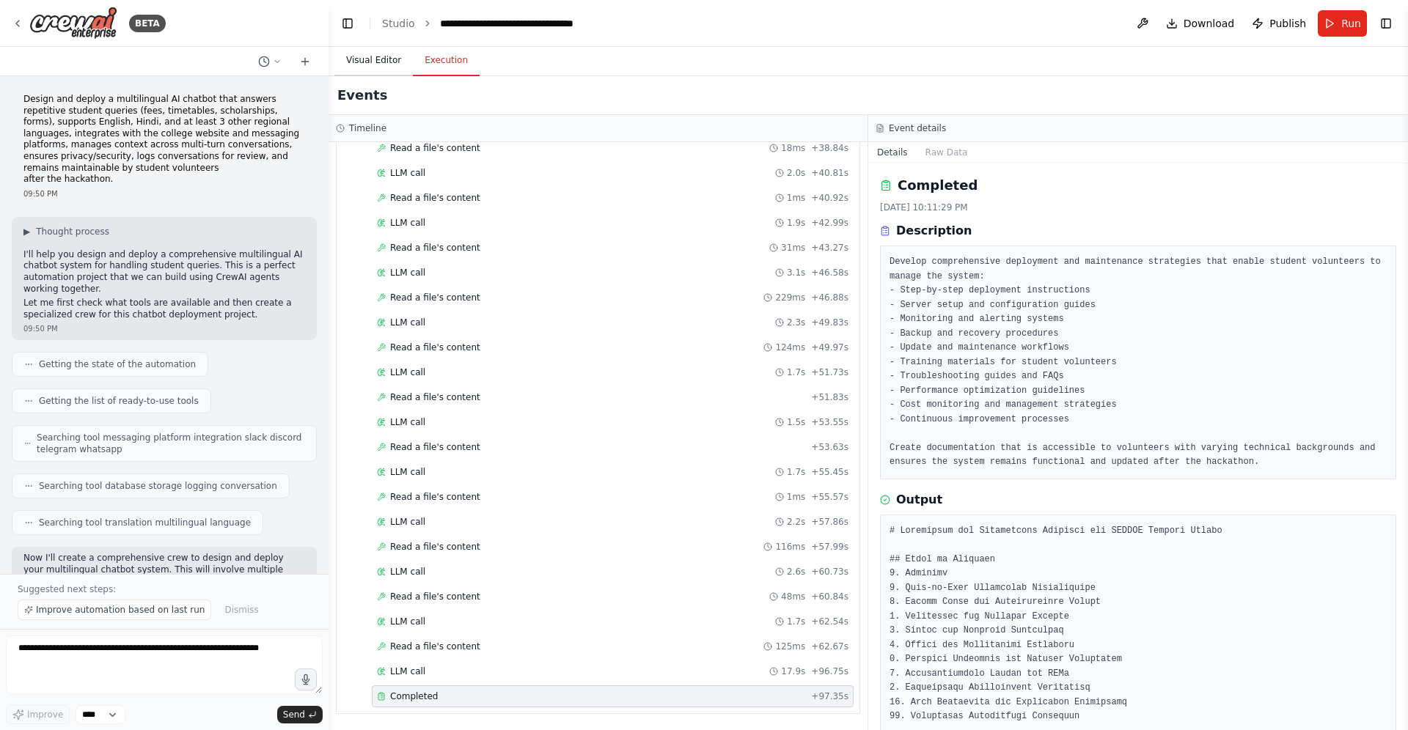
click at [377, 56] on button "Visual Editor" at bounding box center [373, 60] width 78 height 31
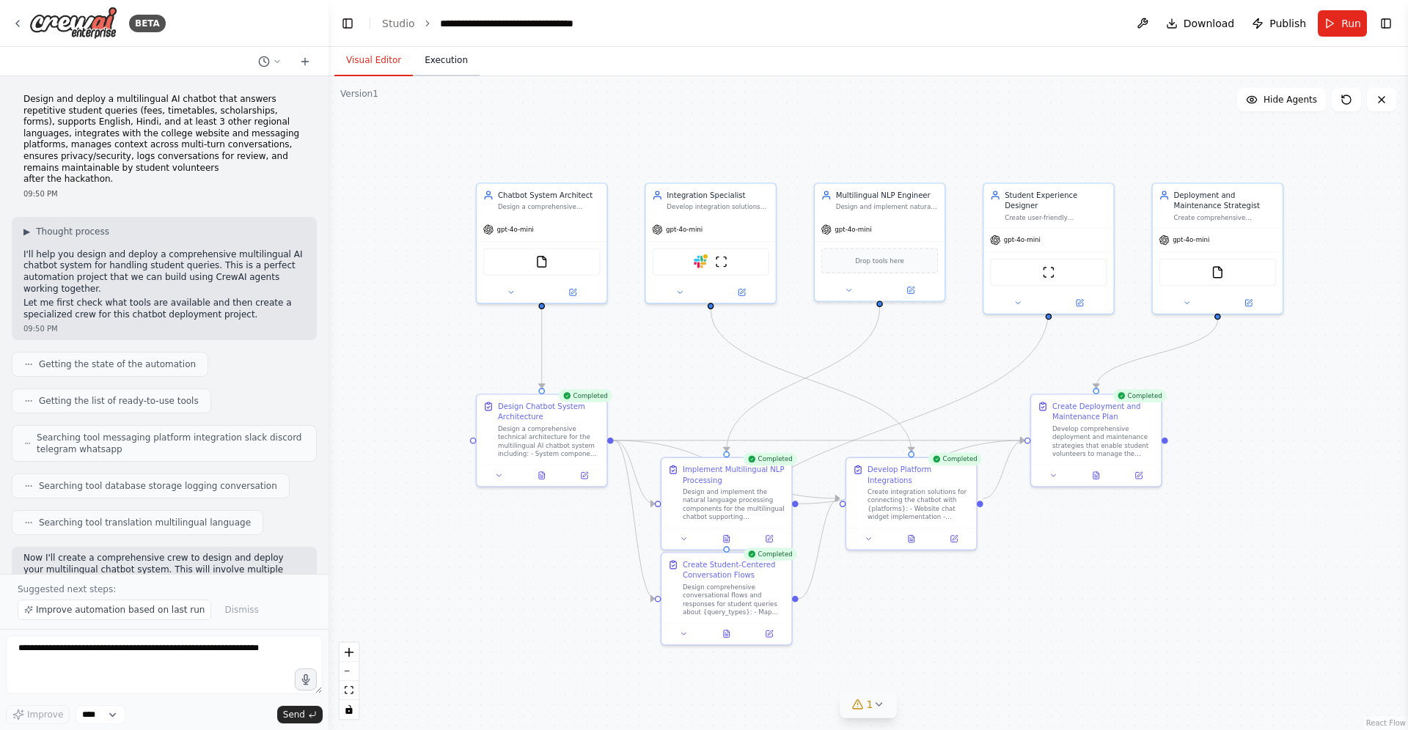
click at [441, 68] on button "Execution" at bounding box center [446, 60] width 67 height 31
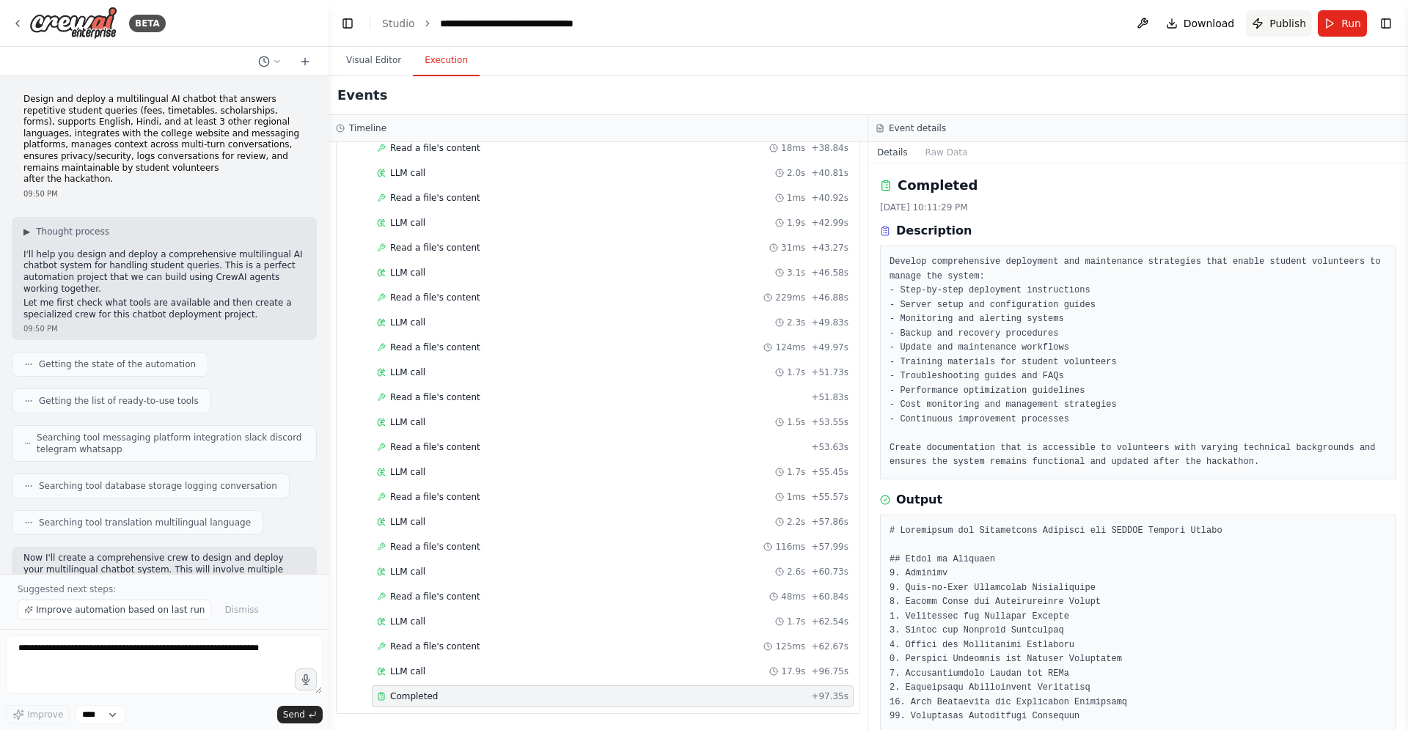
click at [1302, 26] on span "Publish" at bounding box center [1287, 23] width 37 height 15
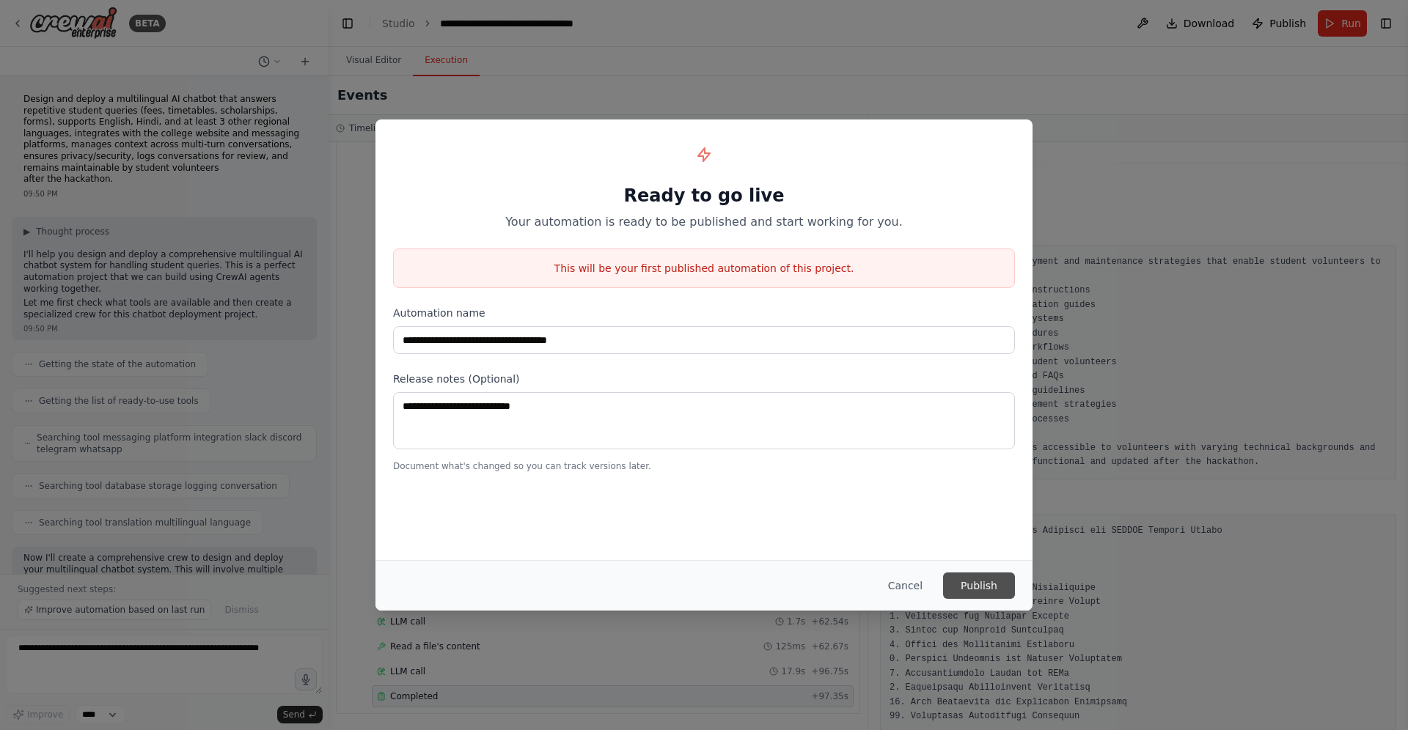
click at [986, 581] on button "Publish" at bounding box center [979, 586] width 72 height 26
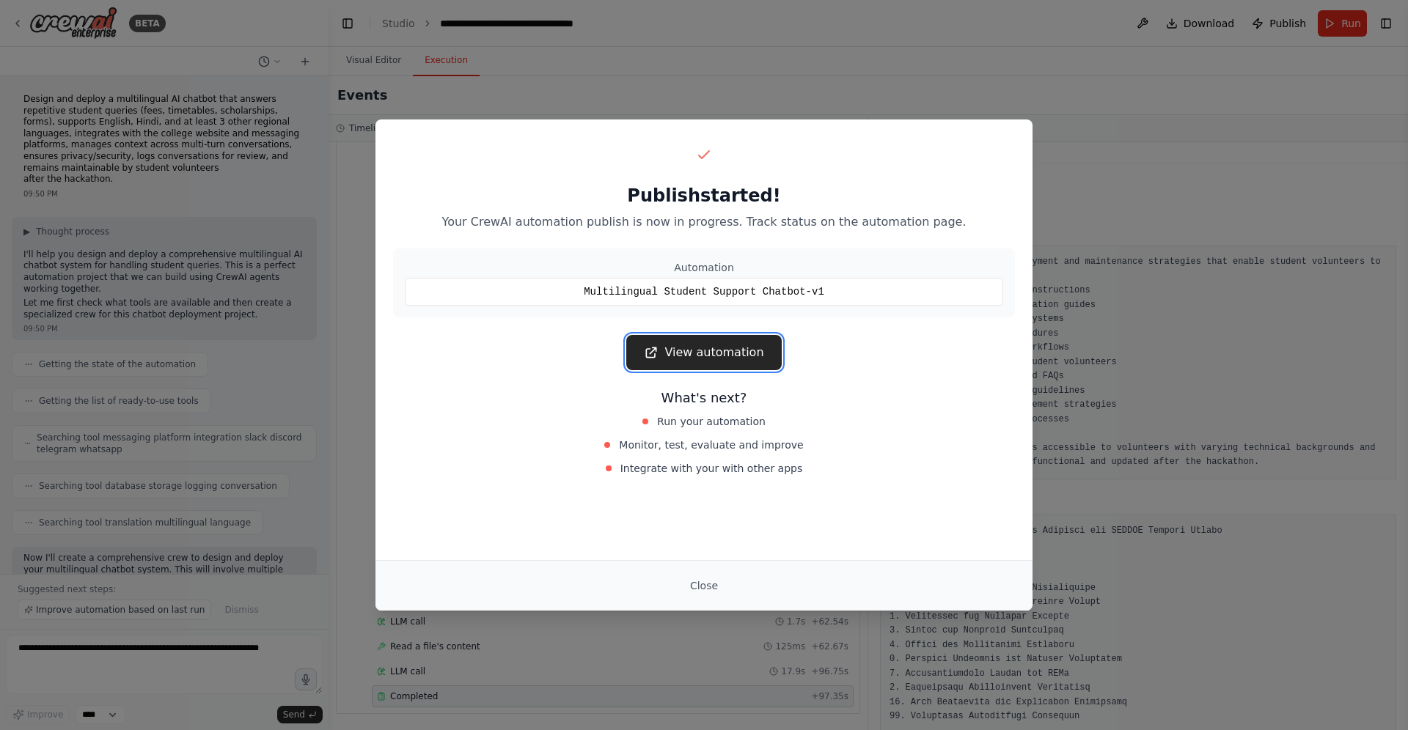
click at [690, 362] on link "View automation" at bounding box center [703, 352] width 155 height 35
click at [697, 586] on button "Close" at bounding box center [703, 586] width 51 height 26
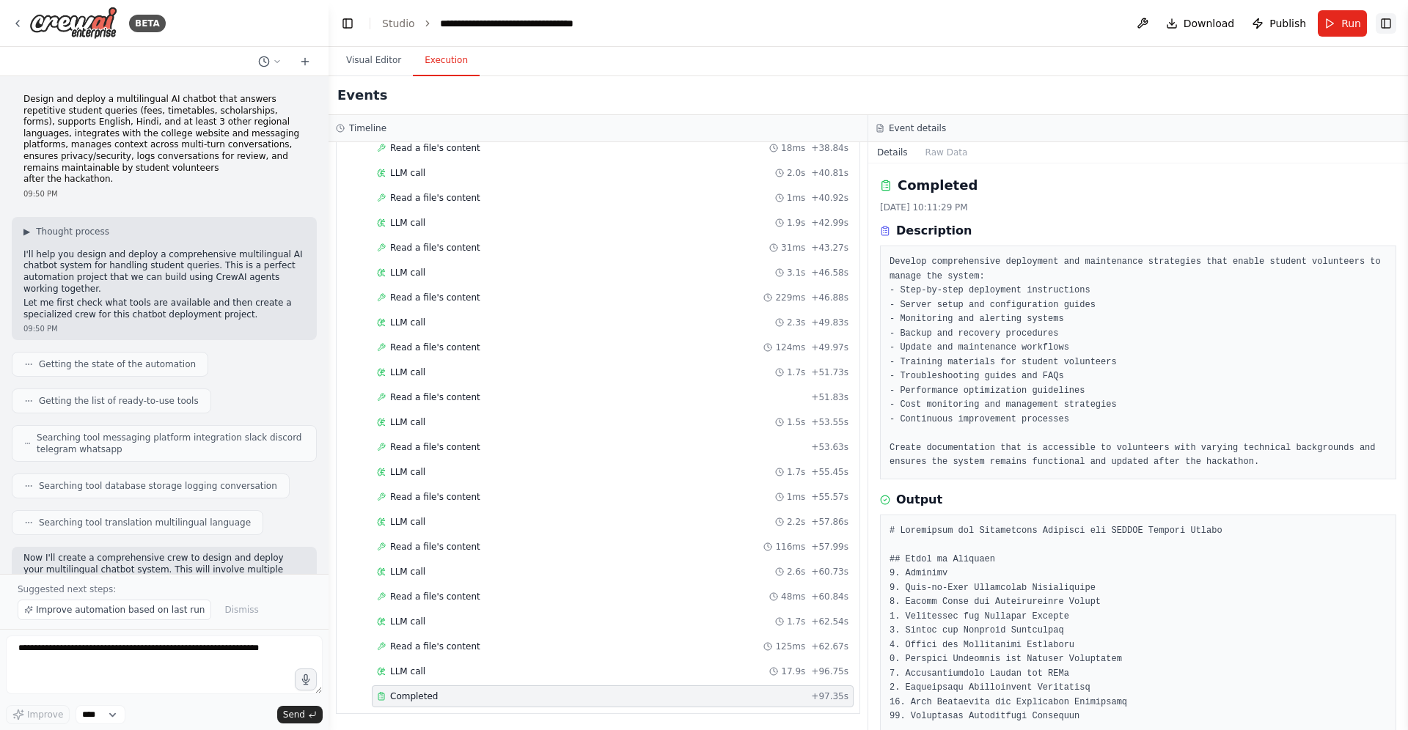
click at [1391, 32] on button "Toggle Right Sidebar" at bounding box center [1385, 23] width 21 height 21
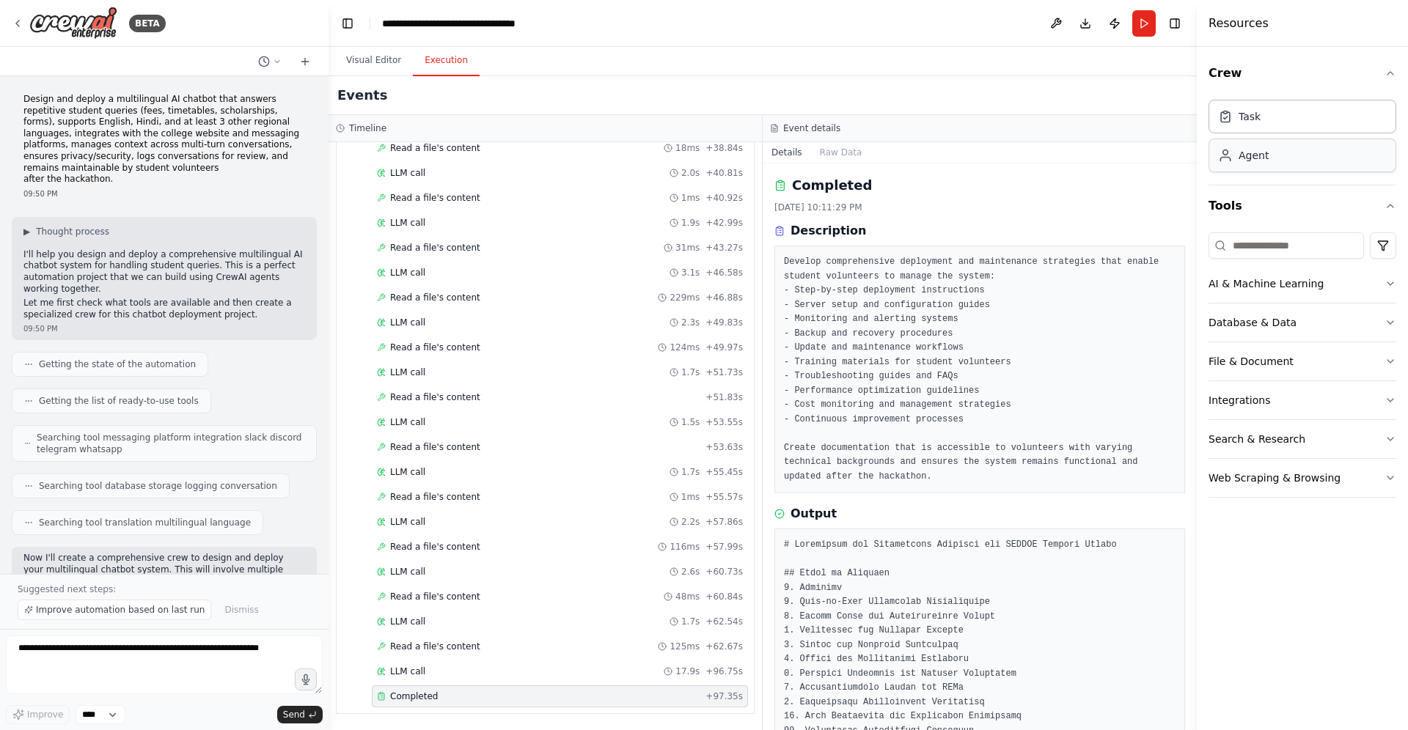
click at [1261, 166] on div "Agent" at bounding box center [1302, 156] width 188 height 34
click at [1281, 124] on div "Task" at bounding box center [1302, 116] width 188 height 34
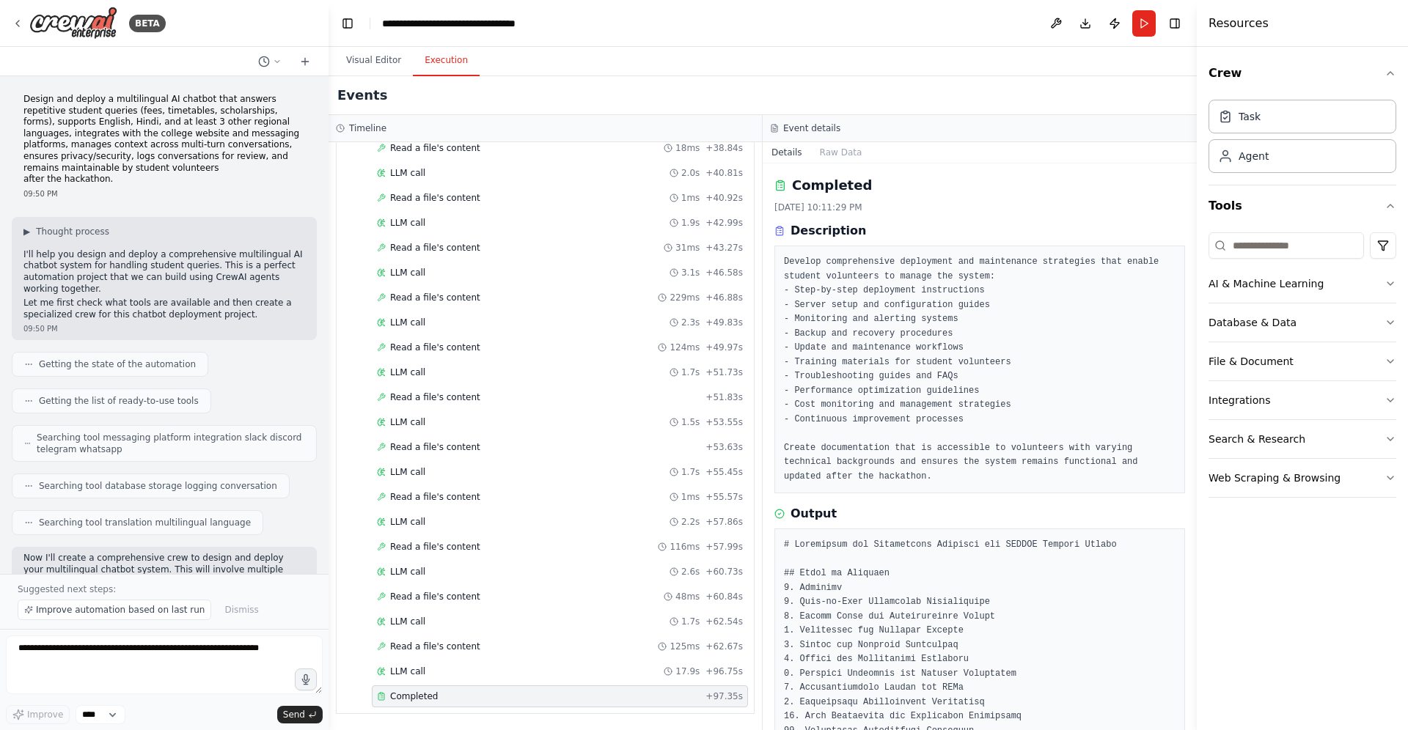
click at [1274, 15] on div "Resources" at bounding box center [1301, 23] width 211 height 47
click at [919, 112] on div "Events" at bounding box center [762, 95] width 868 height 39
click at [364, 67] on button "Visual Editor" at bounding box center [373, 60] width 78 height 31
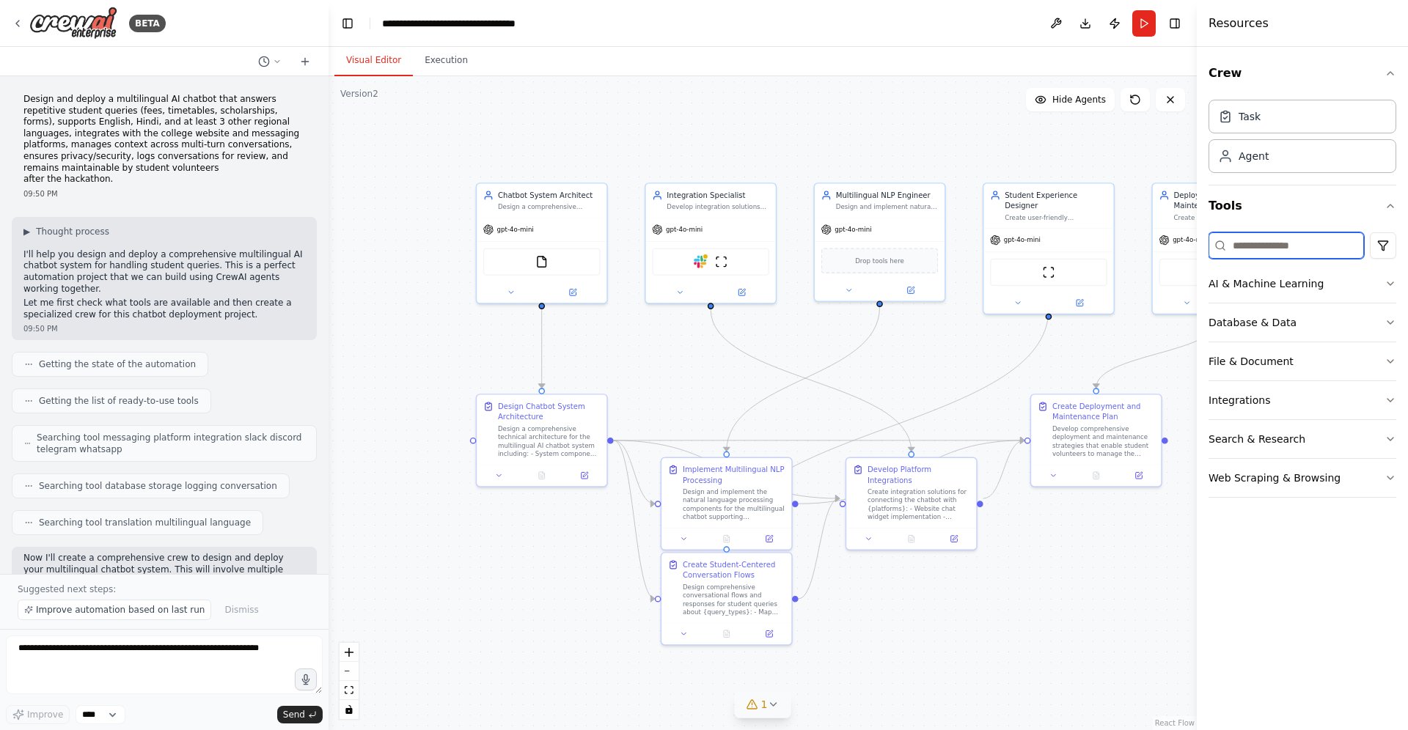
click at [1295, 252] on input at bounding box center [1285, 245] width 155 height 26
click at [1306, 113] on div "Task" at bounding box center [1302, 116] width 188 height 34
click at [1056, 26] on button at bounding box center [1055, 23] width 23 height 26
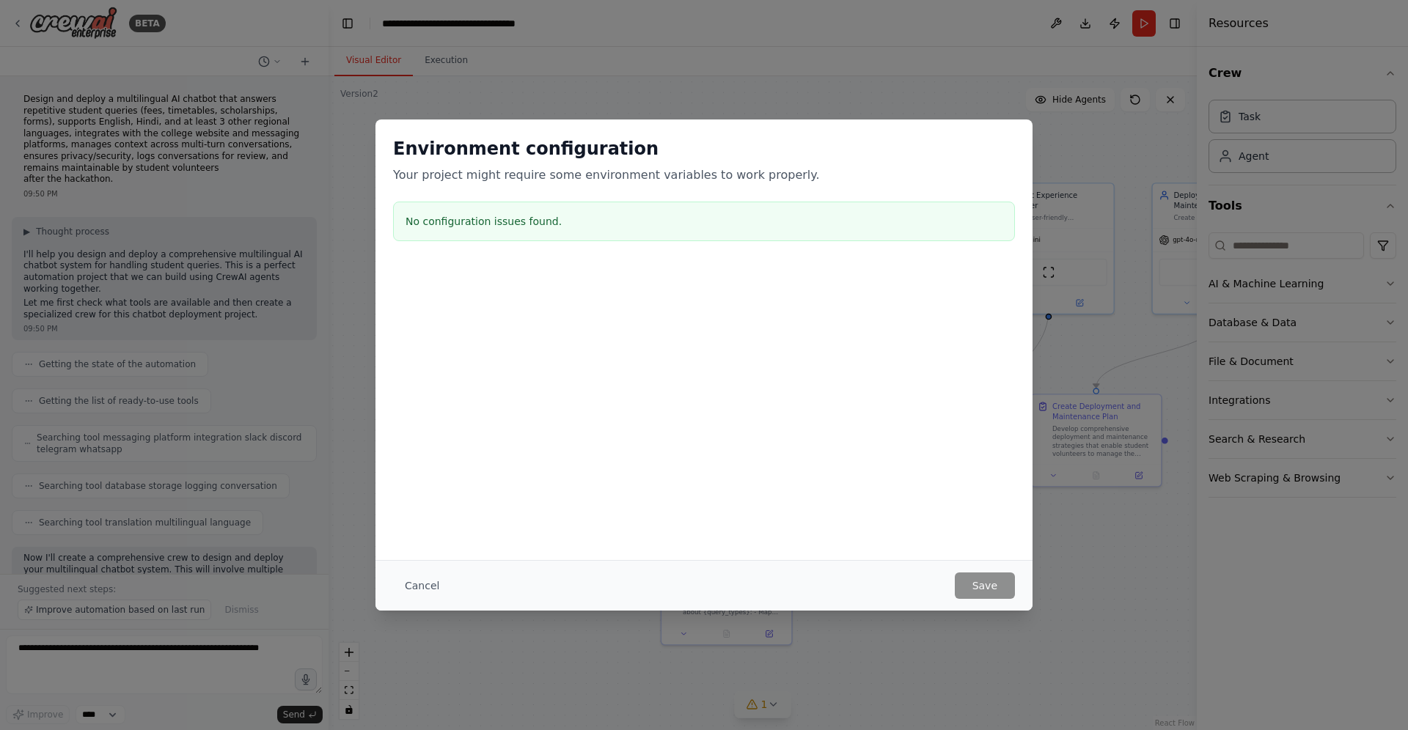
click at [422, 594] on button "Cancel" at bounding box center [422, 586] width 58 height 26
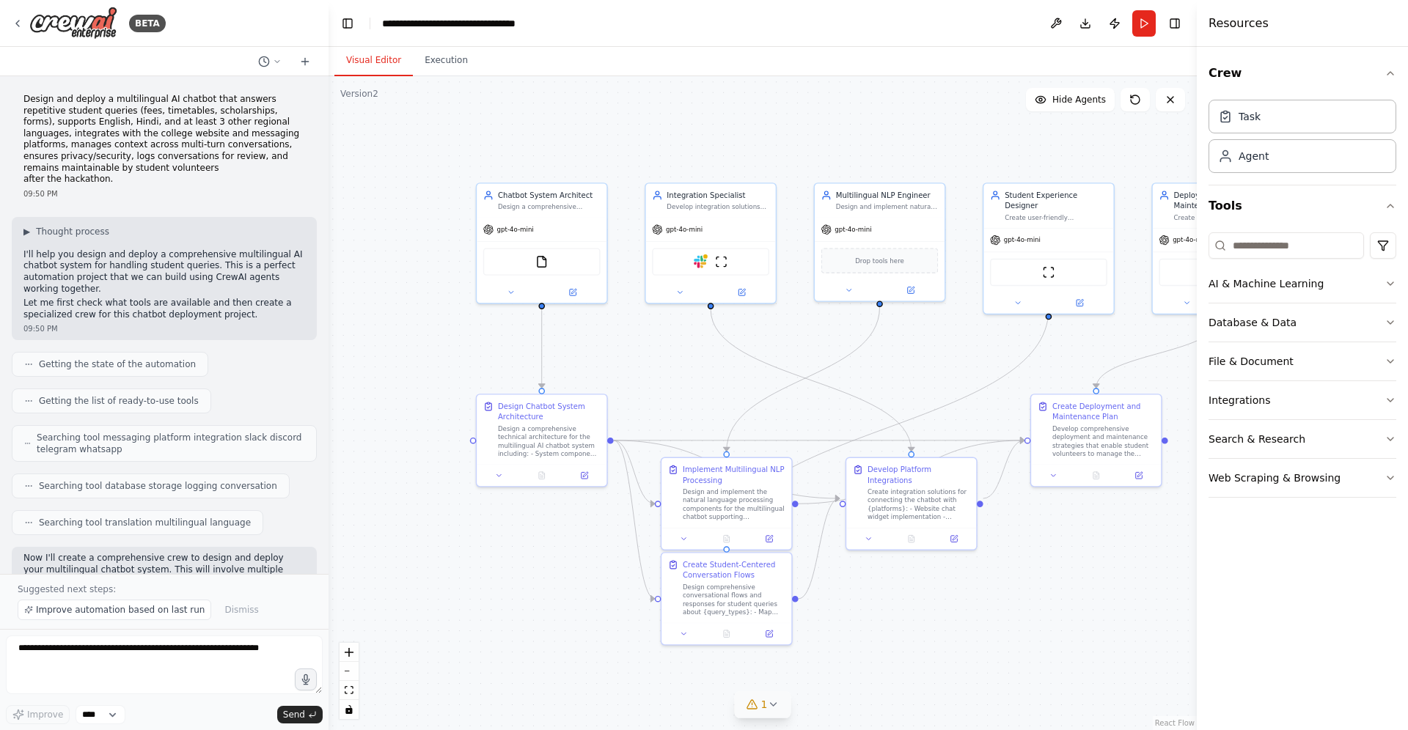
click at [422, 594] on div ".deletable-edge-delete-btn { width: 20px; height: 20px; border: 0px solid #ffff…" at bounding box center [762, 403] width 868 height 654
click at [455, 73] on button "Execution" at bounding box center [446, 60] width 67 height 31
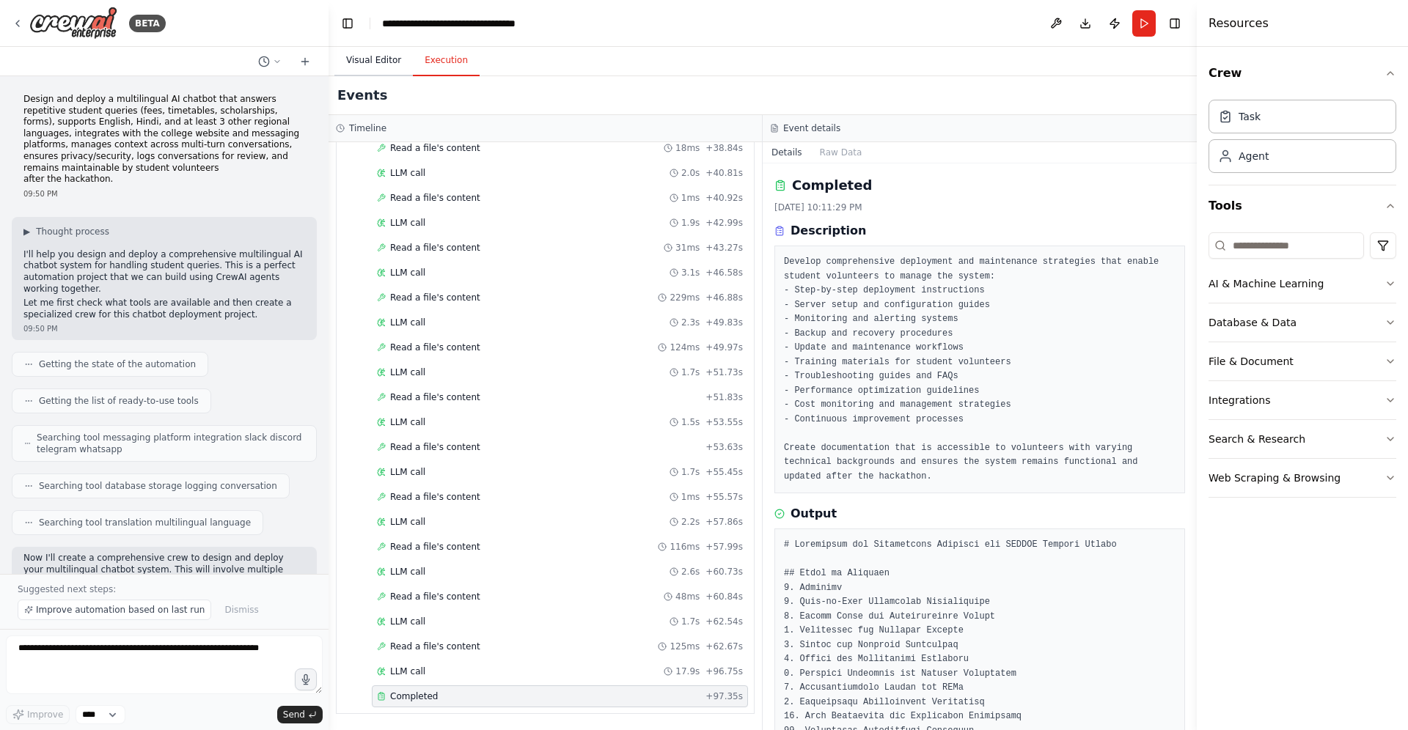
click at [379, 59] on button "Visual Editor" at bounding box center [373, 60] width 78 height 31
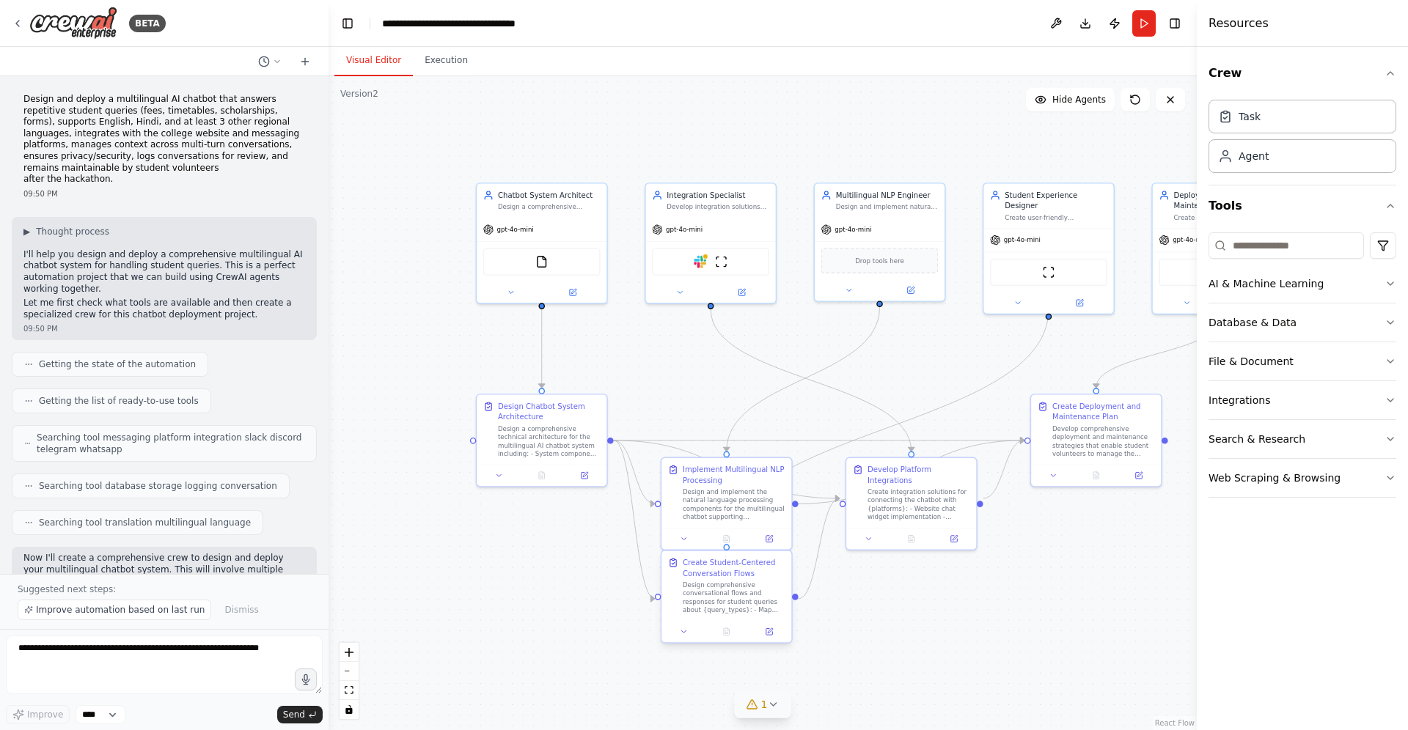
click at [746, 621] on div at bounding box center [726, 632] width 130 height 22
click at [1085, 27] on button "Download" at bounding box center [1084, 23] width 23 height 26
click at [1139, 30] on button "Run" at bounding box center [1143, 23] width 23 height 26
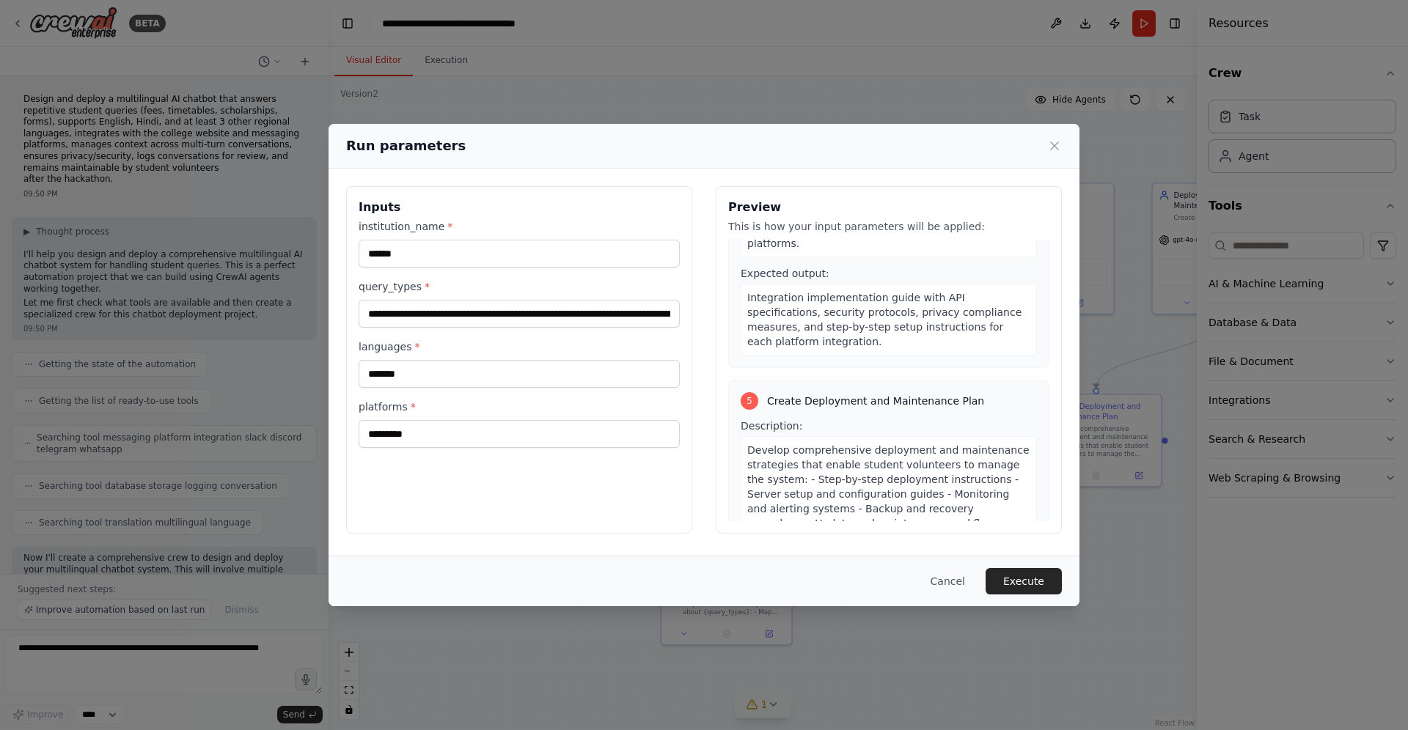
scroll to position [1547, 0]
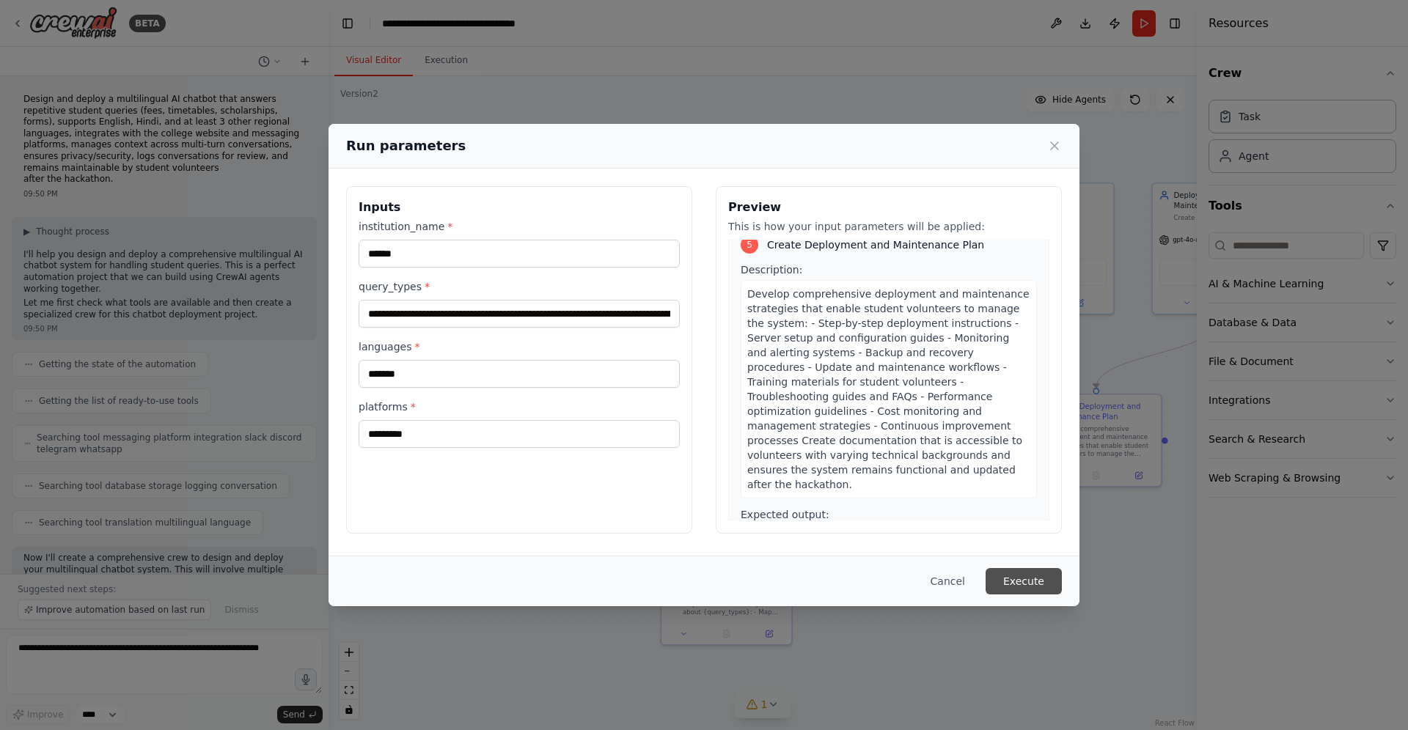
click at [1040, 586] on button "Execute" at bounding box center [1023, 581] width 76 height 26
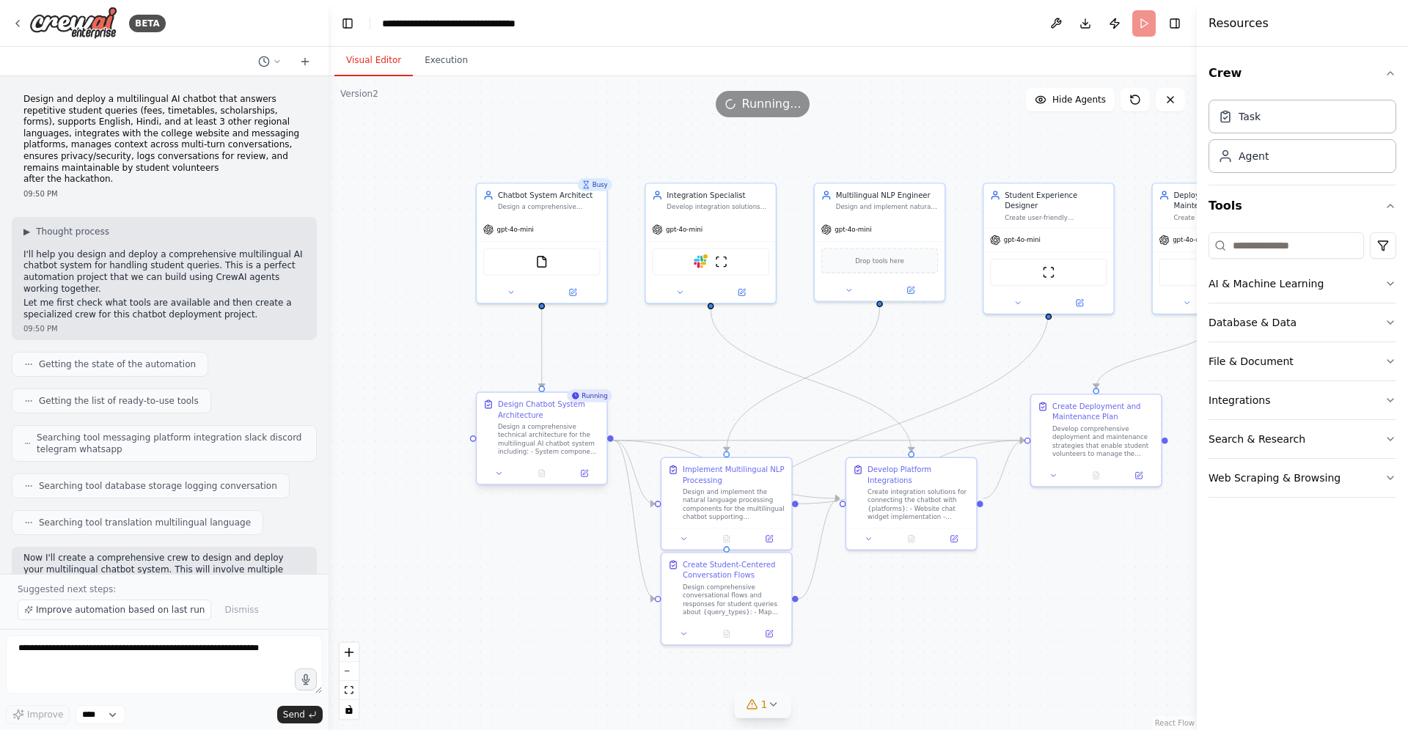
click at [536, 398] on div "Design Chatbot System Architecture Design a comprehensive technical architectur…" at bounding box center [542, 428] width 130 height 70
click at [433, 55] on button "Execution" at bounding box center [446, 60] width 67 height 31
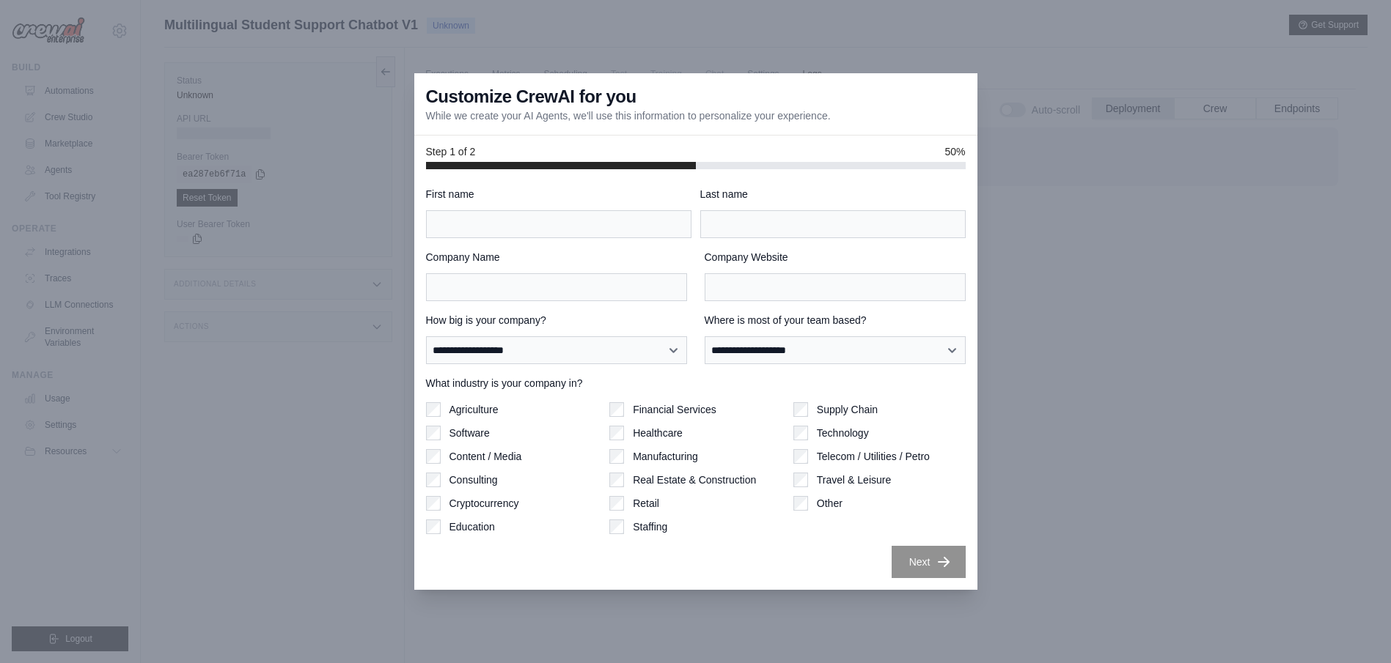
scroll to position [62, 0]
click at [1012, 330] on div at bounding box center [695, 331] width 1391 height 663
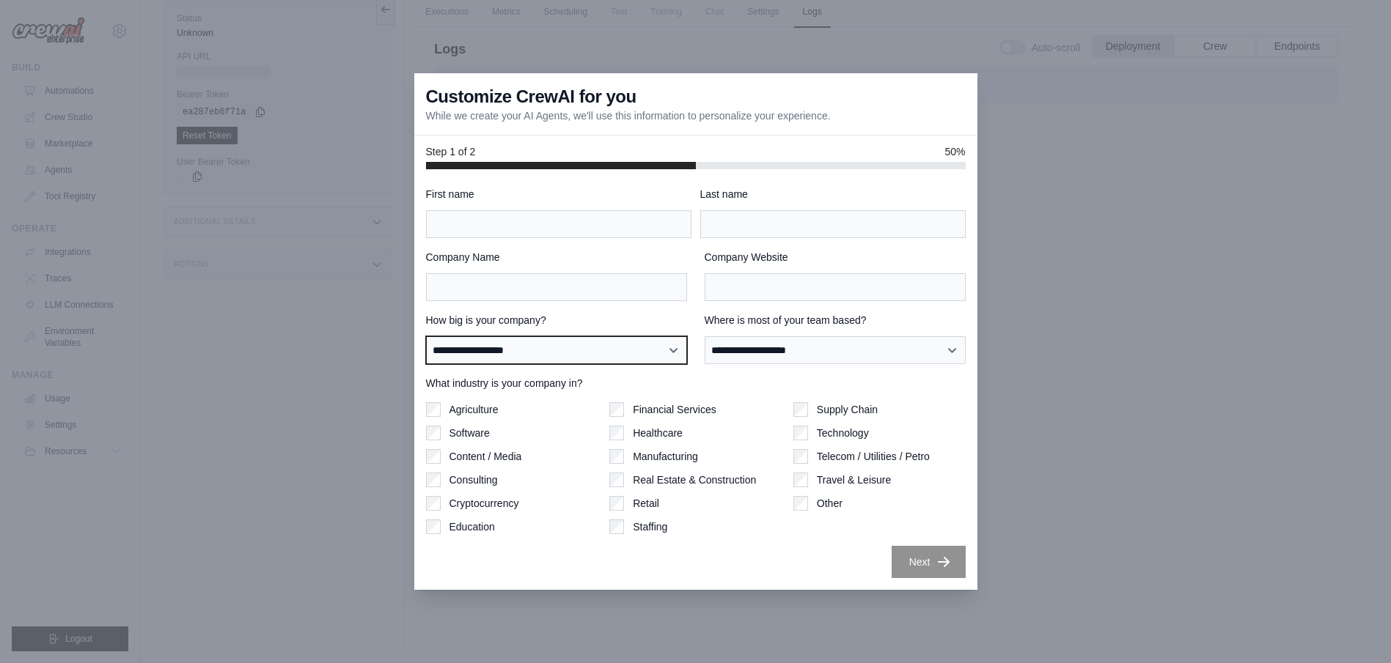
click at [673, 345] on select "**********" at bounding box center [556, 351] width 261 height 28
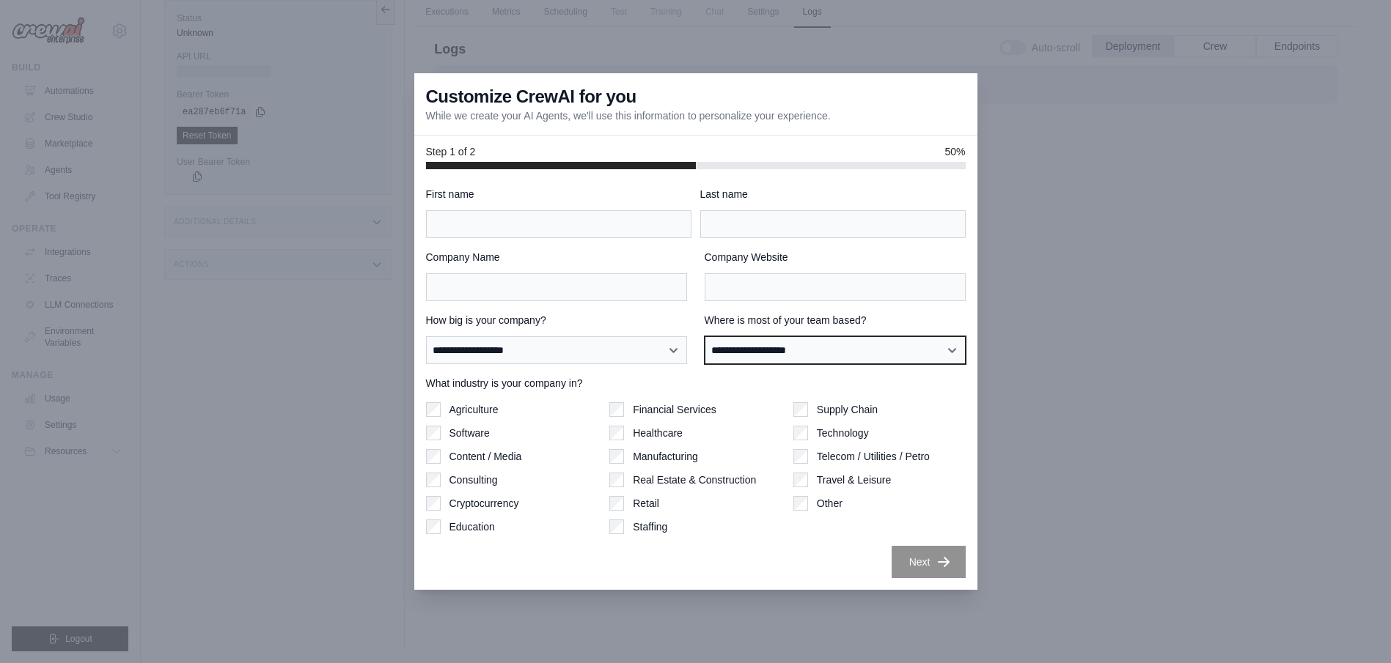
click at [802, 357] on select "**********" at bounding box center [835, 351] width 261 height 28
click at [1084, 444] on div at bounding box center [695, 331] width 1391 height 663
click at [992, 251] on div at bounding box center [695, 331] width 1391 height 663
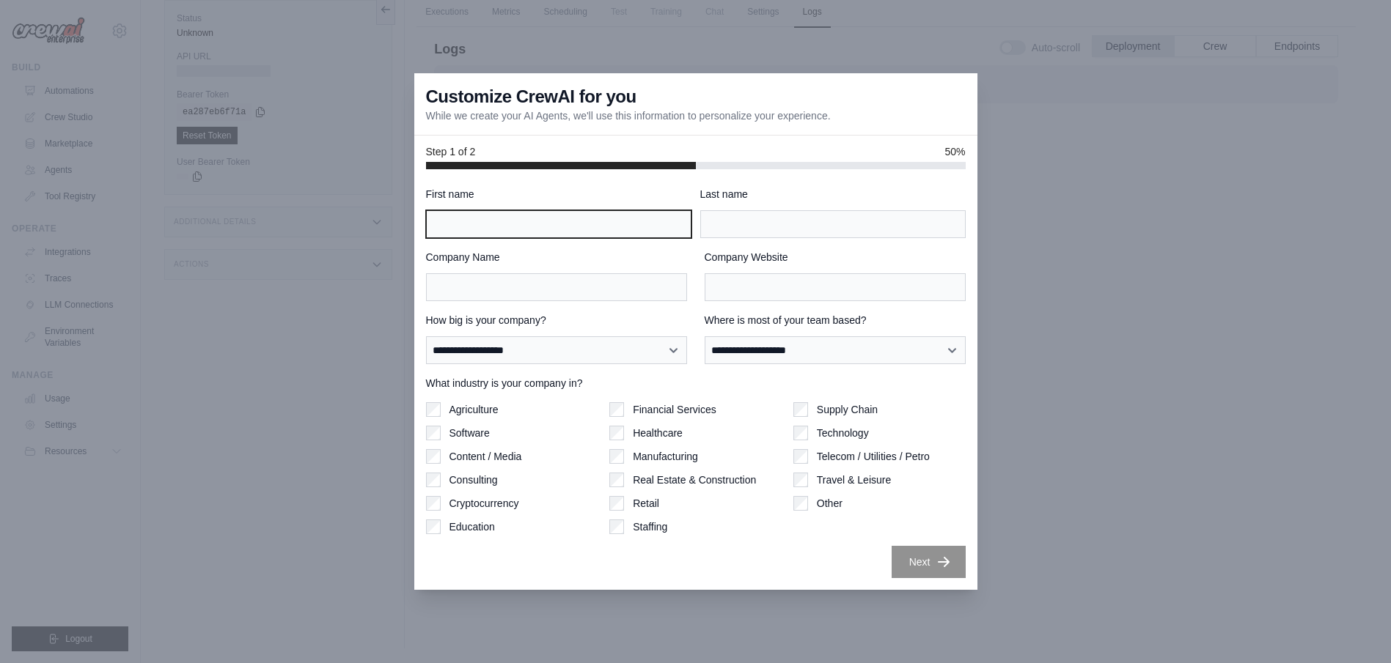
click at [562, 230] on input "First name" at bounding box center [558, 224] width 265 height 28
type input "******"
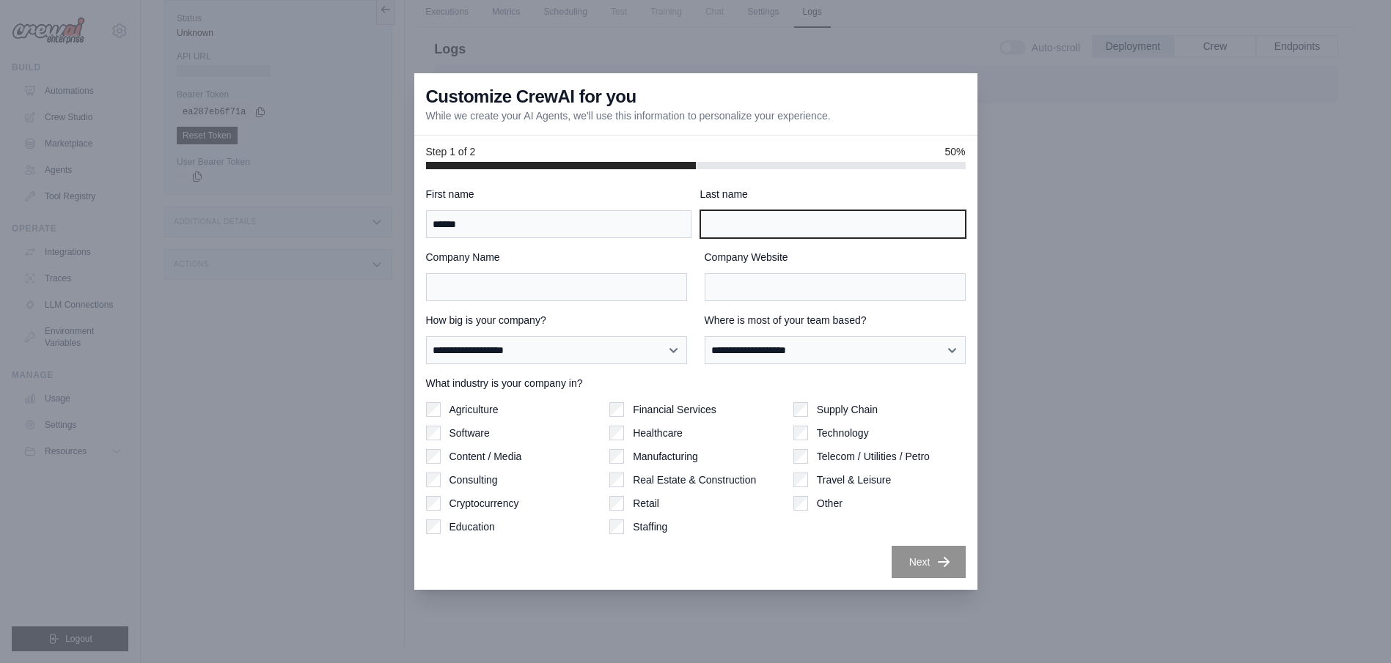
click at [738, 226] on input "Last name" at bounding box center [832, 224] width 265 height 28
type input "******"
click at [571, 272] on div "Company Name" at bounding box center [556, 275] width 261 height 51
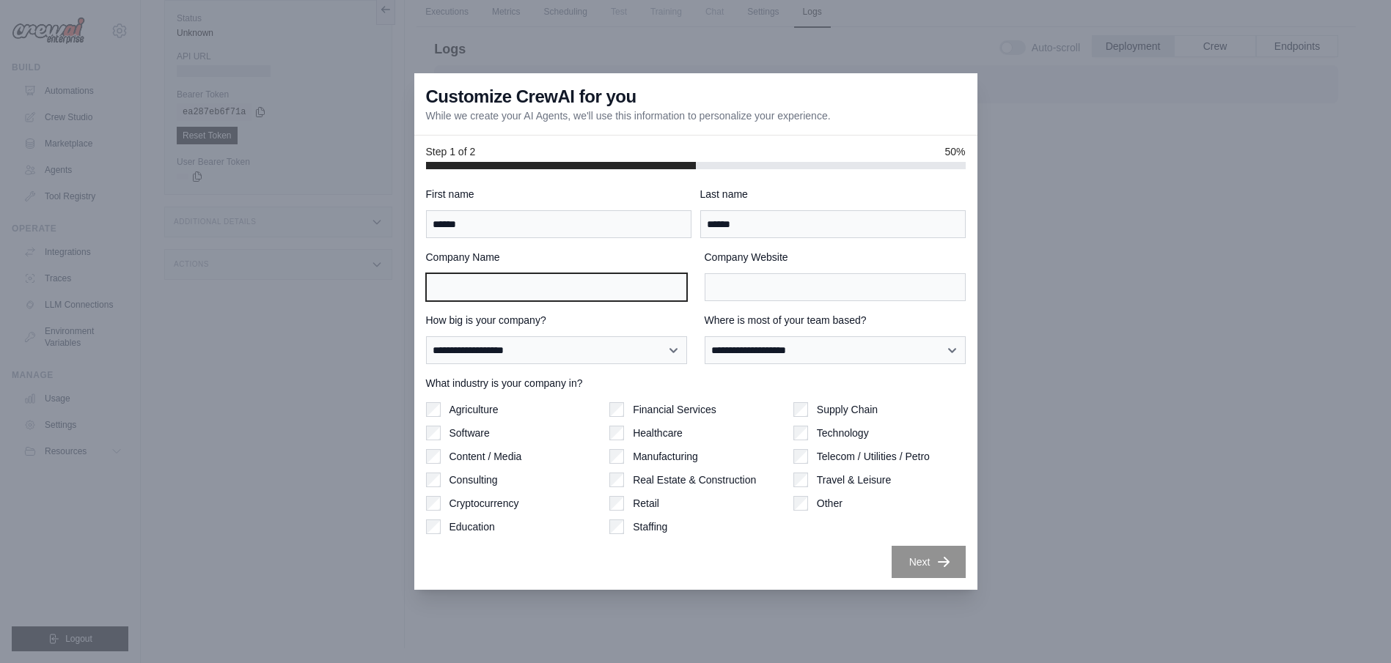
click at [571, 287] on input "Company Name" at bounding box center [556, 287] width 261 height 28
type input "*****"
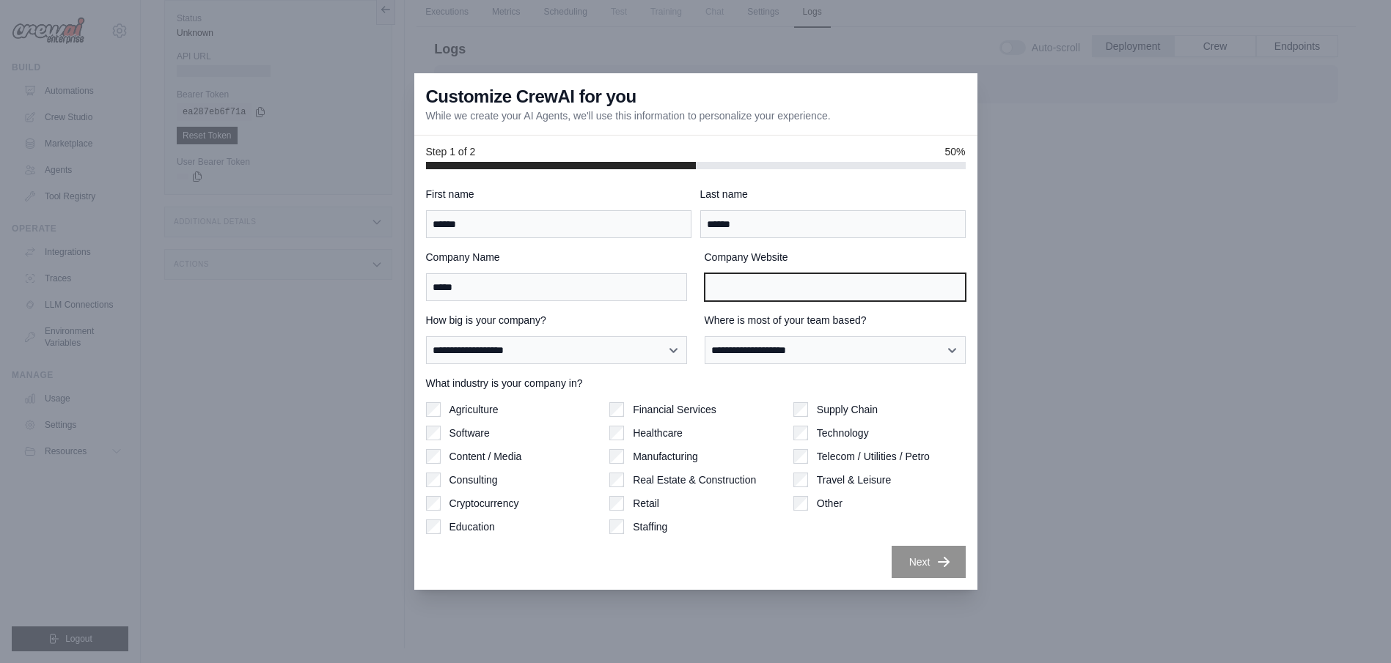
click at [735, 291] on input "Company Website" at bounding box center [835, 287] width 261 height 28
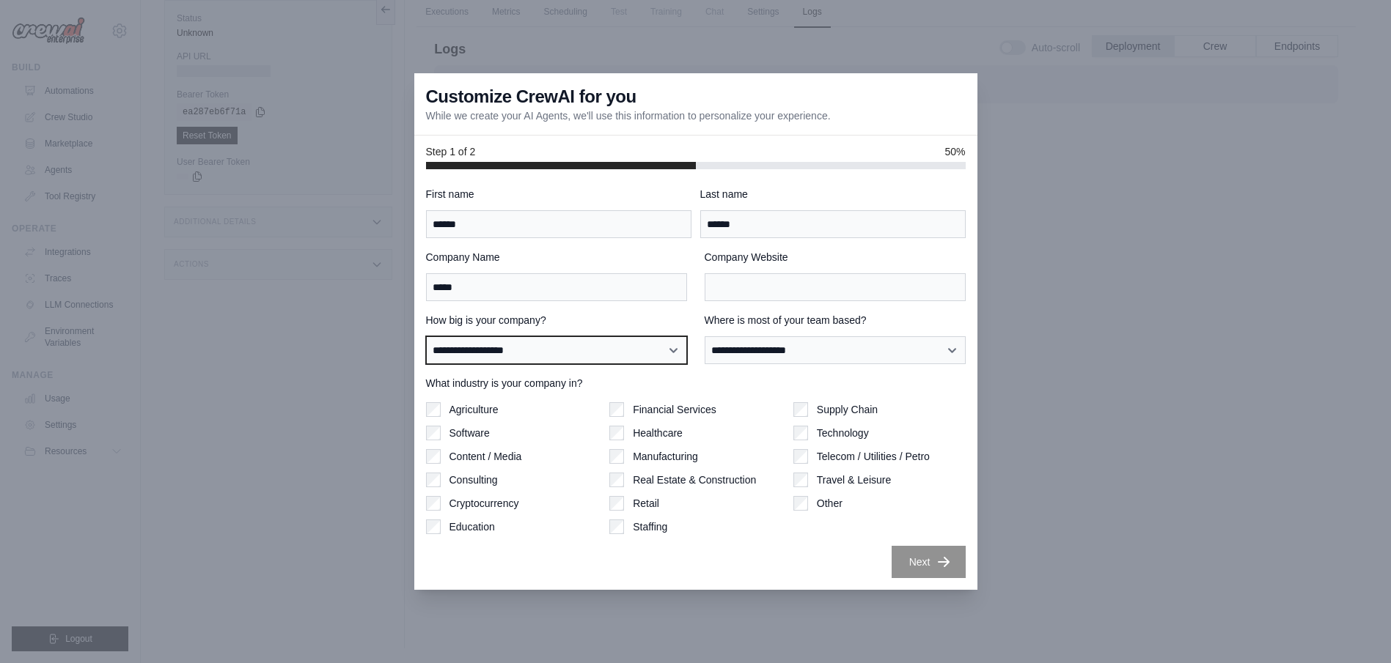
click at [628, 352] on select "**********" at bounding box center [556, 351] width 261 height 28
select select "**********"
click at [426, 337] on select "**********" at bounding box center [556, 351] width 261 height 28
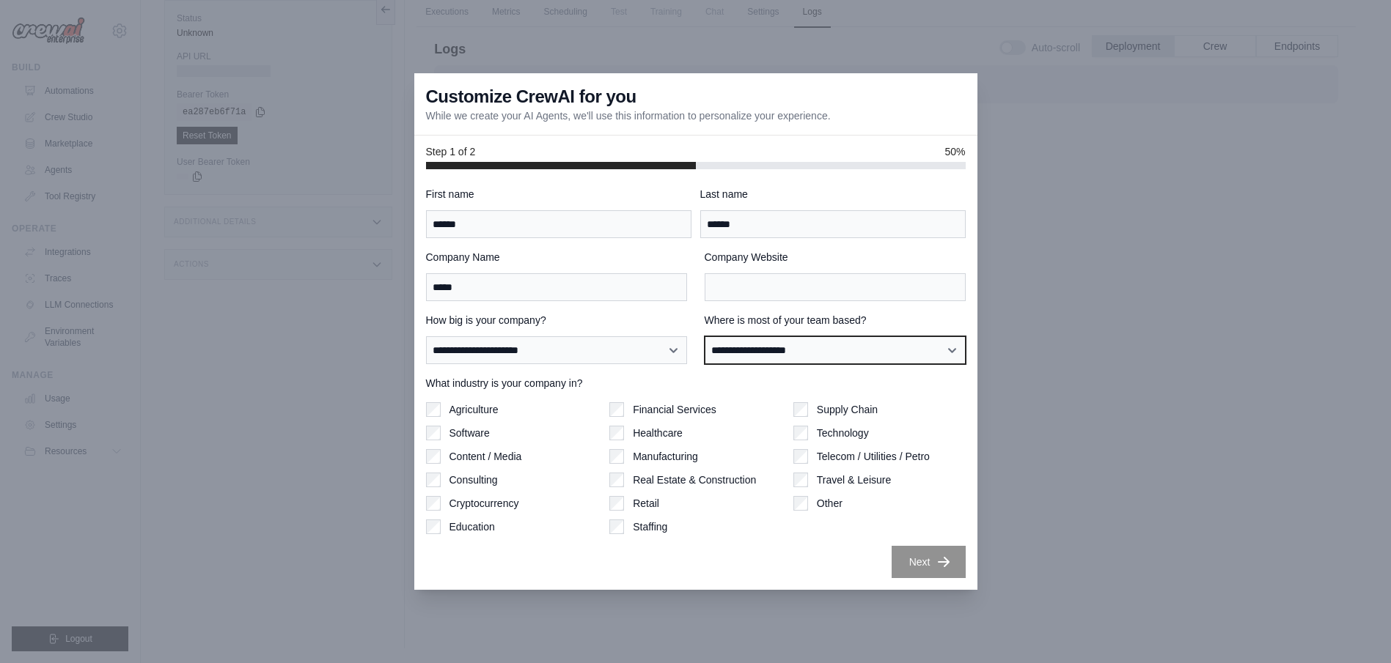
click at [871, 350] on select "**********" at bounding box center [835, 351] width 261 height 28
select select "**********"
click at [705, 337] on select "**********" at bounding box center [835, 351] width 261 height 28
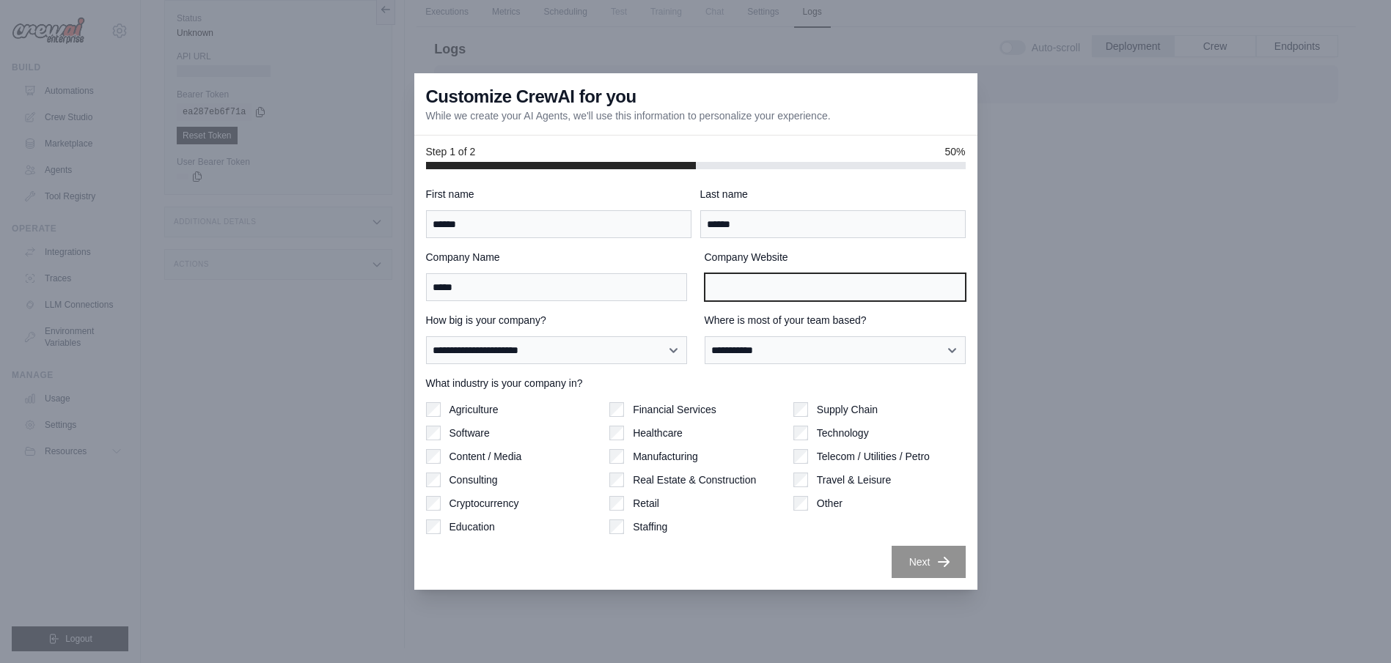
click at [849, 293] on input "Company Website" at bounding box center [835, 287] width 261 height 28
type input "*"
